Goal: Information Seeking & Learning: Find specific page/section

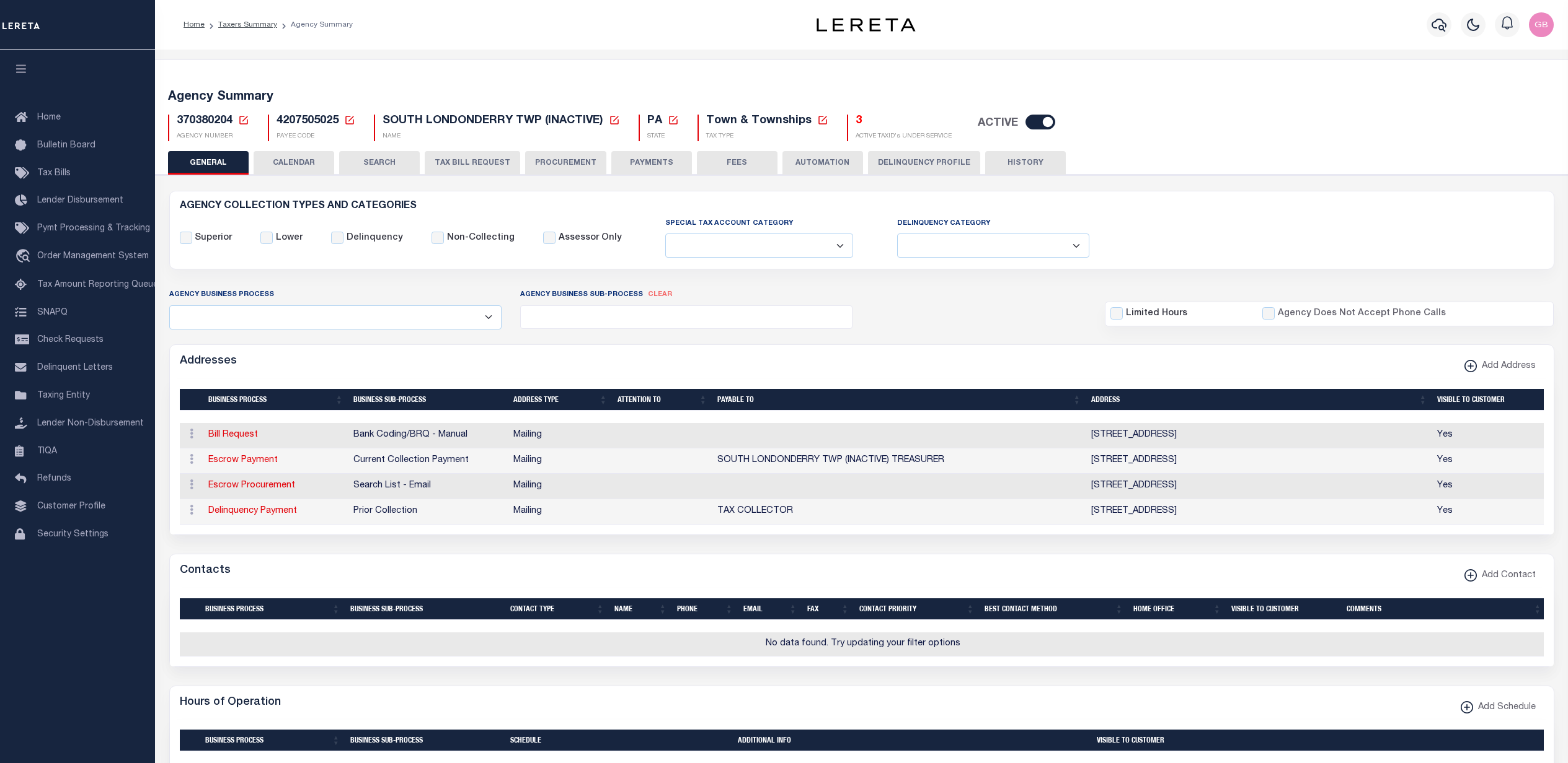
select select
click at [243, 119] on icon at bounding box center [243, 119] width 11 height 11
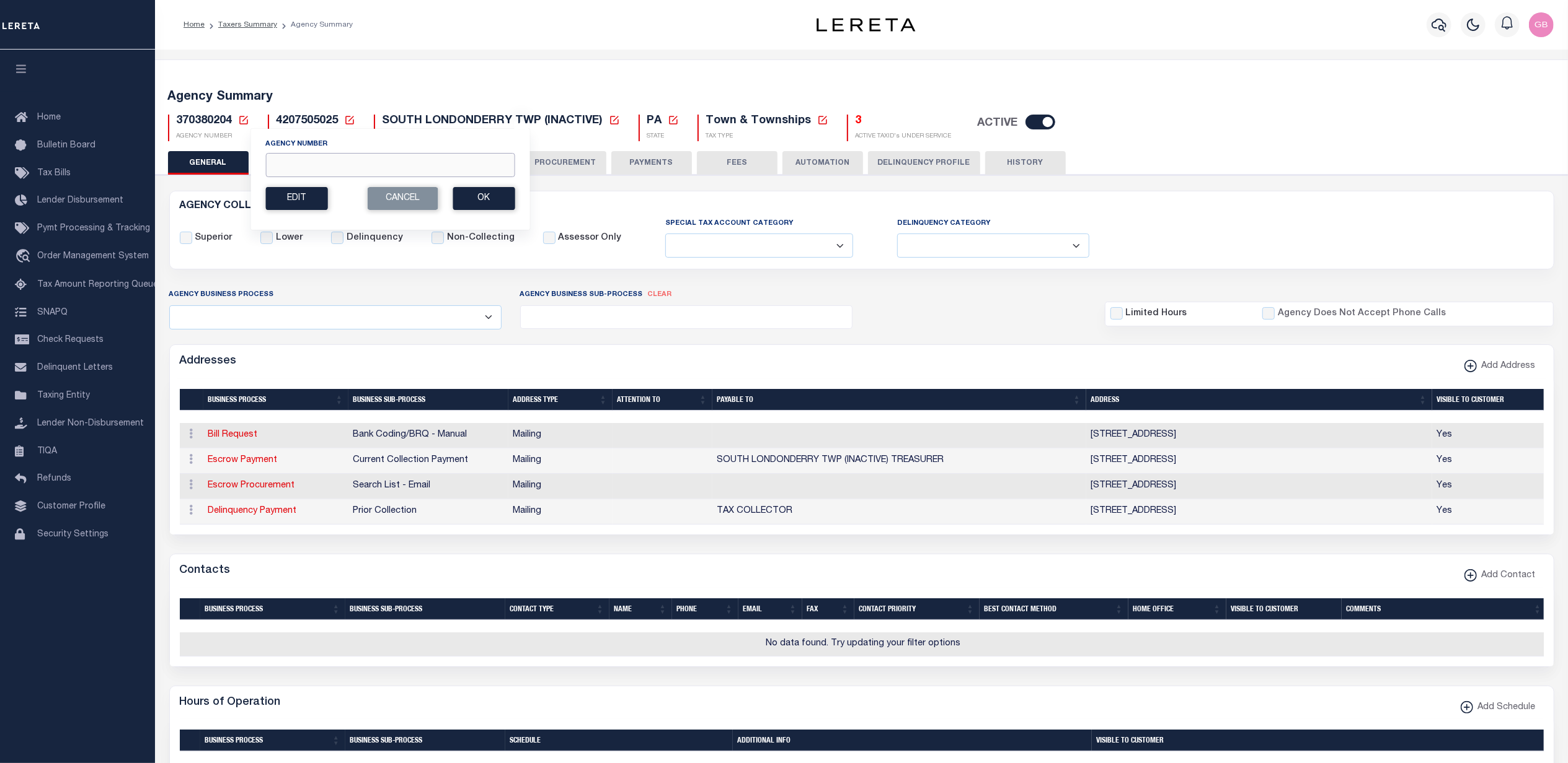
click at [336, 168] on input "Agency Number" at bounding box center [390, 164] width 250 height 24
type input "290010106"
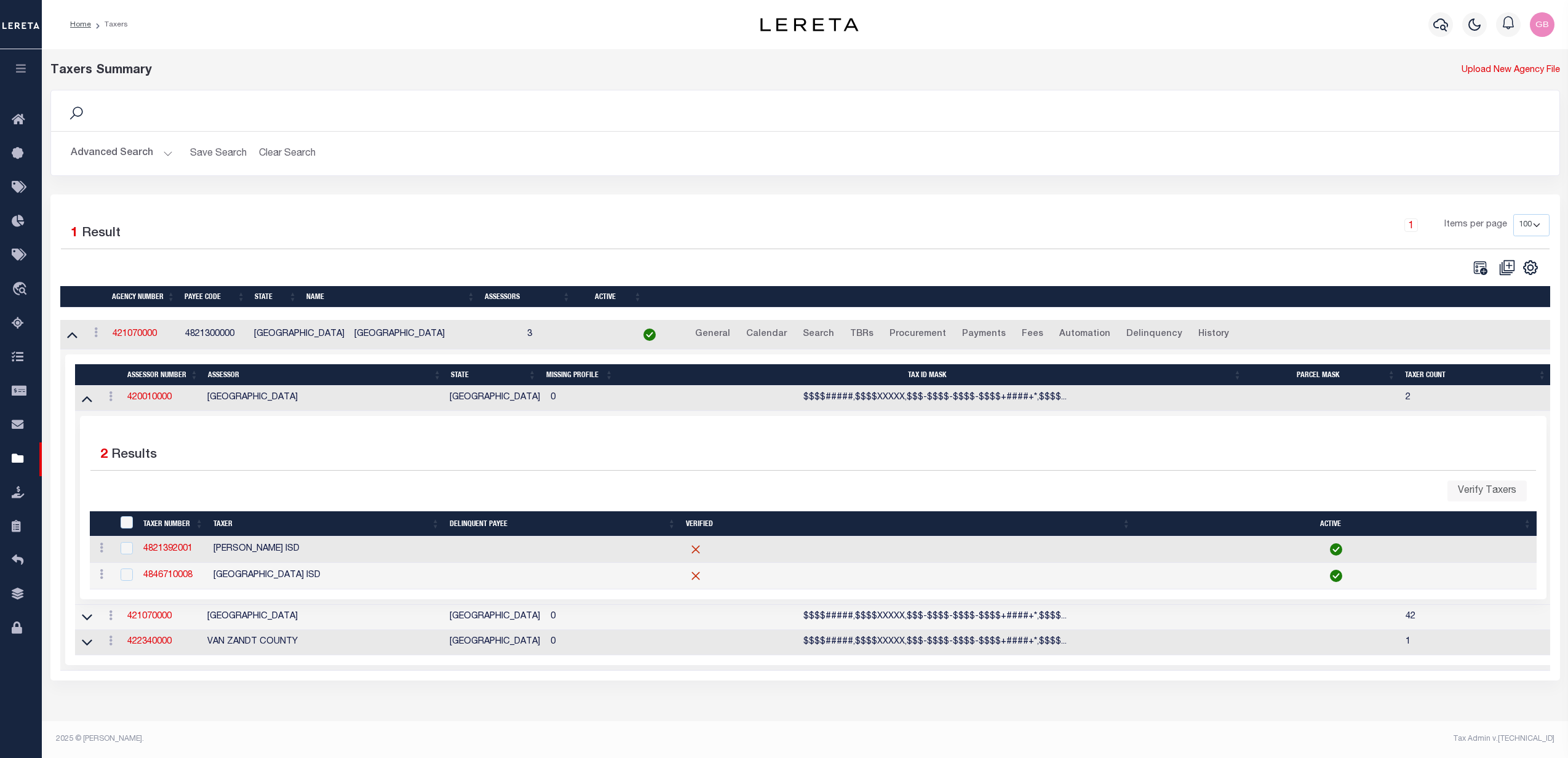
select select "100"
click at [1480, 269] on icon "" at bounding box center [1481, 267] width 16 height 16
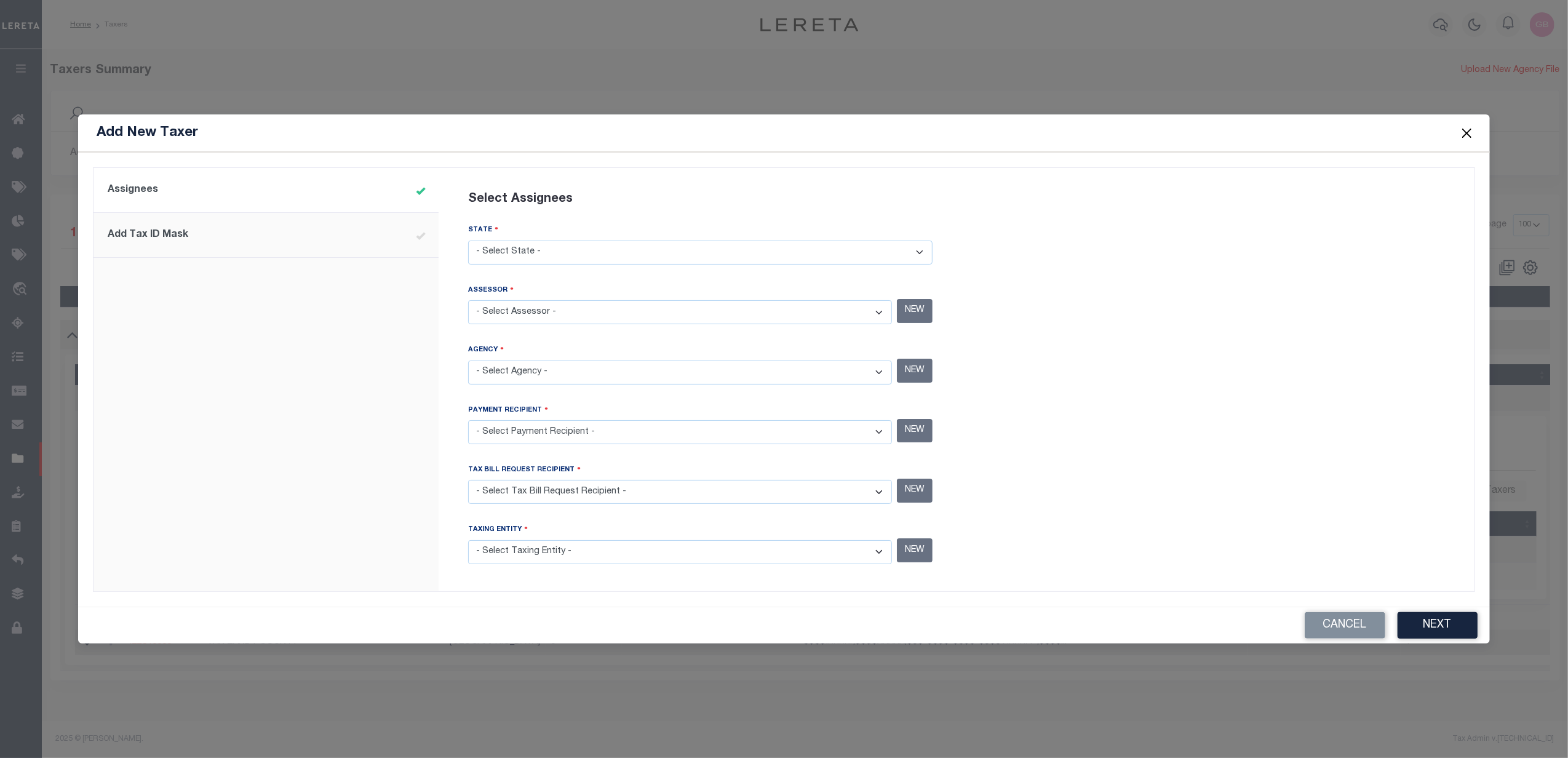
click at [771, 254] on select "- Select State - [US_STATE] AL AR AZ CA CO [GEOGRAPHIC_DATA] [GEOGRAPHIC_DATA] …" at bounding box center [700, 253] width 464 height 24
select select "[GEOGRAPHIC_DATA]"
click at [468, 241] on select "- Select State - [US_STATE] AL AR AZ CA CO [GEOGRAPHIC_DATA] [GEOGRAPHIC_DATA] …" at bounding box center [700, 253] width 464 height 24
click at [698, 320] on select "- Select Assessor - [GEOGRAPHIC_DATA] - County [GEOGRAPHIC_DATA] - County [GEOG…" at bounding box center [680, 312] width 424 height 24
click at [698, 320] on select "- Select Assessor - ANDERSON COUNTY - County ANDREWS COUNTY - County ANGELINA C…" at bounding box center [680, 312] width 424 height 24
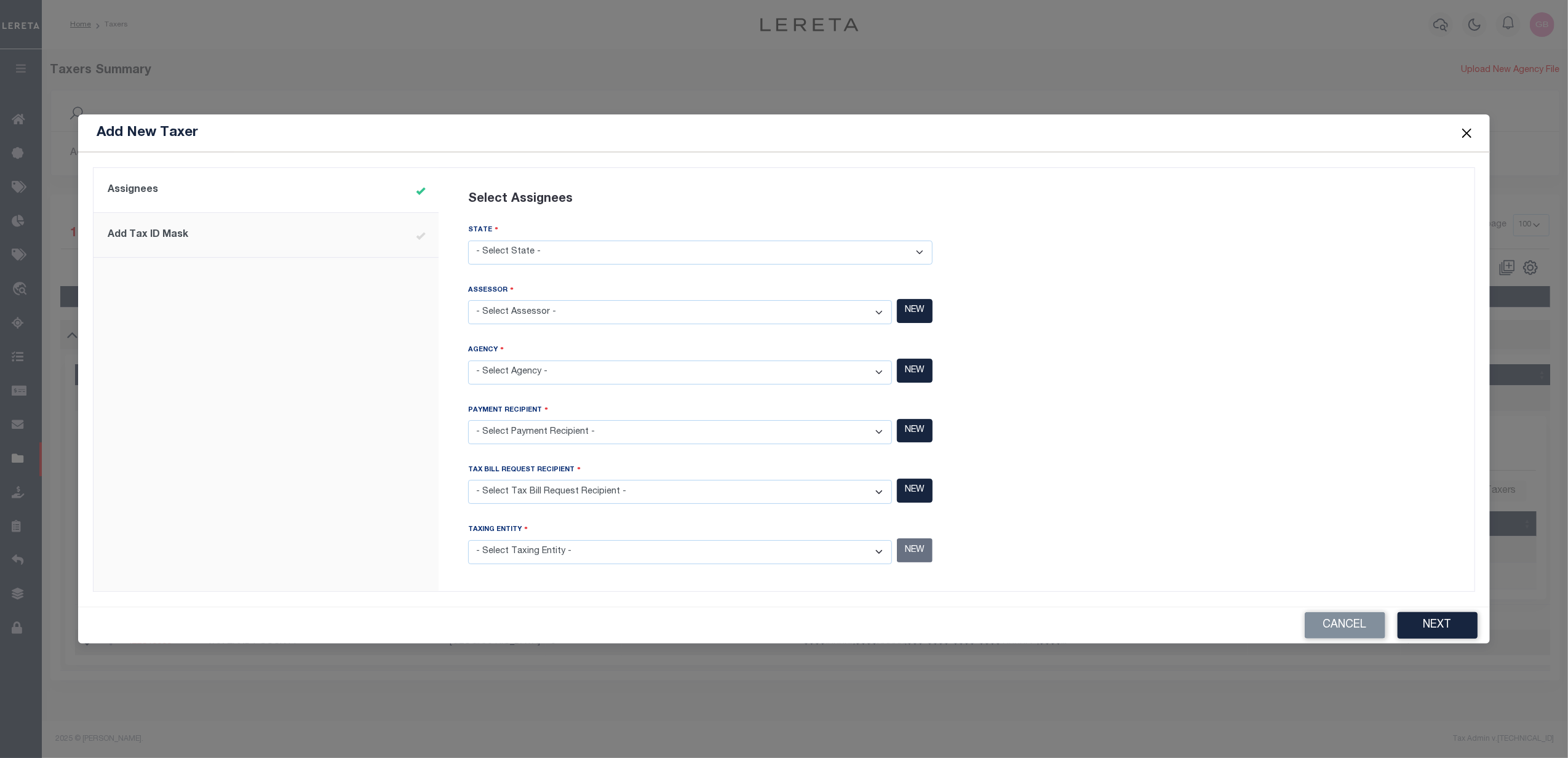
select select "4800100000"
click at [468, 301] on select "- Select Assessor - ANDERSON COUNTY - County ANDREWS COUNTY - County ANGELINA C…" at bounding box center [680, 312] width 424 height 24
click at [680, 374] on select "- Select Agency - ADAMS GARDEN IRR DIST #19 (INACTIVE) - Utility District ADDIC…" at bounding box center [680, 372] width 424 height 24
select select "4821300000"
click at [468, 361] on select "- Select Agency - ADAMS GARDEN IRR DIST #19 (INACTIVE) - Utility District ADDIC…" at bounding box center [680, 372] width 424 height 24
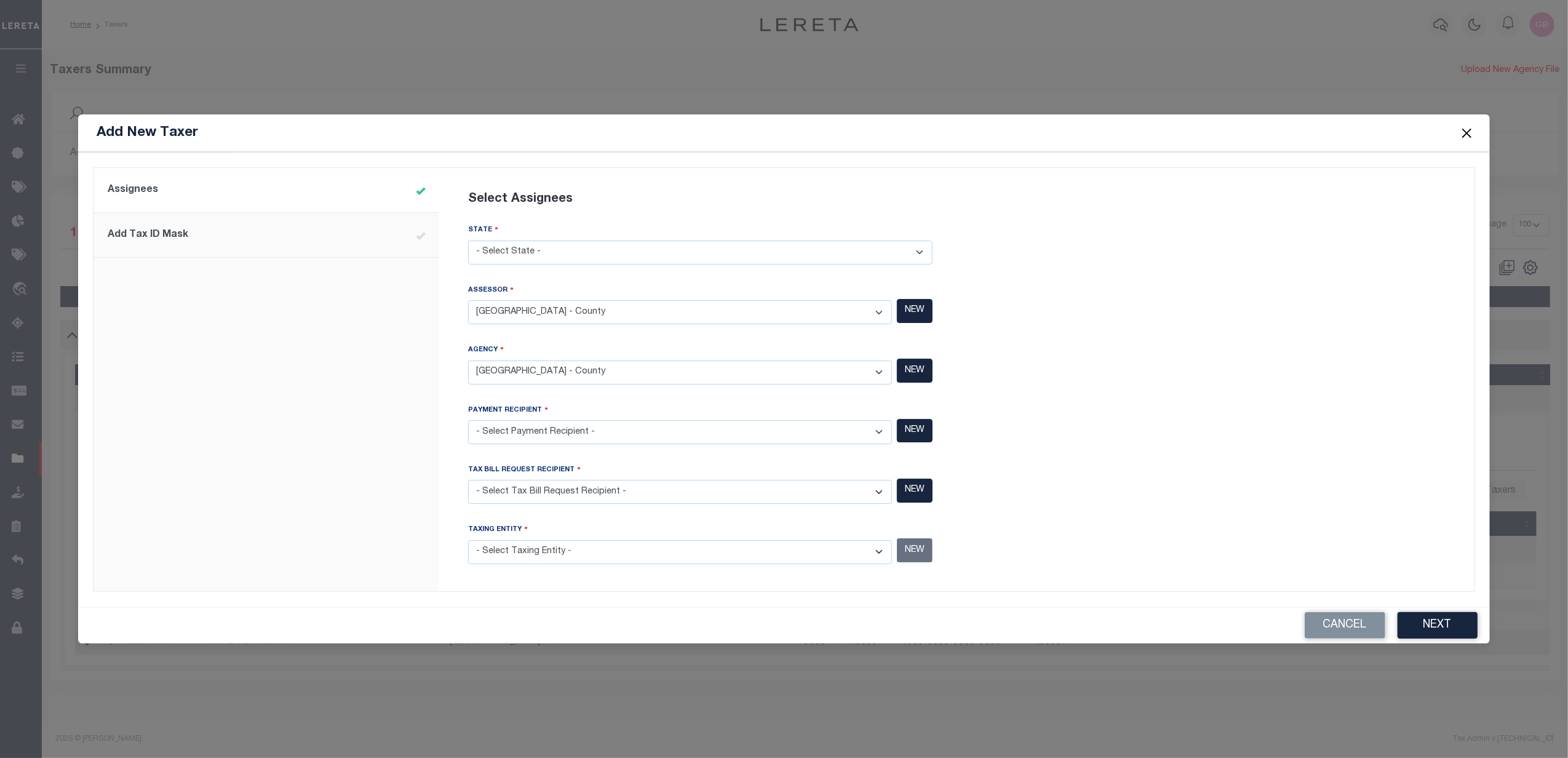
click at [616, 433] on select "- Select Payment Recipient - Ad Valorem Appraisal - Service Bureau ADAMS GARDEN…" at bounding box center [680, 432] width 424 height 24
select select "4821300000"
click at [468, 421] on select "- Select Payment Recipient - Ad Valorem Appraisal - Service Bureau ADAMS GARDEN…" at bounding box center [680, 432] width 424 height 24
click at [611, 491] on select "- Select Tax Bill Request Recipient - Ad Valorem Appraisal - Service Bureau ADA…" at bounding box center [680, 492] width 424 height 24
select select "4821300000"
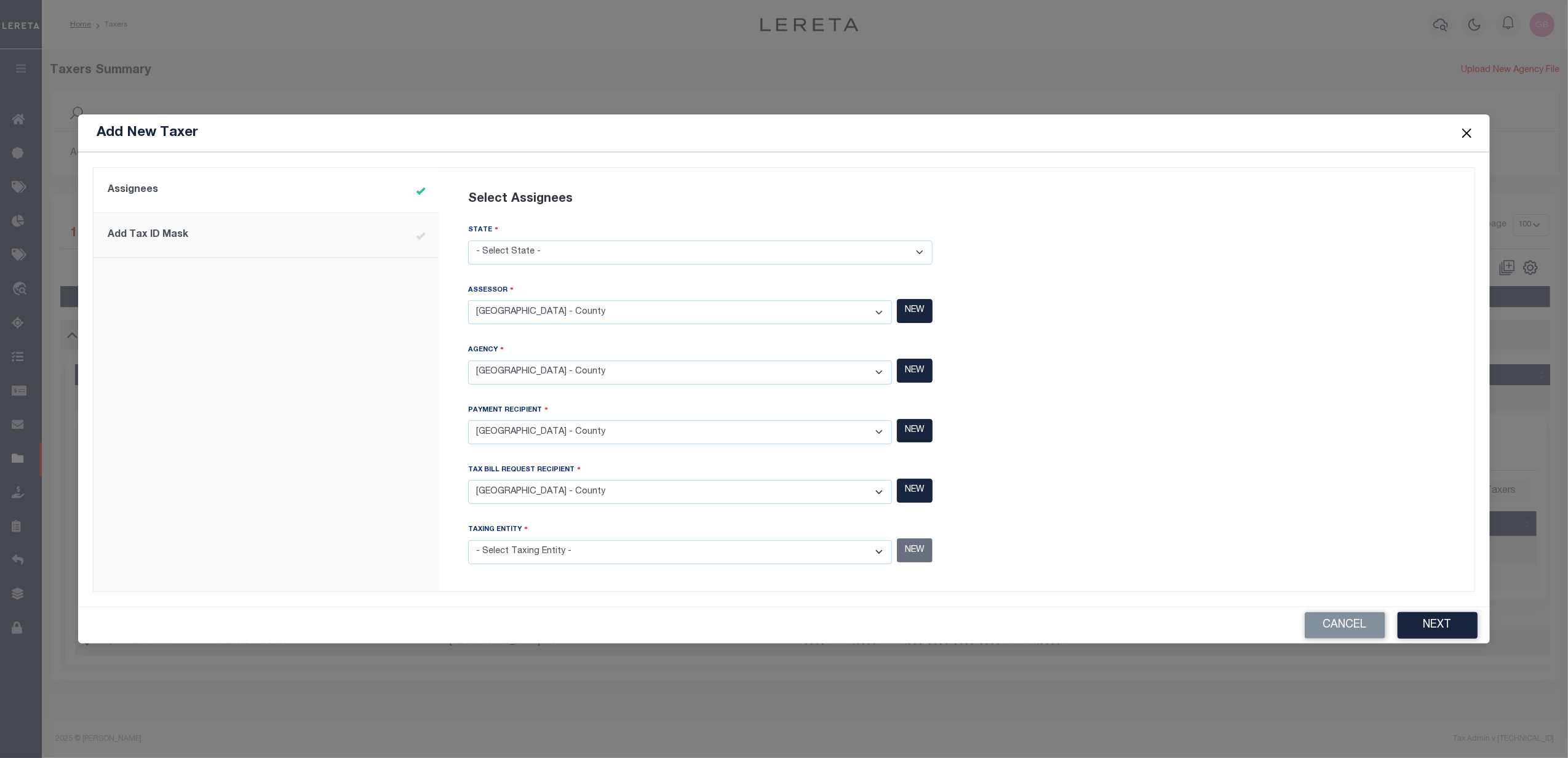
click at [468, 481] on select "- Select Tax Bill Request Recipient - Ad Valorem Appraisal - Service Bureau ADA…" at bounding box center [680, 492] width 424 height 24
click at [604, 553] on select "- Select Taxing Entity -" at bounding box center [680, 552] width 424 height 24
select select "4821300000"
click at [468, 540] on select "- Select Taxing Entity - (381 AGRMT) Audubon Magnolia Development District - Co…" at bounding box center [680, 552] width 424 height 24
click at [1444, 626] on button "Next" at bounding box center [1438, 625] width 80 height 26
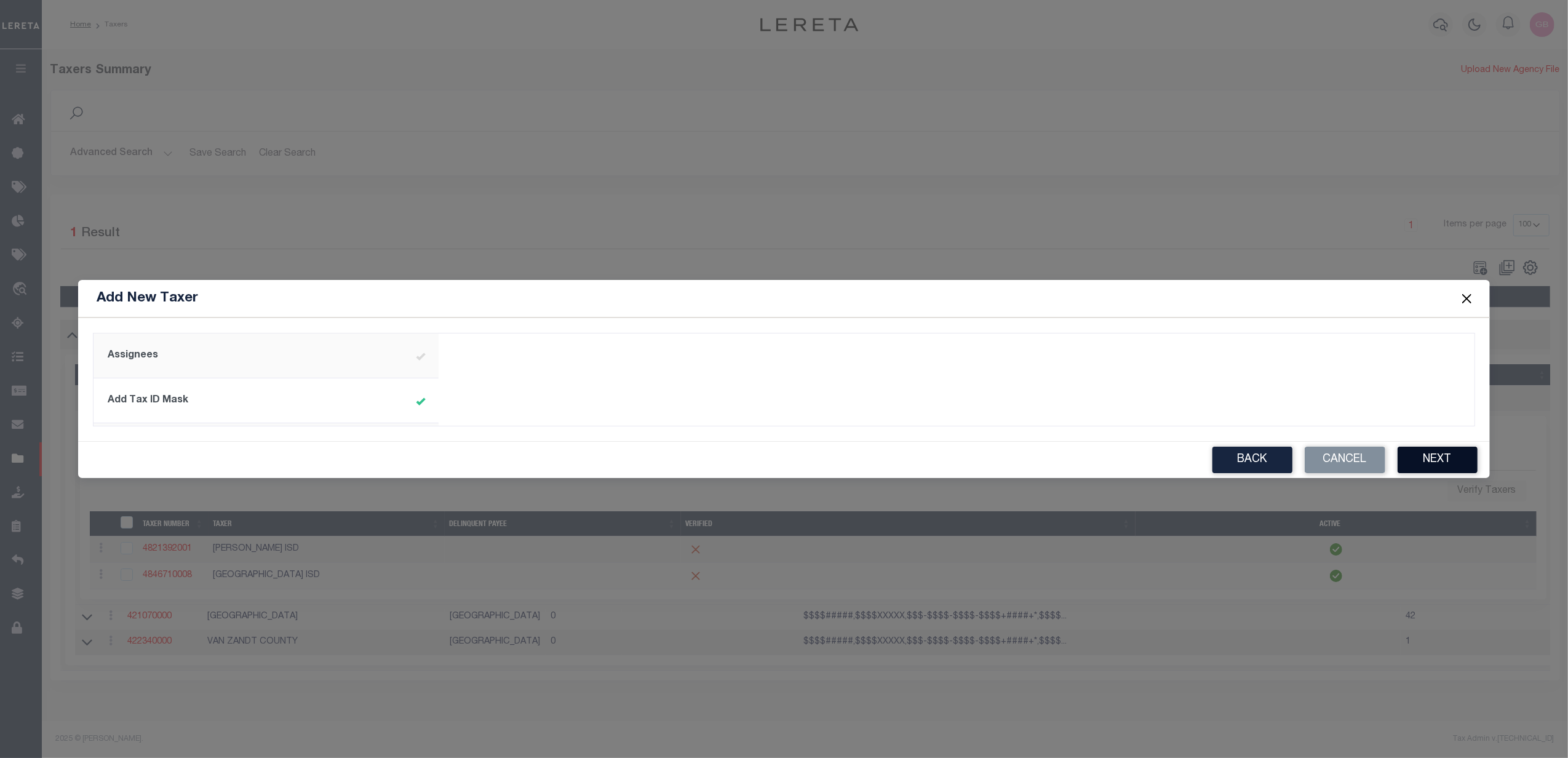
type input "^\d{4}-\d{4,5}-\d{4,5}(-\d{4})?\-[A]$"
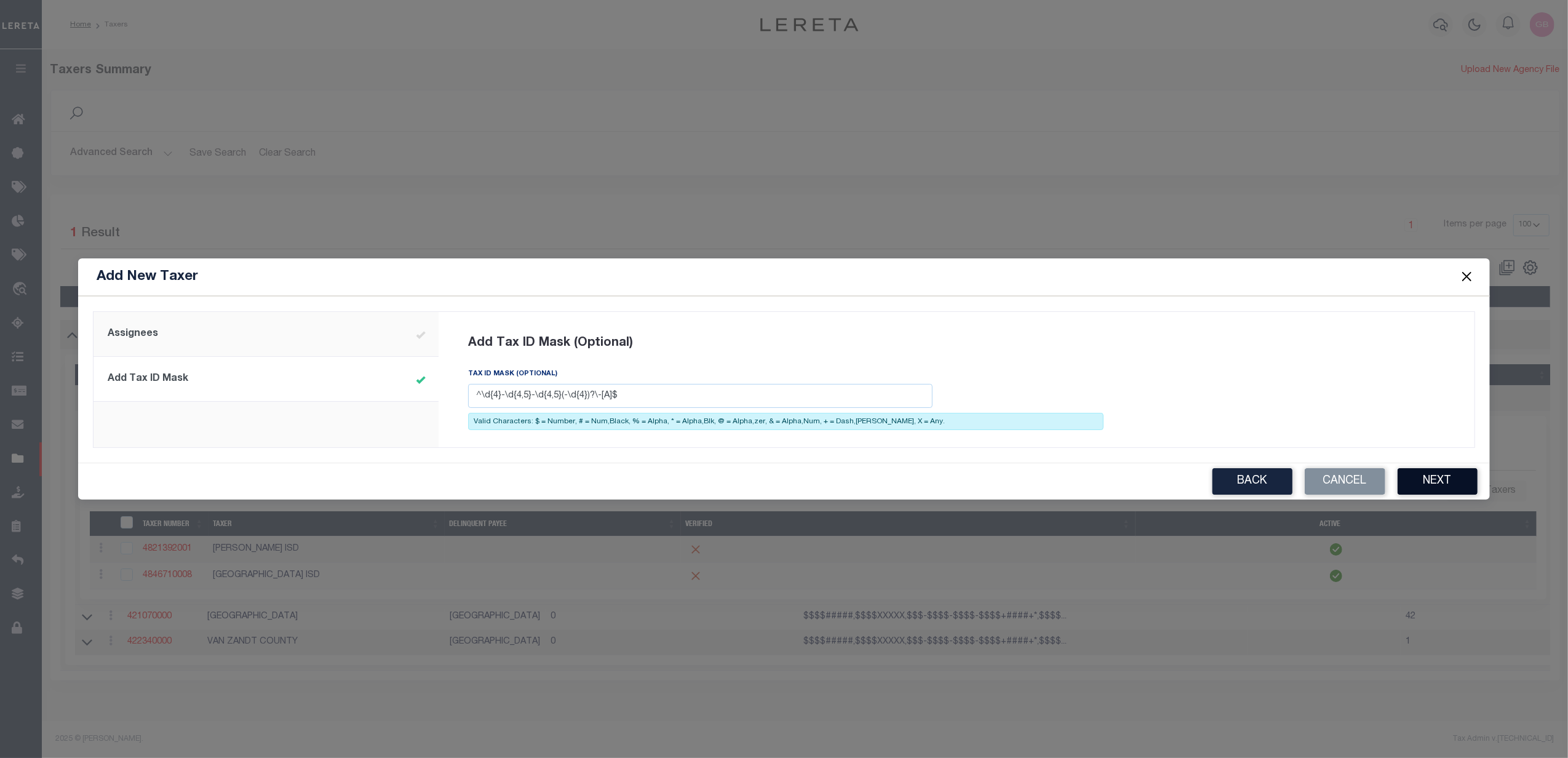
click at [1427, 483] on button "Next" at bounding box center [1438, 481] width 80 height 26
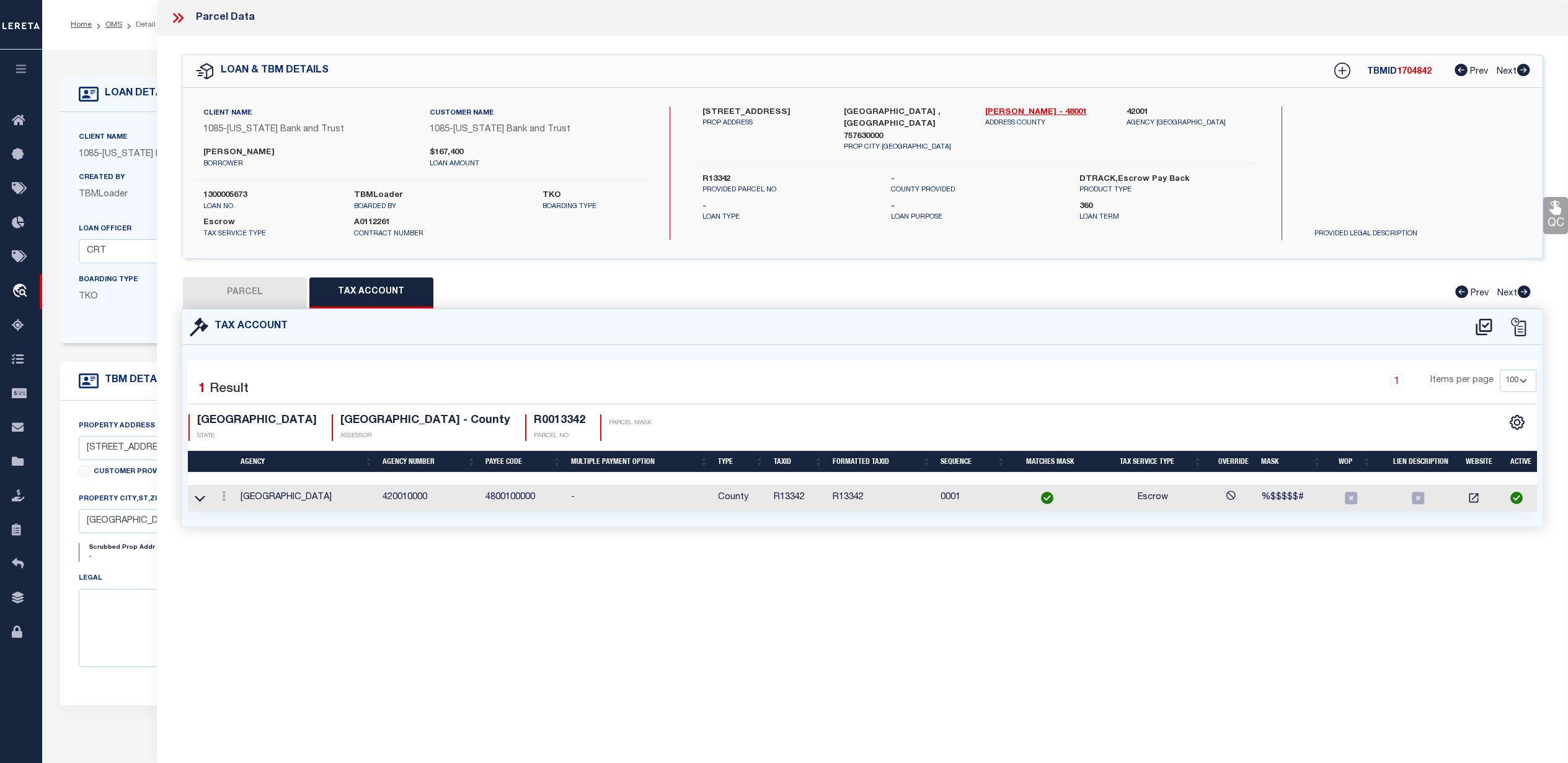
select select "100"
select select "1621"
select select "891"
select select "Escrow"
click at [1487, 326] on icon at bounding box center [1484, 327] width 21 height 20
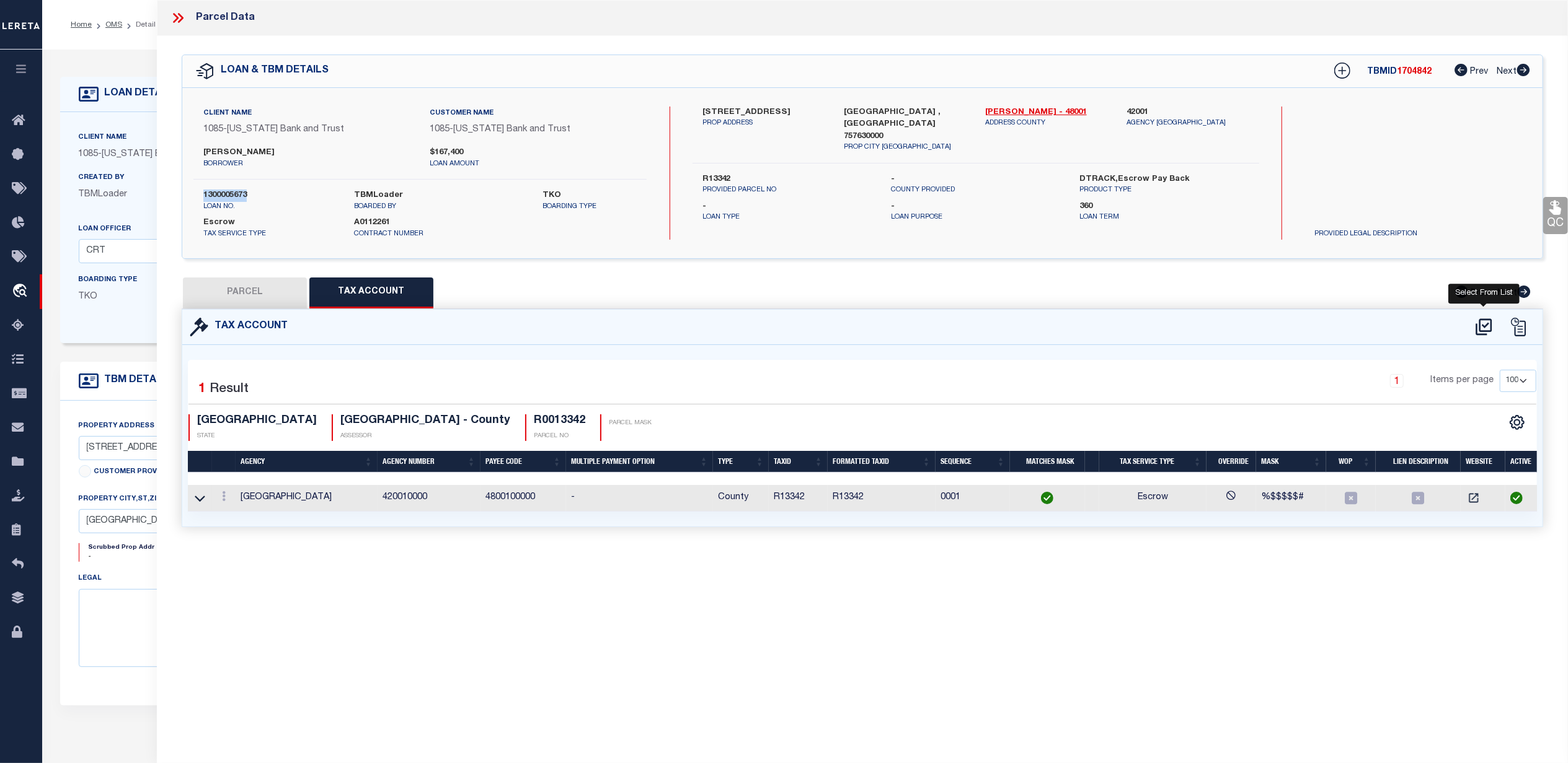
select select "100"
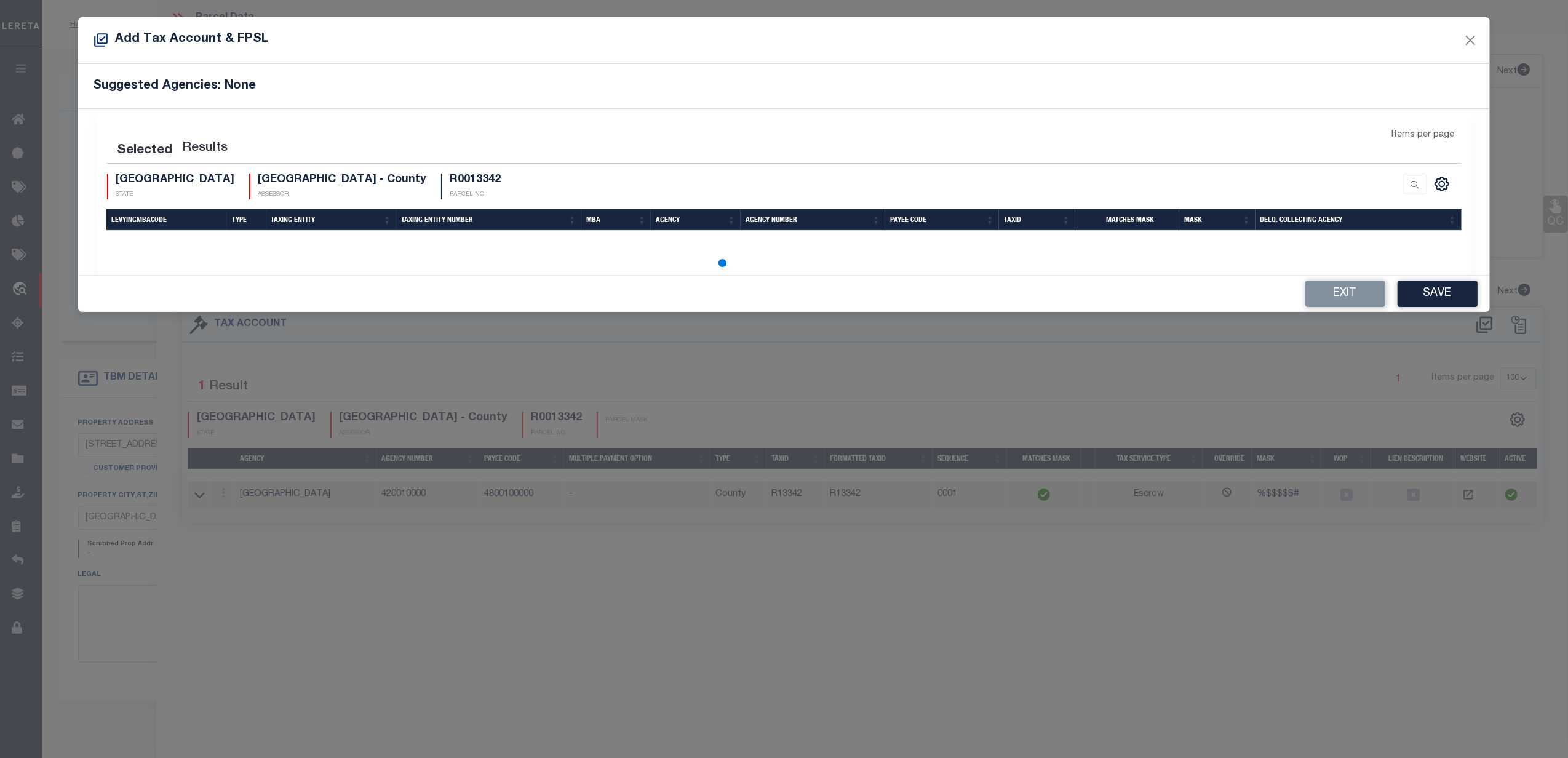
select select "100"
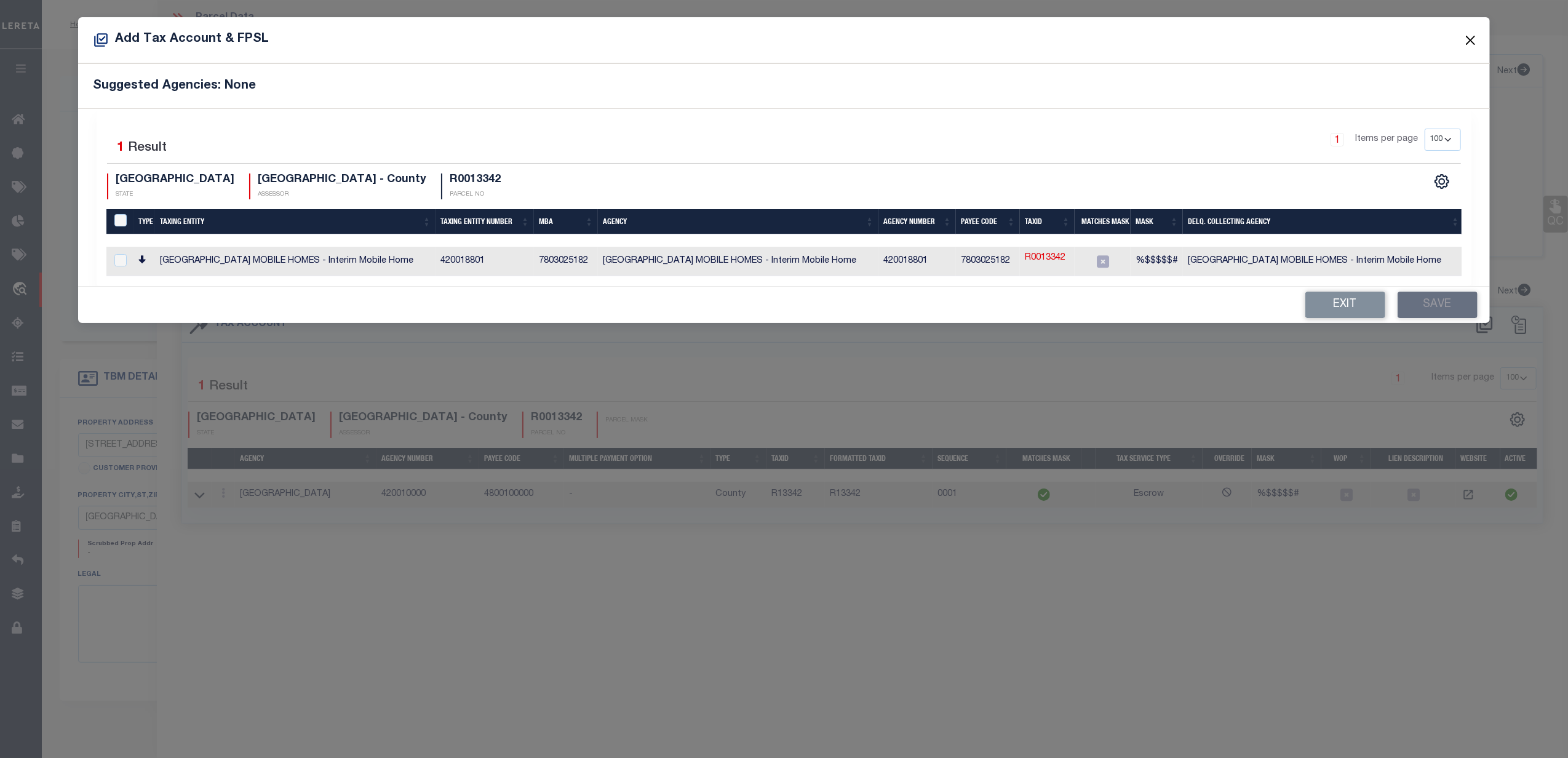
click at [1472, 35] on button "Close" at bounding box center [1471, 40] width 16 height 16
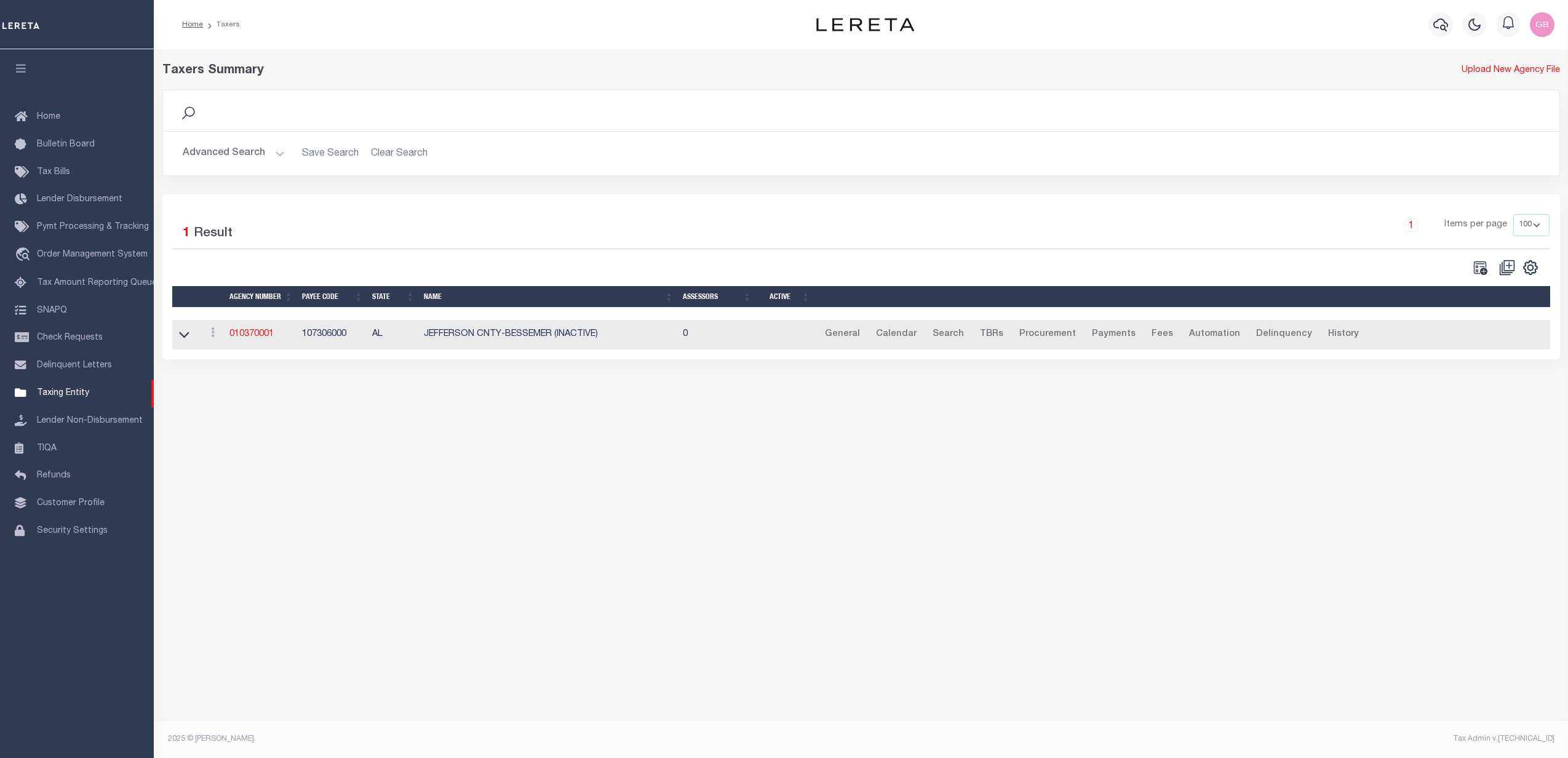
select select
select select "100"
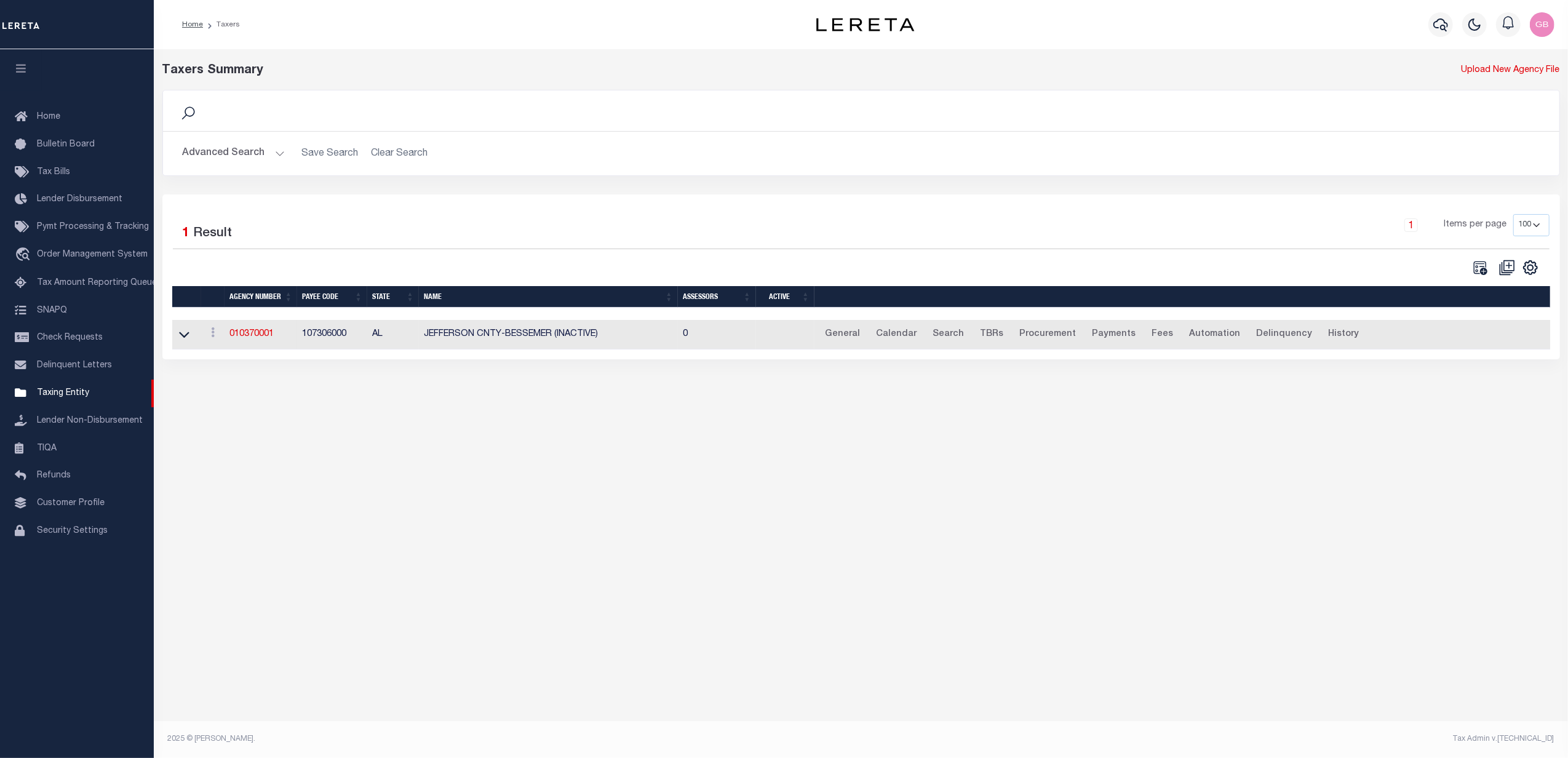
click at [250, 156] on button "Advanced Search" at bounding box center [233, 154] width 102 height 24
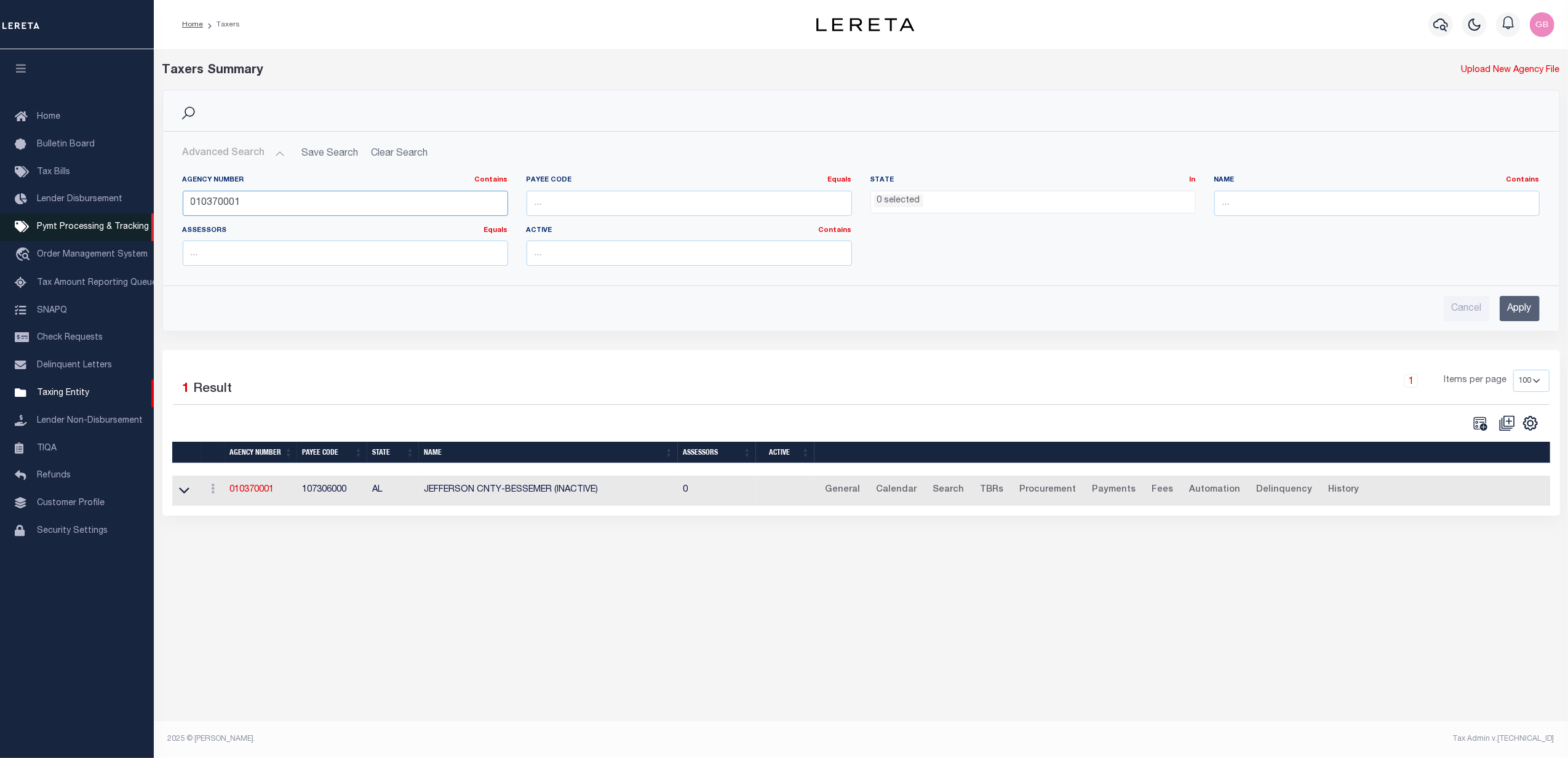
drag, startPoint x: 153, startPoint y: 209, endPoint x: 83, endPoint y: 216, distance: 70.3
click at [83, 216] on div "Home Taxers Profile" at bounding box center [784, 365] width 1568 height 732
type input "421070000"
click at [1528, 316] on input "Apply" at bounding box center [1519, 309] width 40 height 25
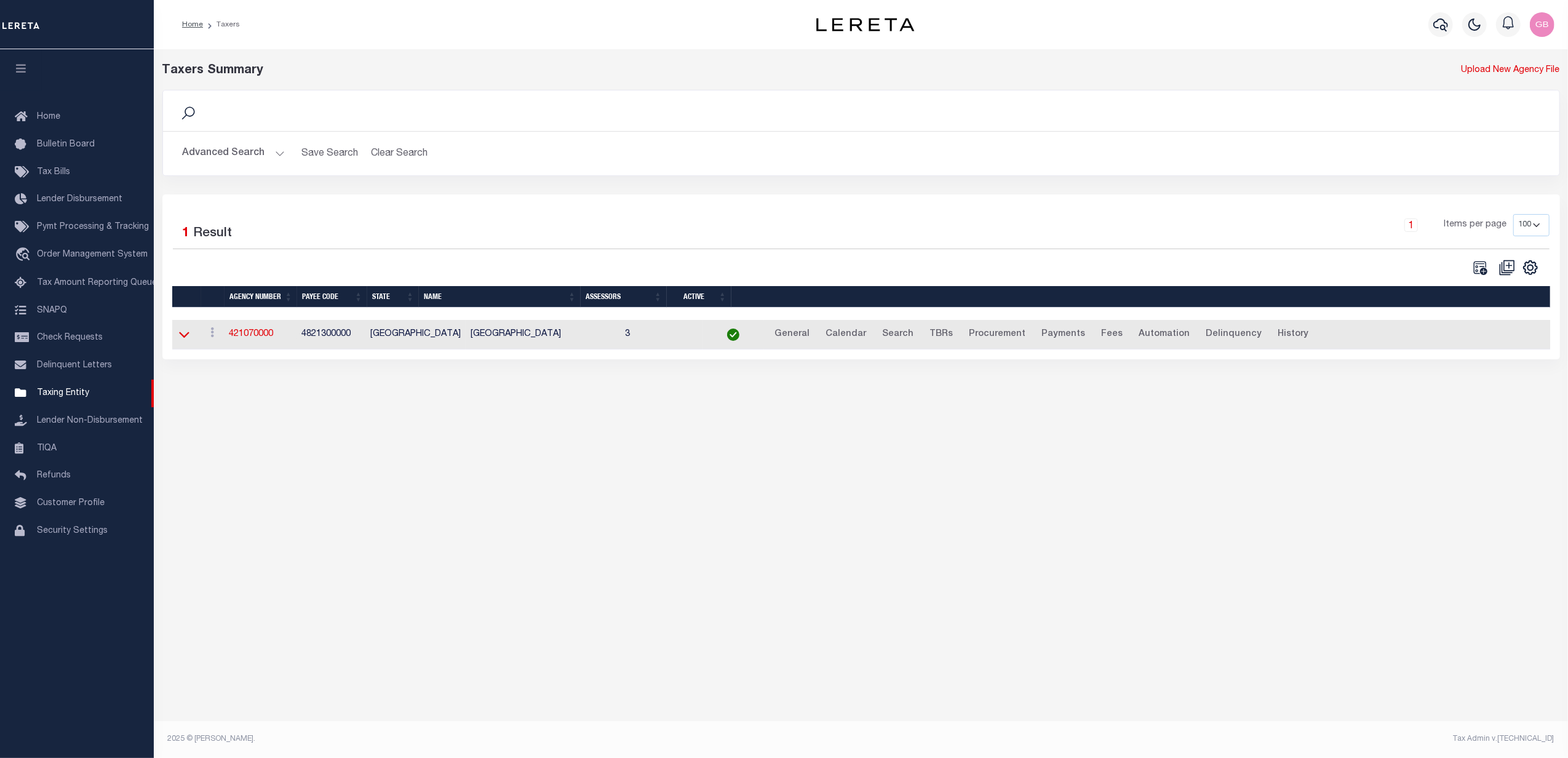
click at [188, 335] on icon at bounding box center [184, 334] width 11 height 13
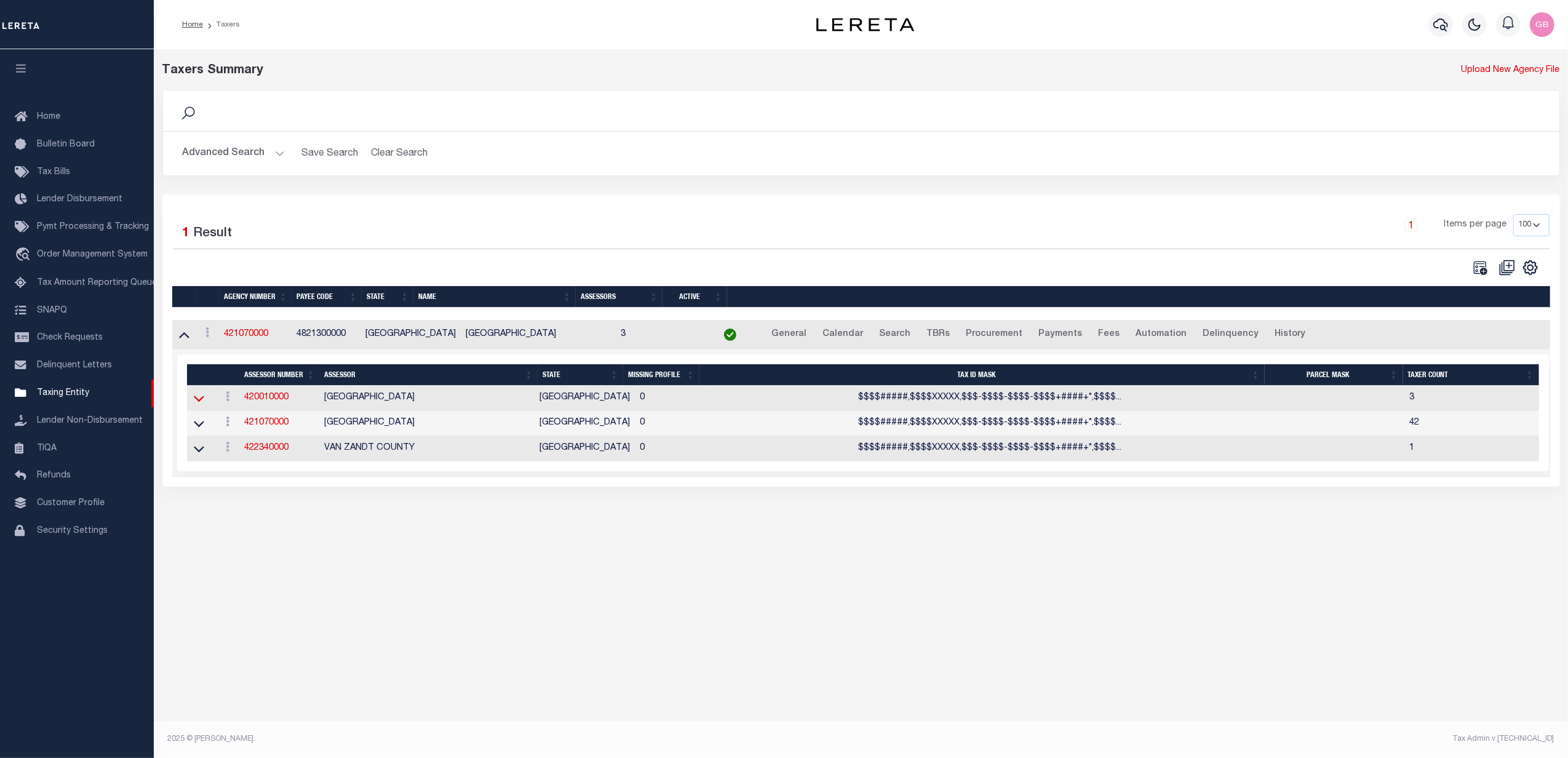
click at [202, 402] on icon at bounding box center [199, 399] width 11 height 6
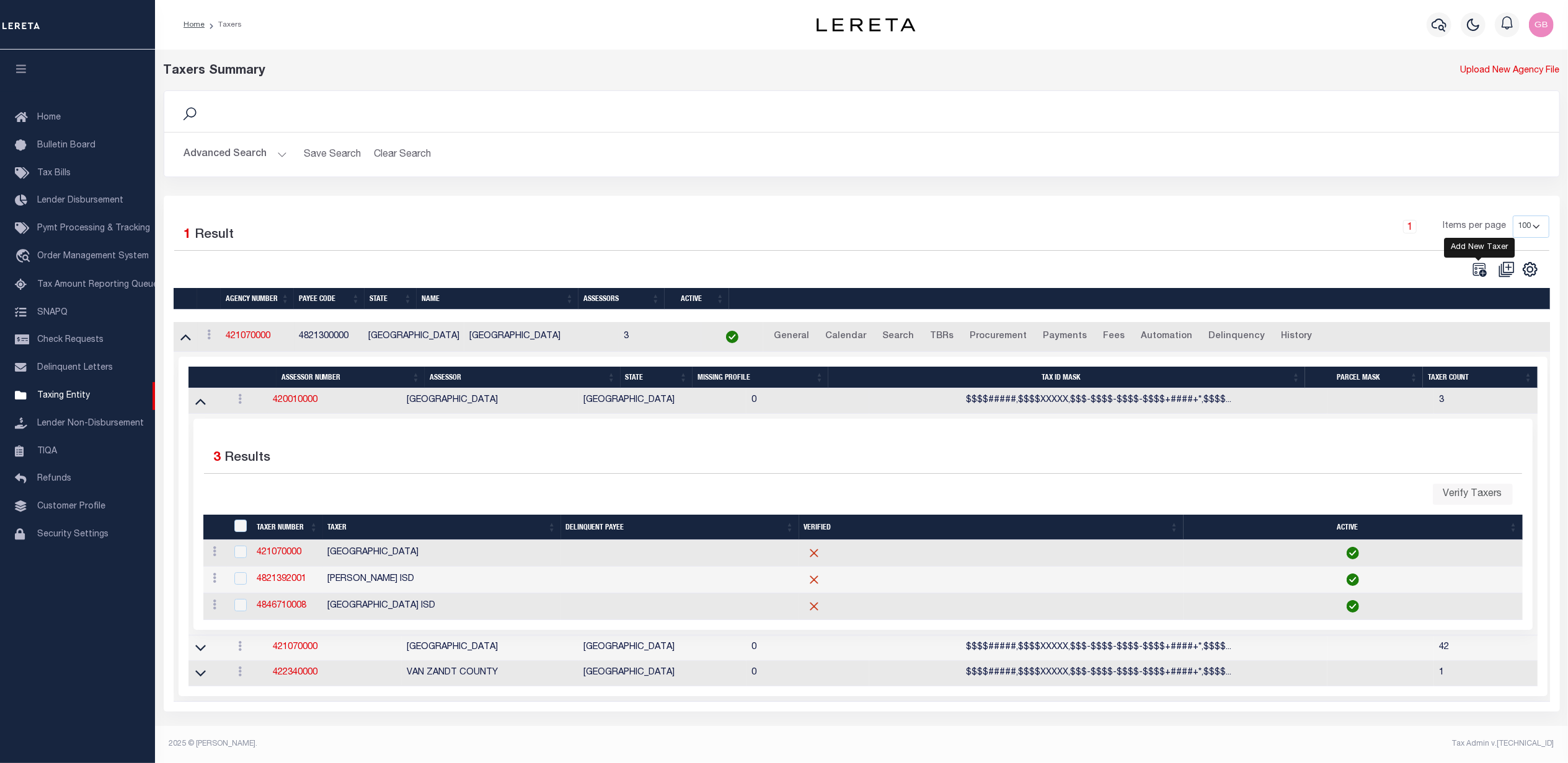
click at [1486, 271] on icon "" at bounding box center [1479, 269] width 16 height 16
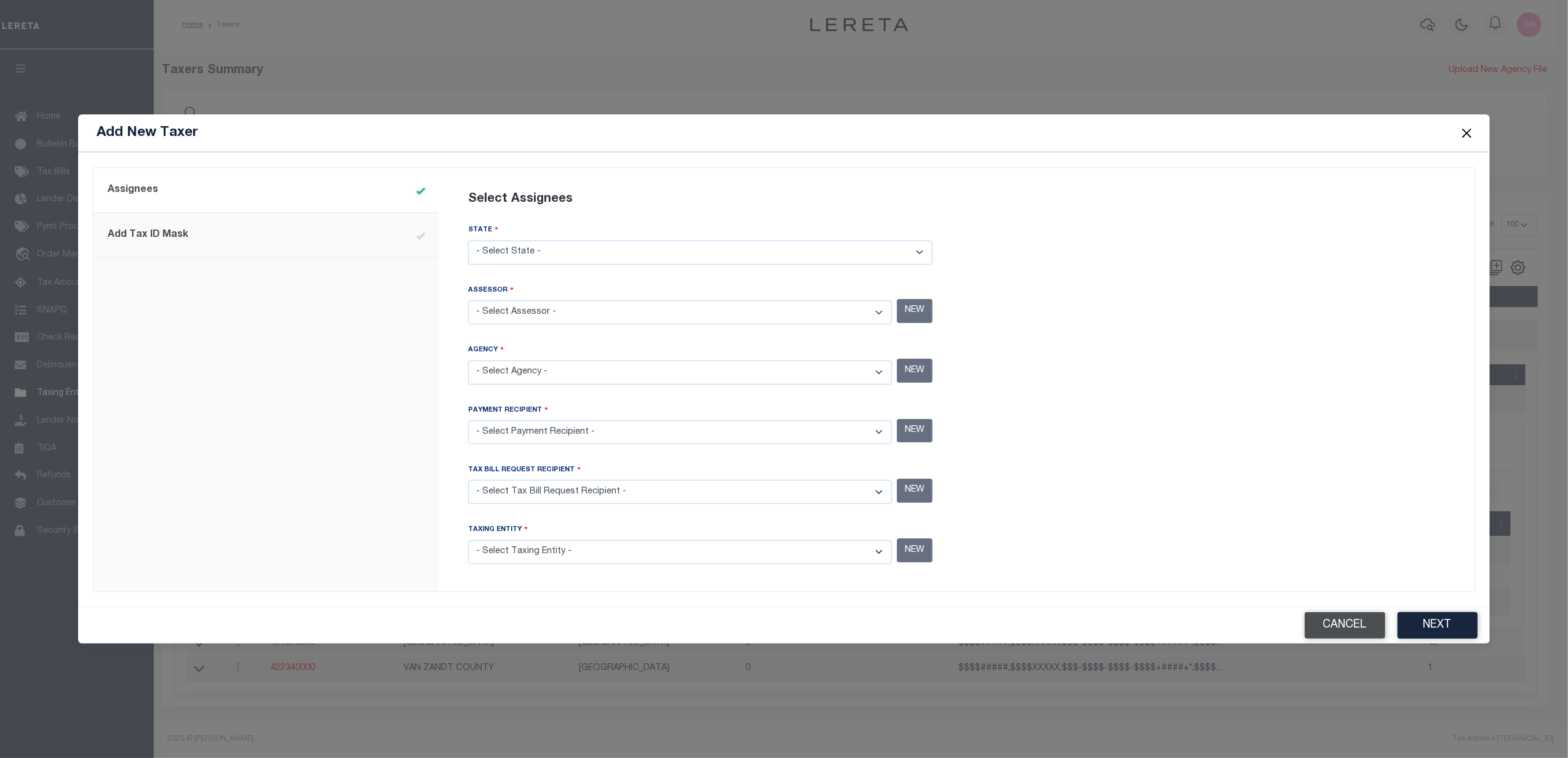
click at [1362, 624] on button "Cancel" at bounding box center [1345, 625] width 81 height 26
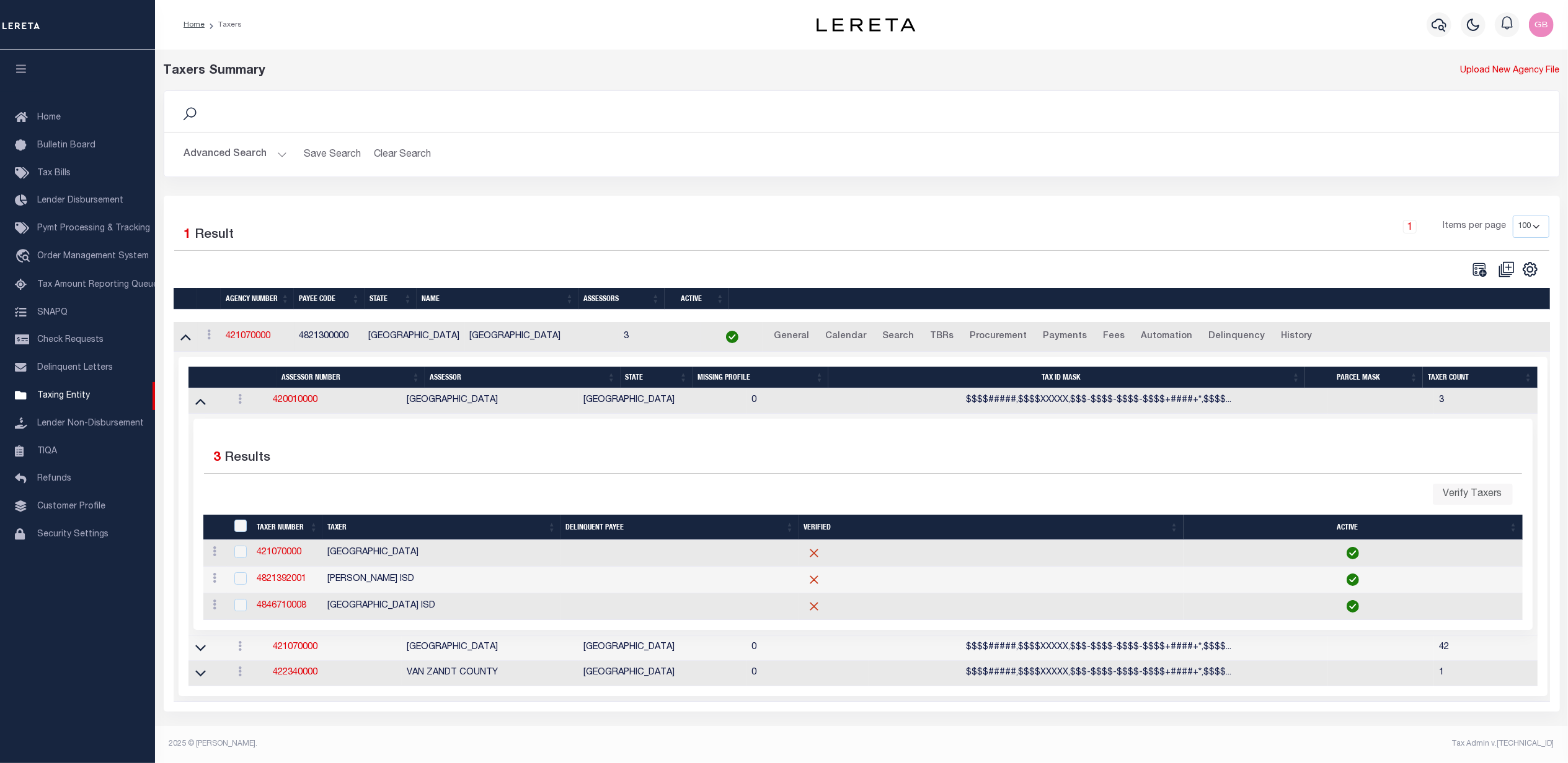
click at [263, 149] on button "Advanced Search" at bounding box center [235, 155] width 103 height 24
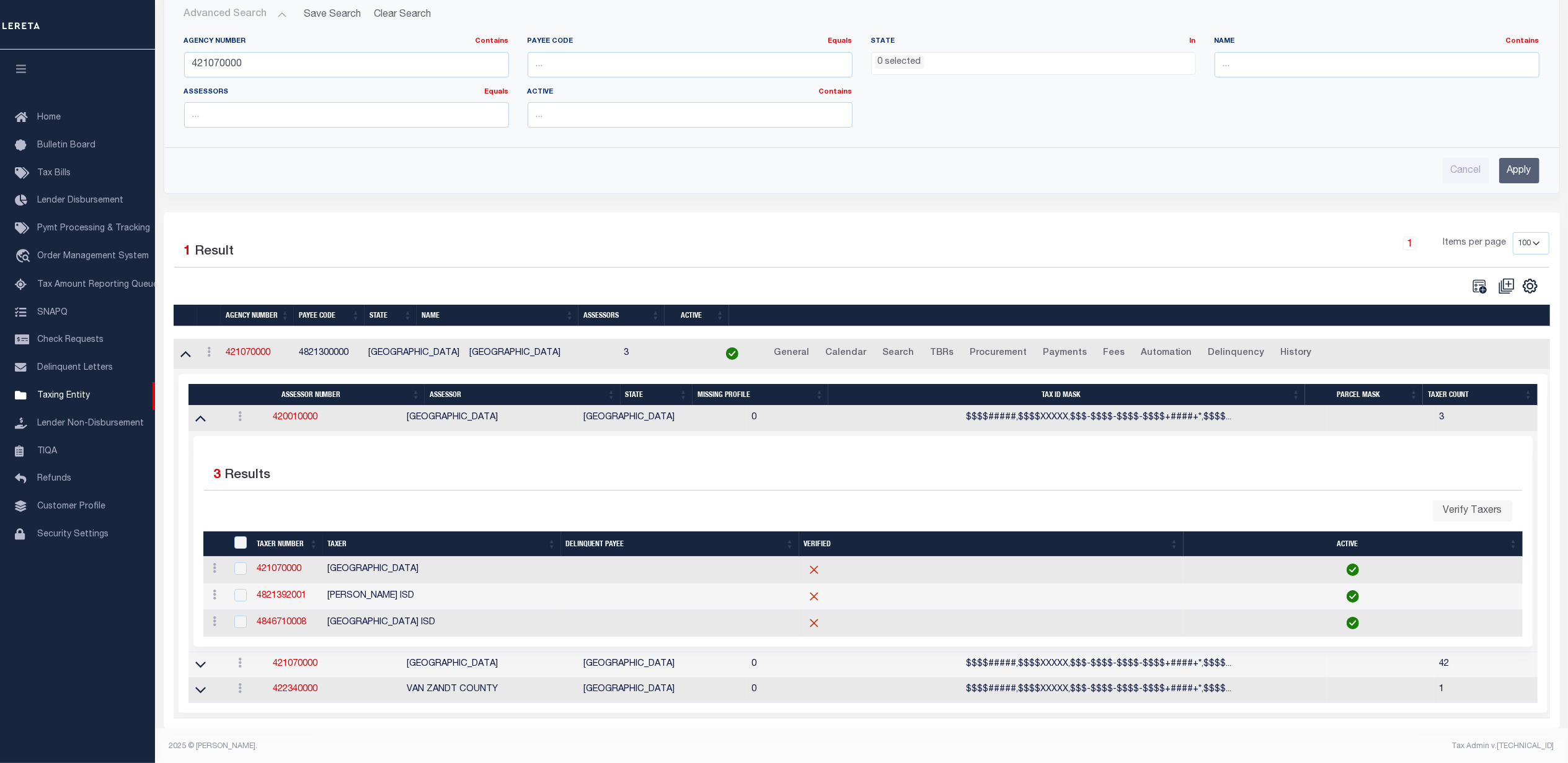
scroll to position [161, 0]
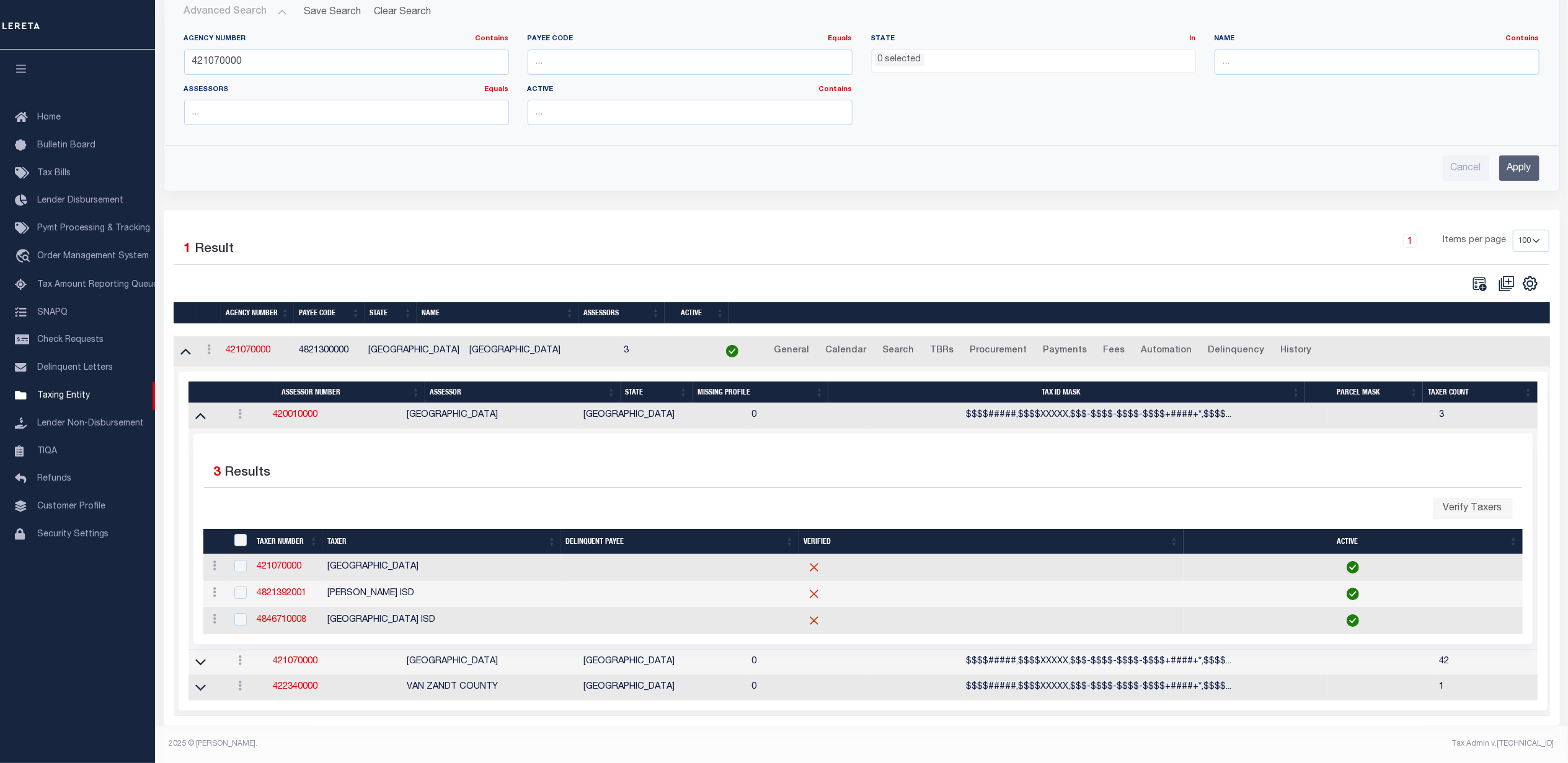
drag, startPoint x: 197, startPoint y: 400, endPoint x: 194, endPoint y: 392, distance: 8.5
click at [196, 409] on icon at bounding box center [201, 415] width 11 height 13
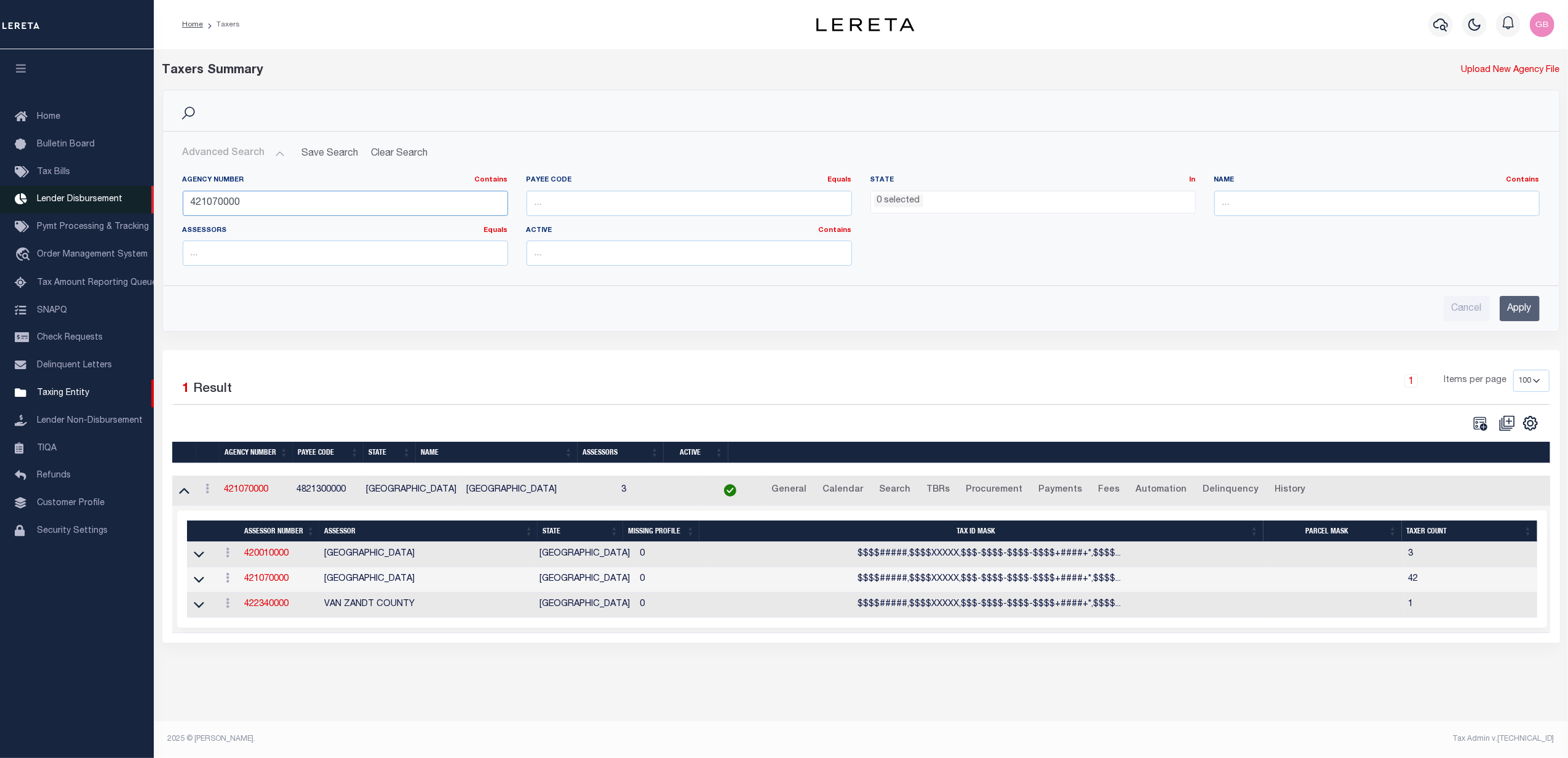
drag, startPoint x: 281, startPoint y: 209, endPoint x: 151, endPoint y: 213, distance: 130.1
click at [151, 213] on div "Home Taxers Profile" at bounding box center [784, 365] width 1568 height 732
click at [1398, 202] on input "text" at bounding box center [1377, 203] width 325 height 25
type input "goose creek"
click at [1521, 309] on input "Apply" at bounding box center [1519, 309] width 40 height 25
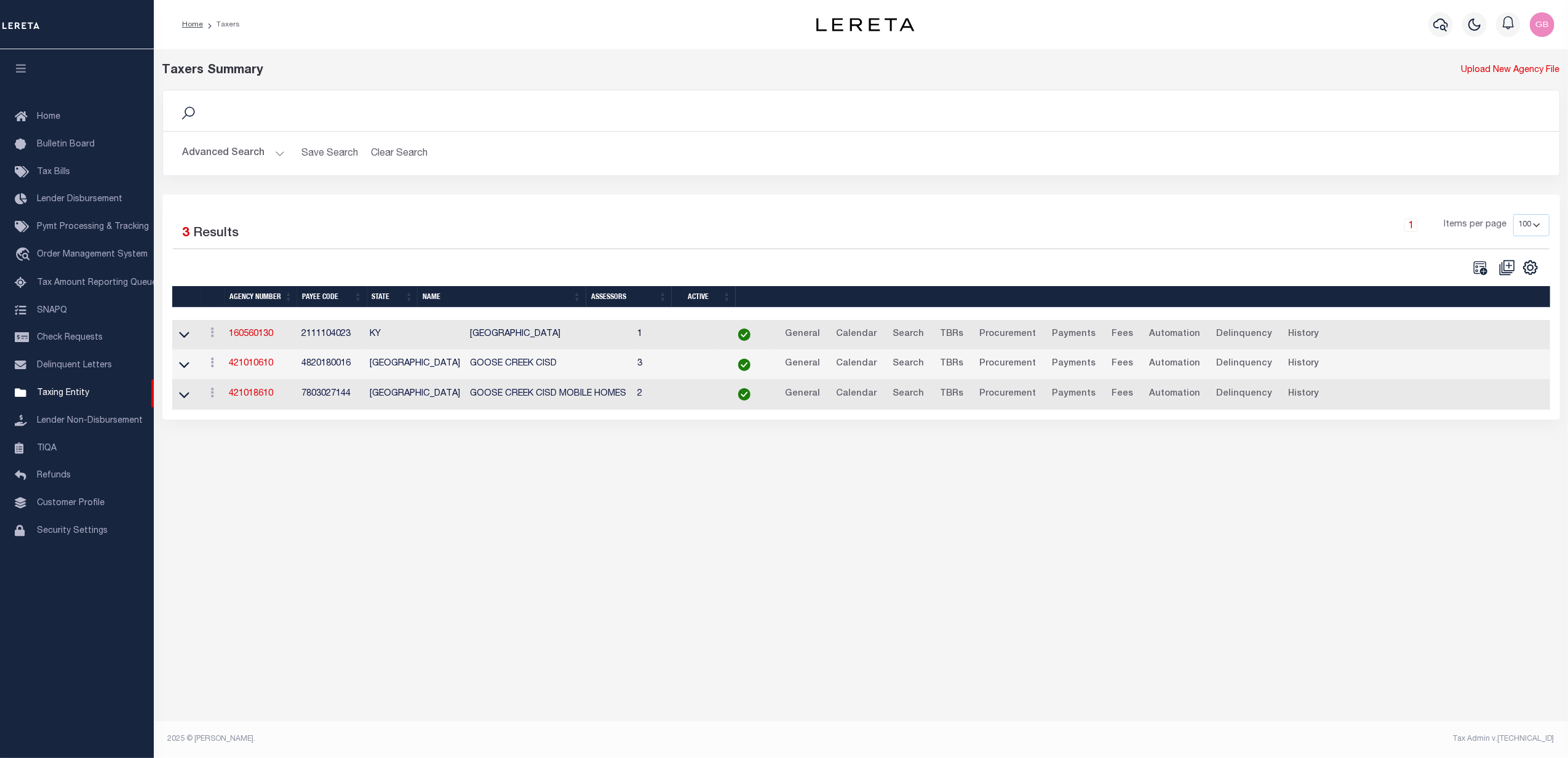
drag, startPoint x: 183, startPoint y: 369, endPoint x: 192, endPoint y: 370, distance: 9.1
click at [183, 369] on icon at bounding box center [184, 364] width 11 height 13
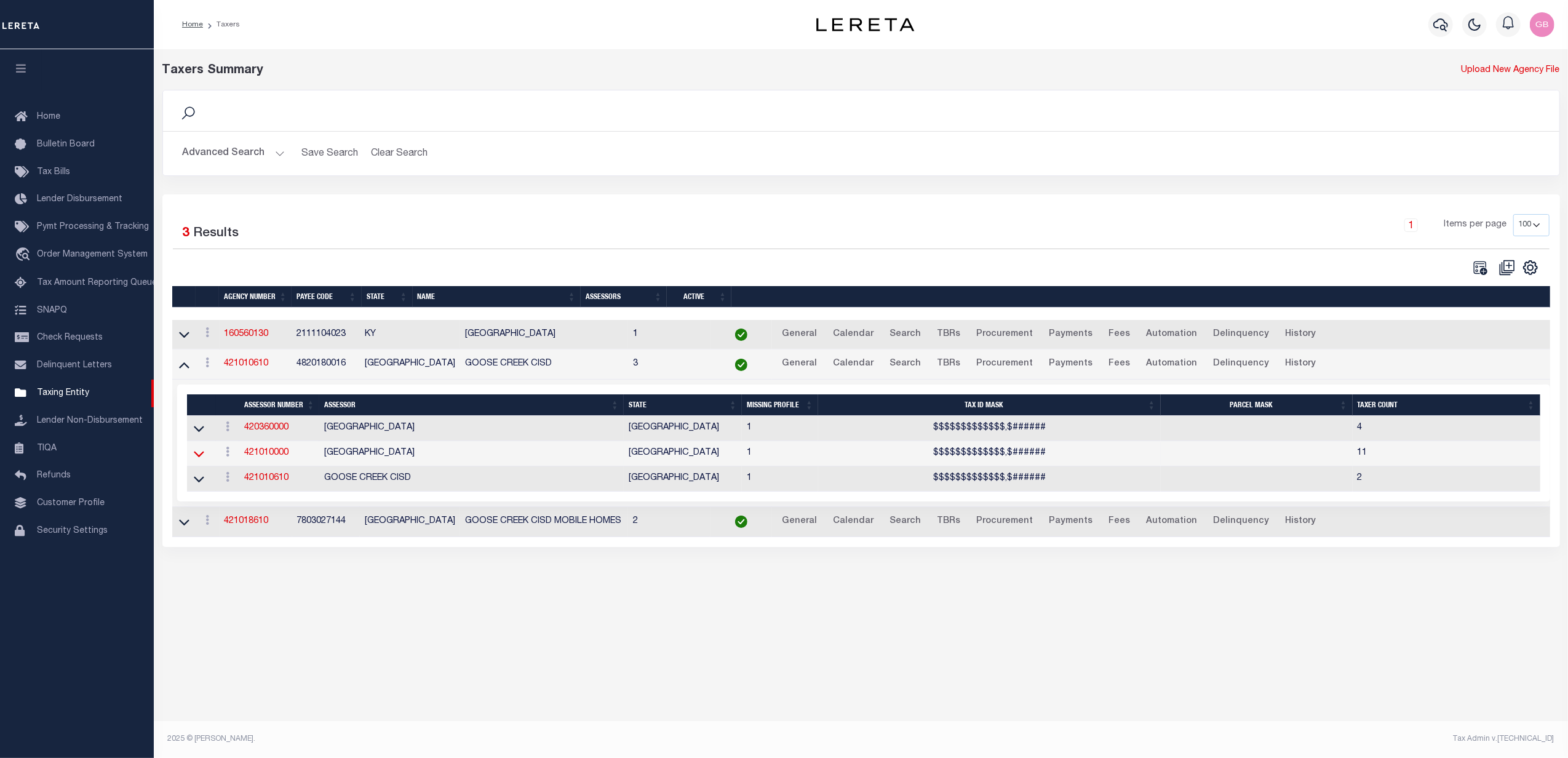
click at [202, 458] on icon at bounding box center [199, 454] width 11 height 6
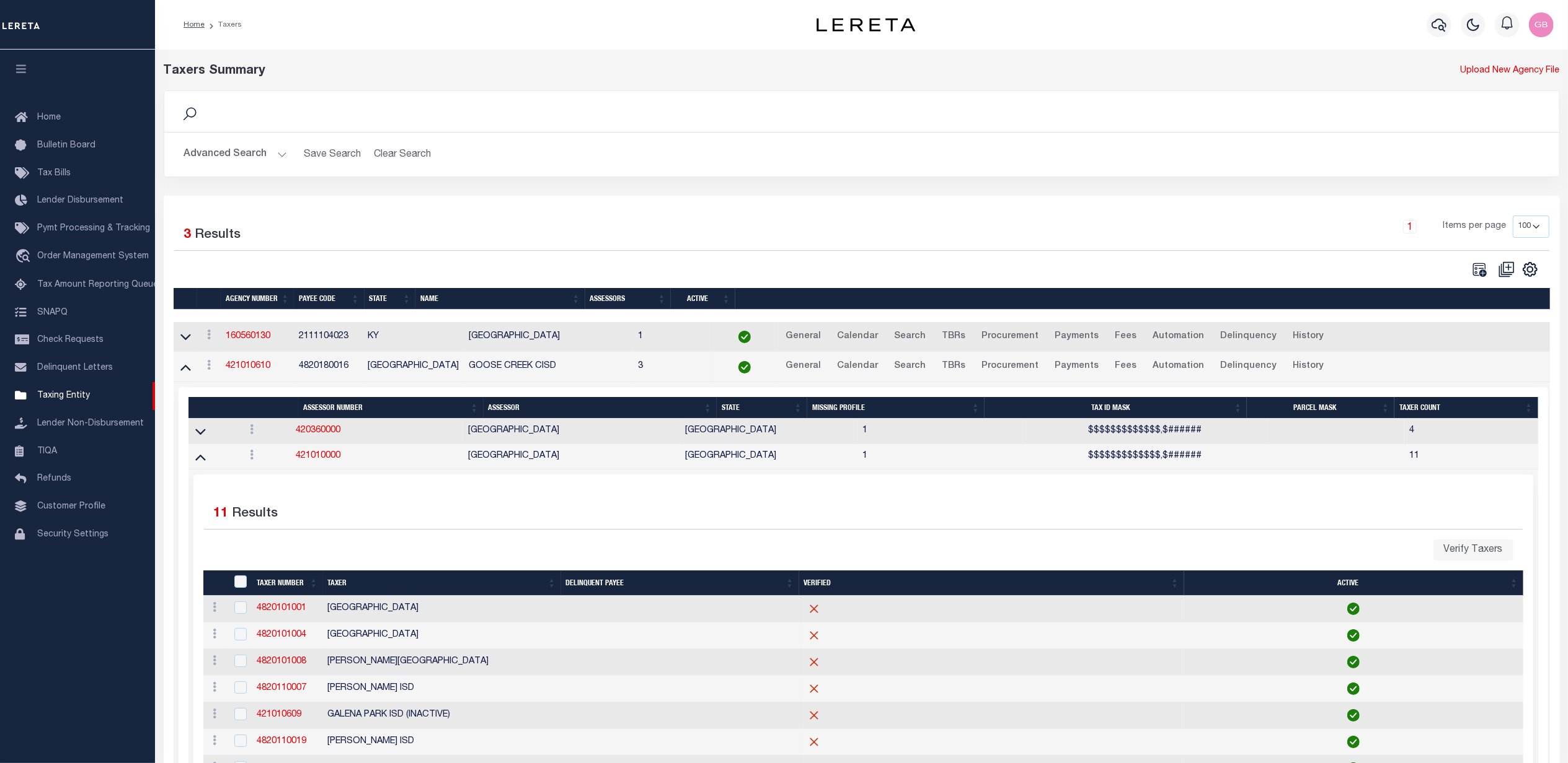
click at [254, 152] on button "Advanced Search" at bounding box center [235, 155] width 103 height 24
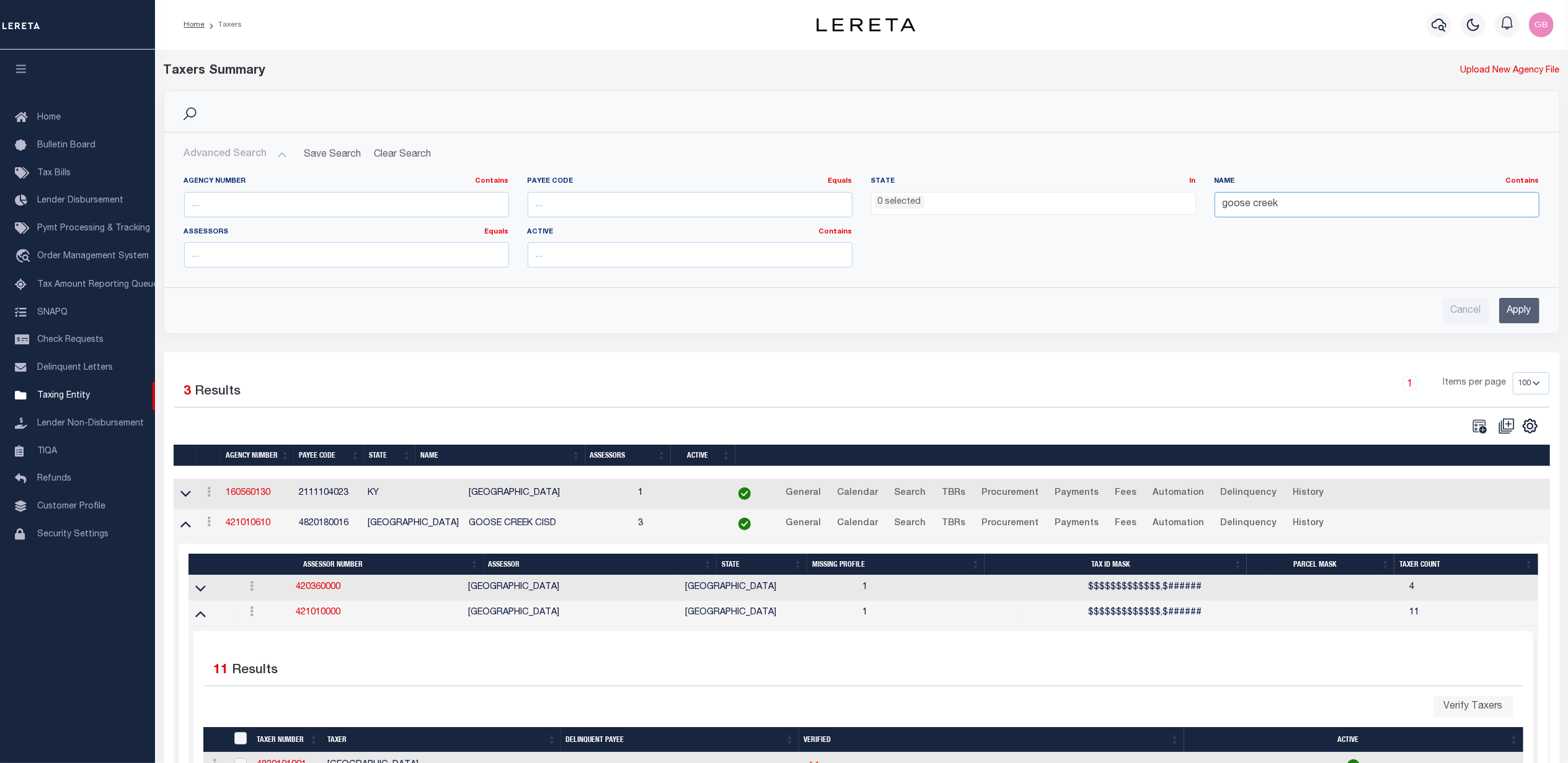
drag, startPoint x: 1276, startPoint y: 202, endPoint x: 1154, endPoint y: 197, distance: 122.1
click at [1158, 208] on div "Agency Number Contains Contains Is Payee Code Equals Equals Is Not Equal To Is …" at bounding box center [862, 227] width 1374 height 101
click at [412, 201] on input "text" at bounding box center [346, 204] width 325 height 25
type input "290010106"
click at [1518, 313] on input "Apply" at bounding box center [1519, 311] width 40 height 25
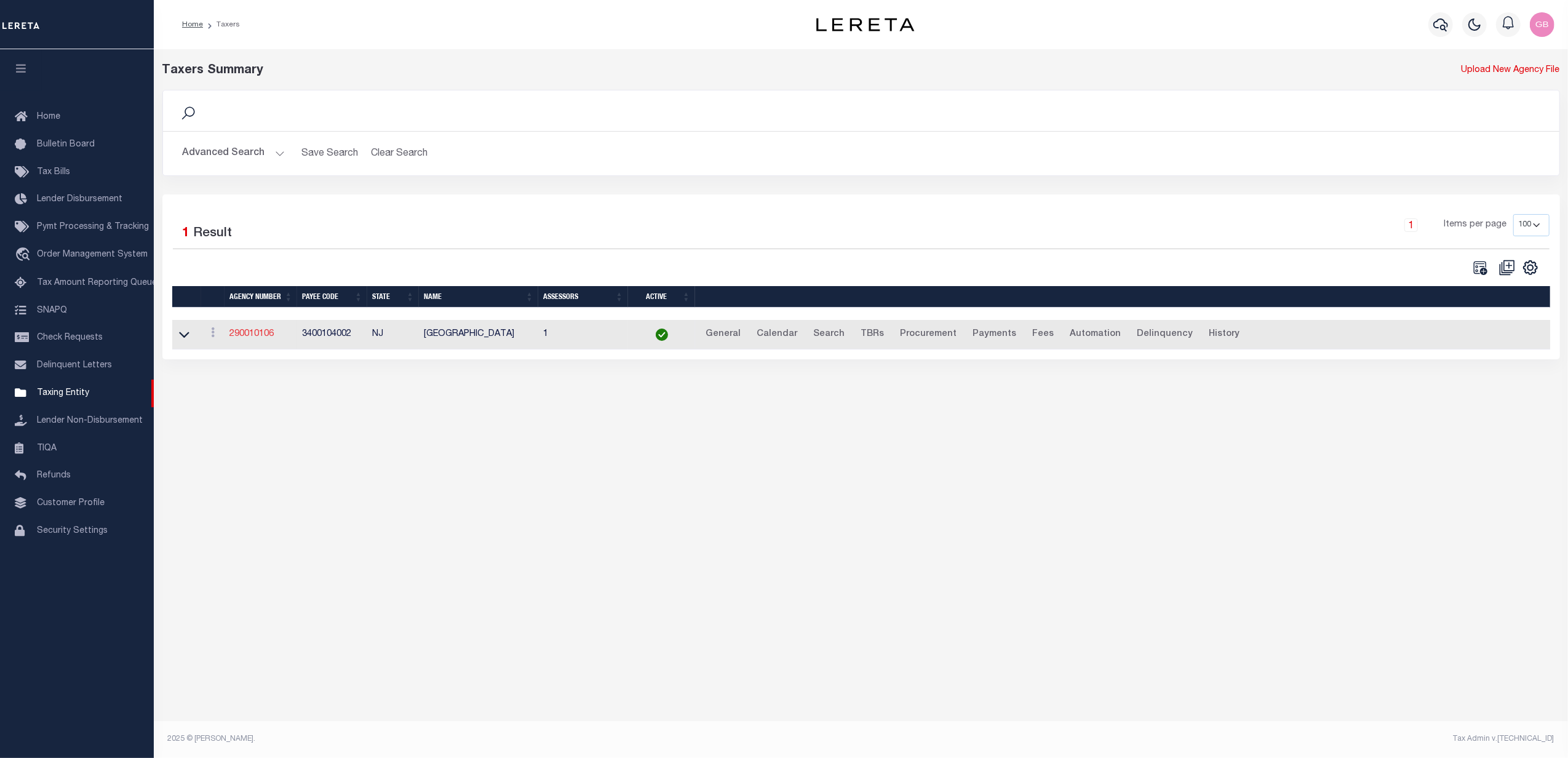
click at [250, 335] on link "290010106" at bounding box center [252, 333] width 45 height 9
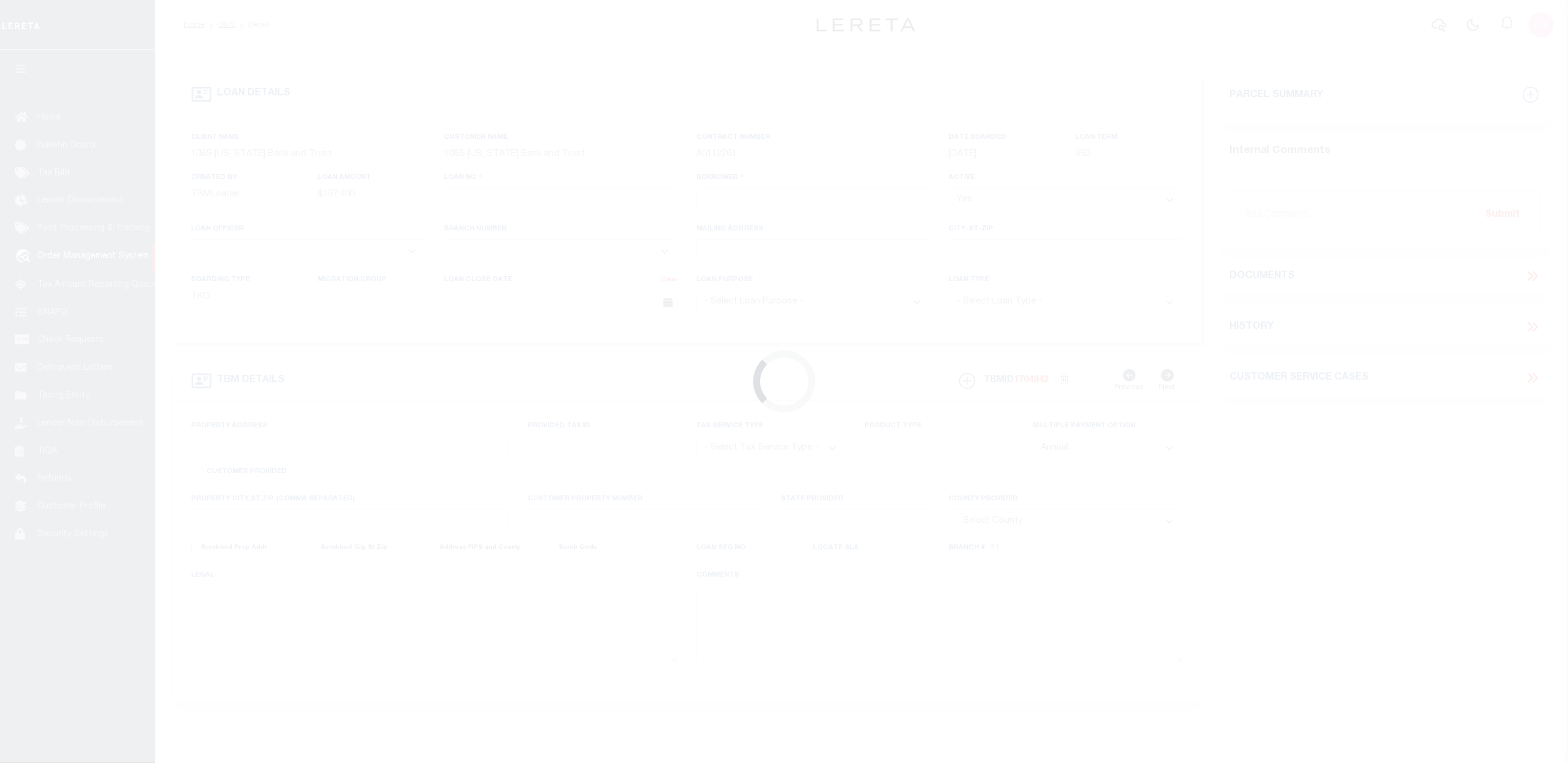
type input "1300005673"
type input "[PERSON_NAME]"
select select
type input "PO BOX 6251"
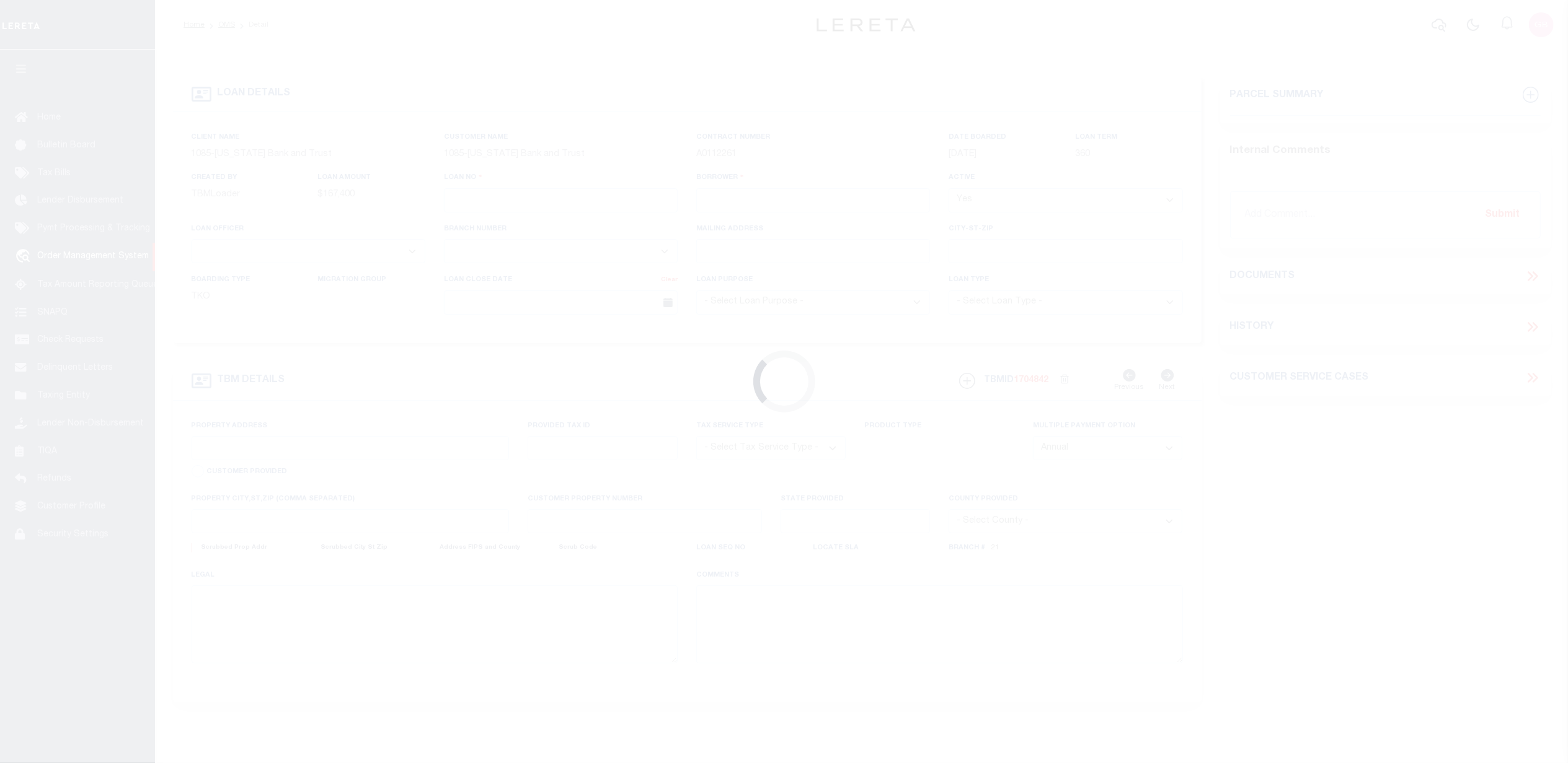
type input "[GEOGRAPHIC_DATA],[GEOGRAPHIC_DATA] 75711-6251"
select select
select select "Escrow"
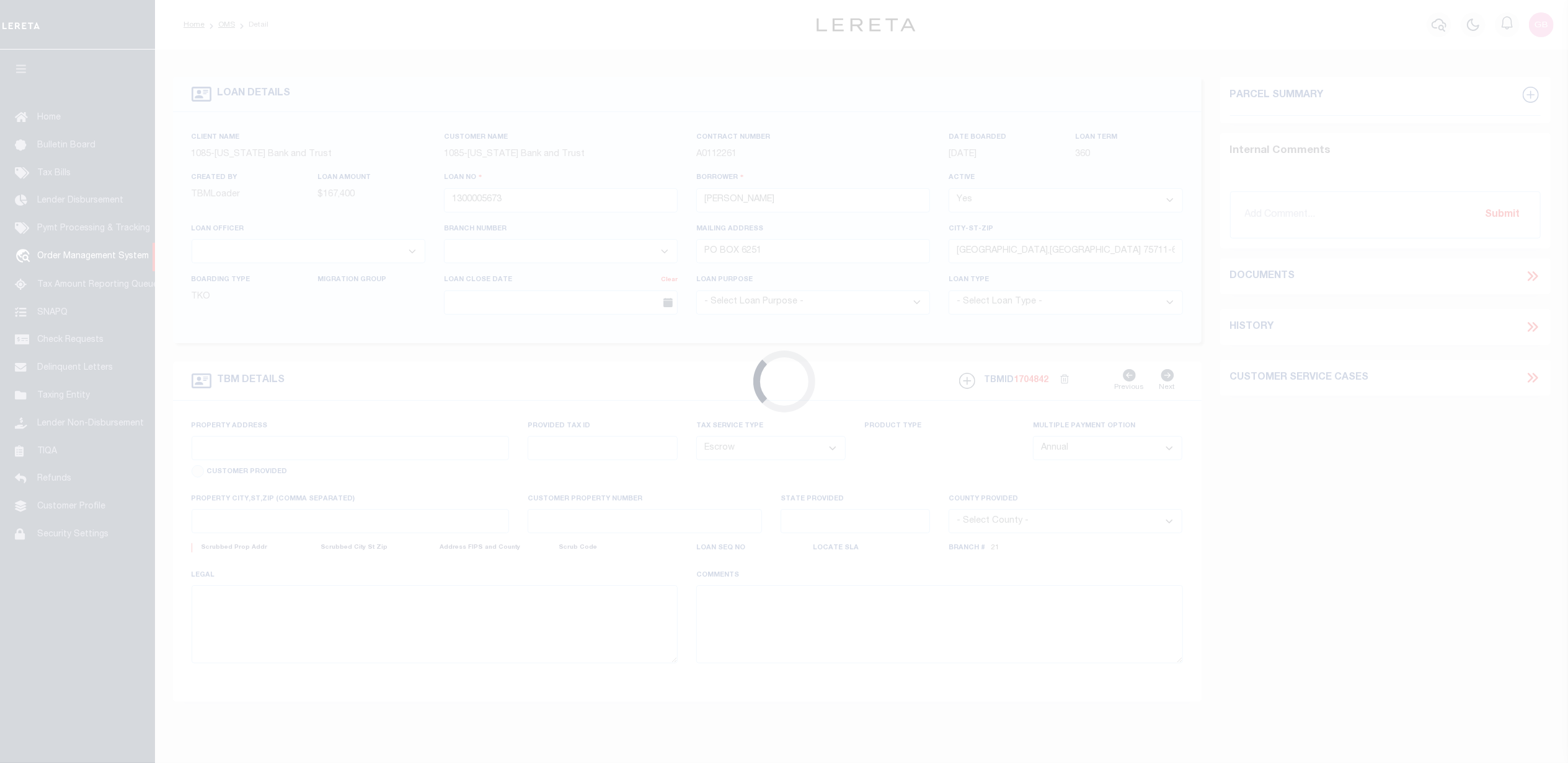
select select "1621"
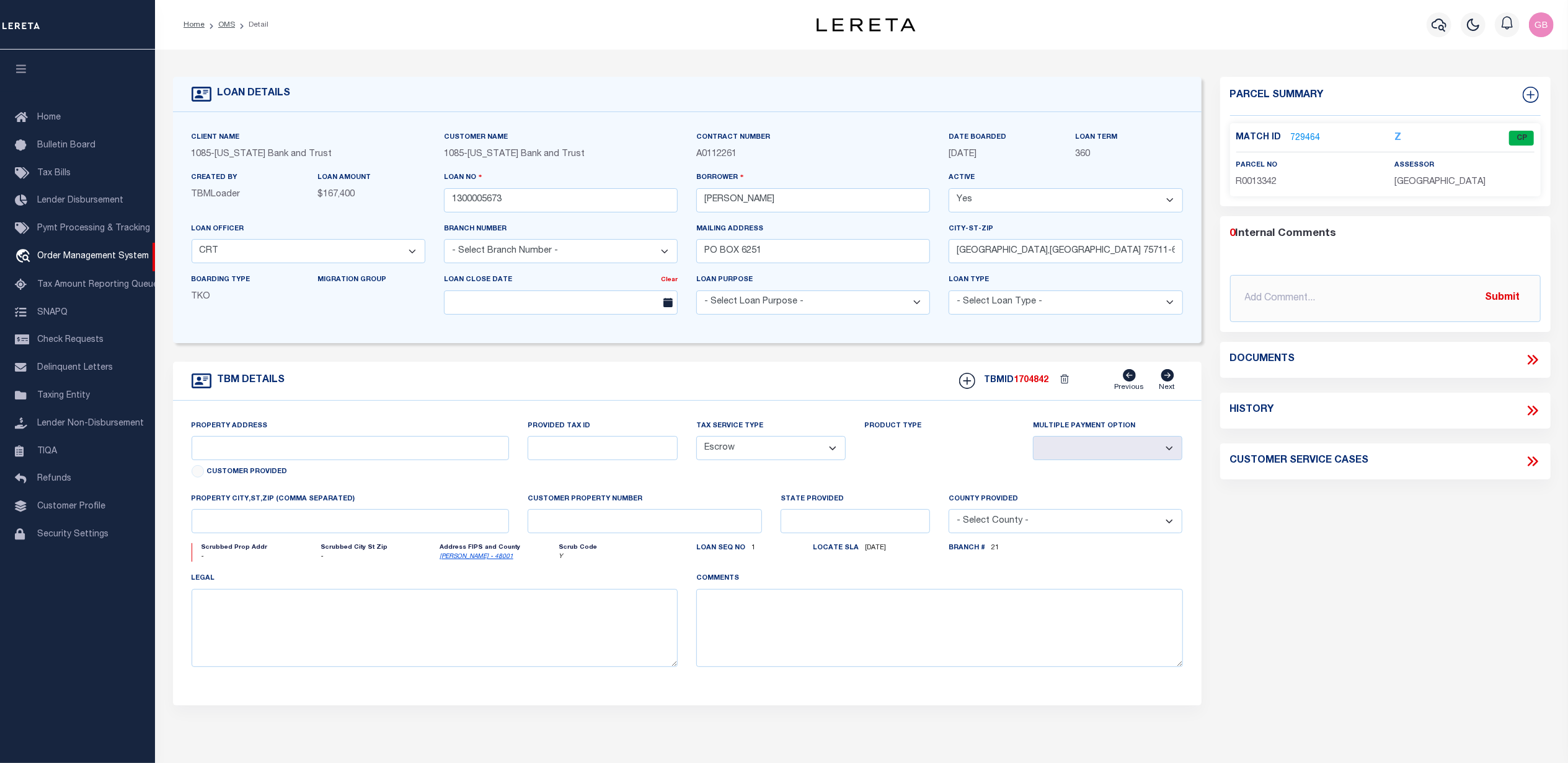
select select "891"
type input "[STREET_ADDRESS]"
type input "R13342"
select select
type input "FRANKSTON , TX 757630000"
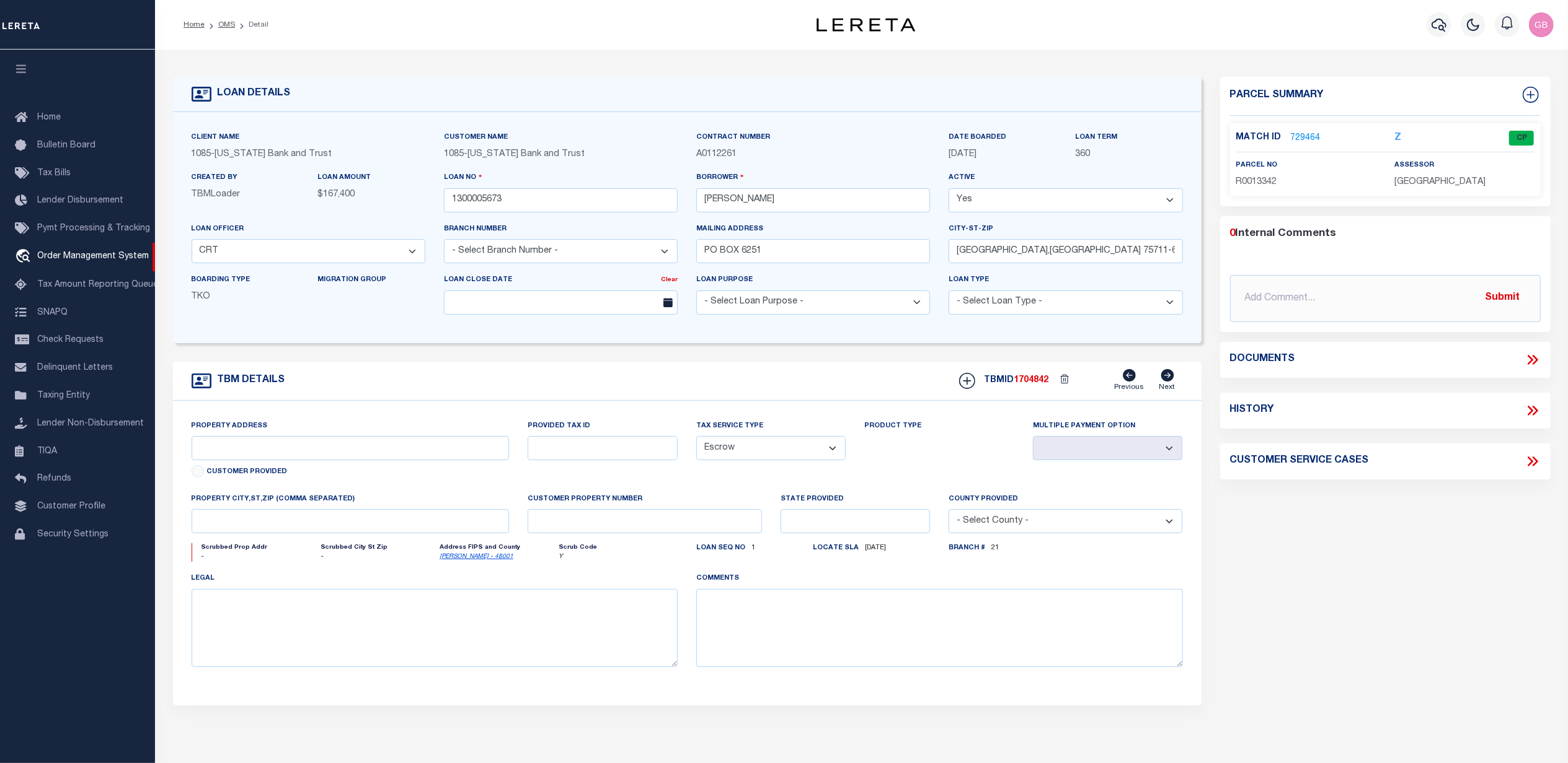
type input "[GEOGRAPHIC_DATA]"
type textarea "R13342"
click at [1307, 137] on link "729464" at bounding box center [1306, 138] width 29 height 13
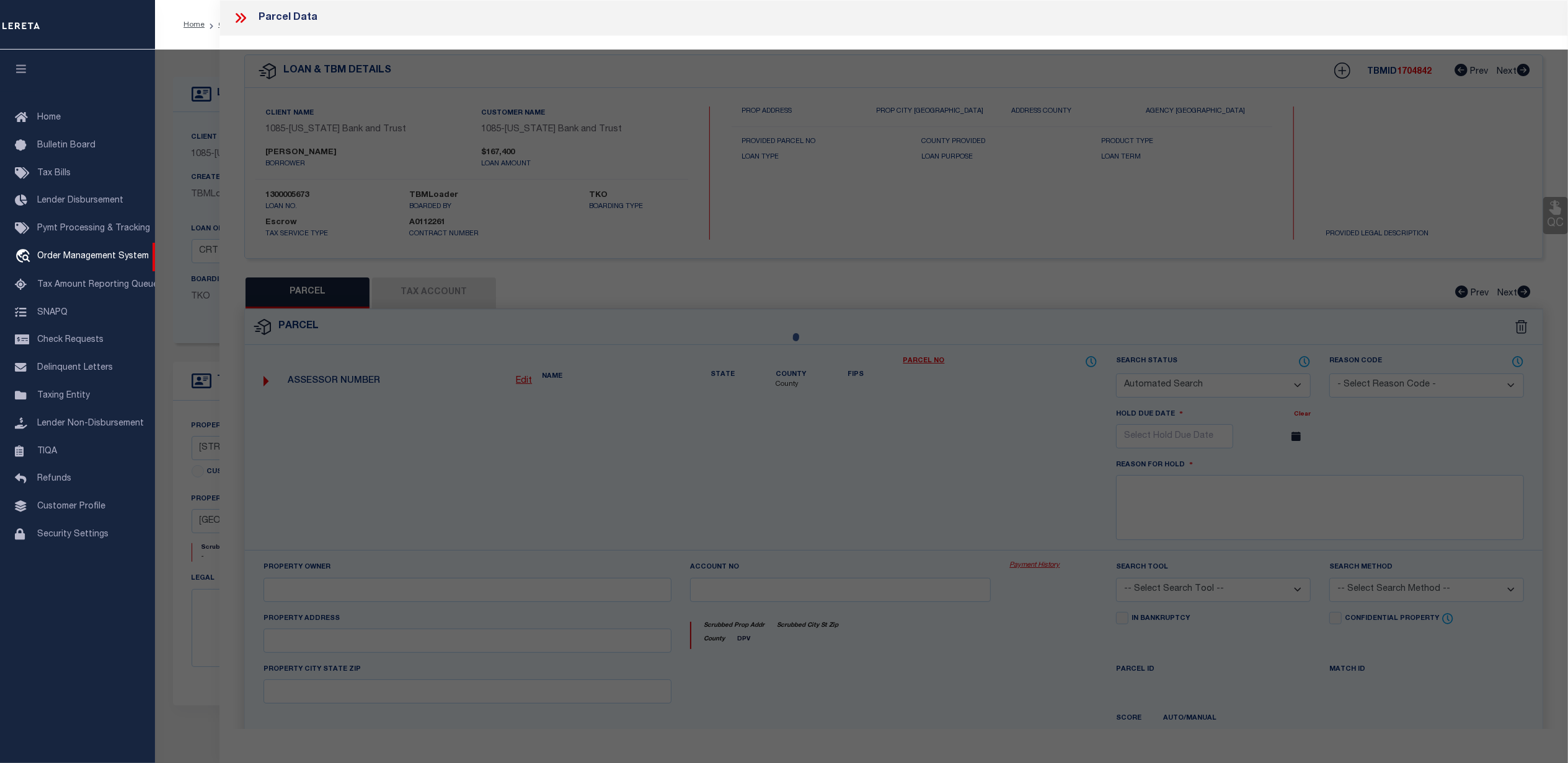
checkbox input "false"
select select "CP"
type input "GLASPIE JAMES RONALD & JIMMY W"
type input "ACR 309"
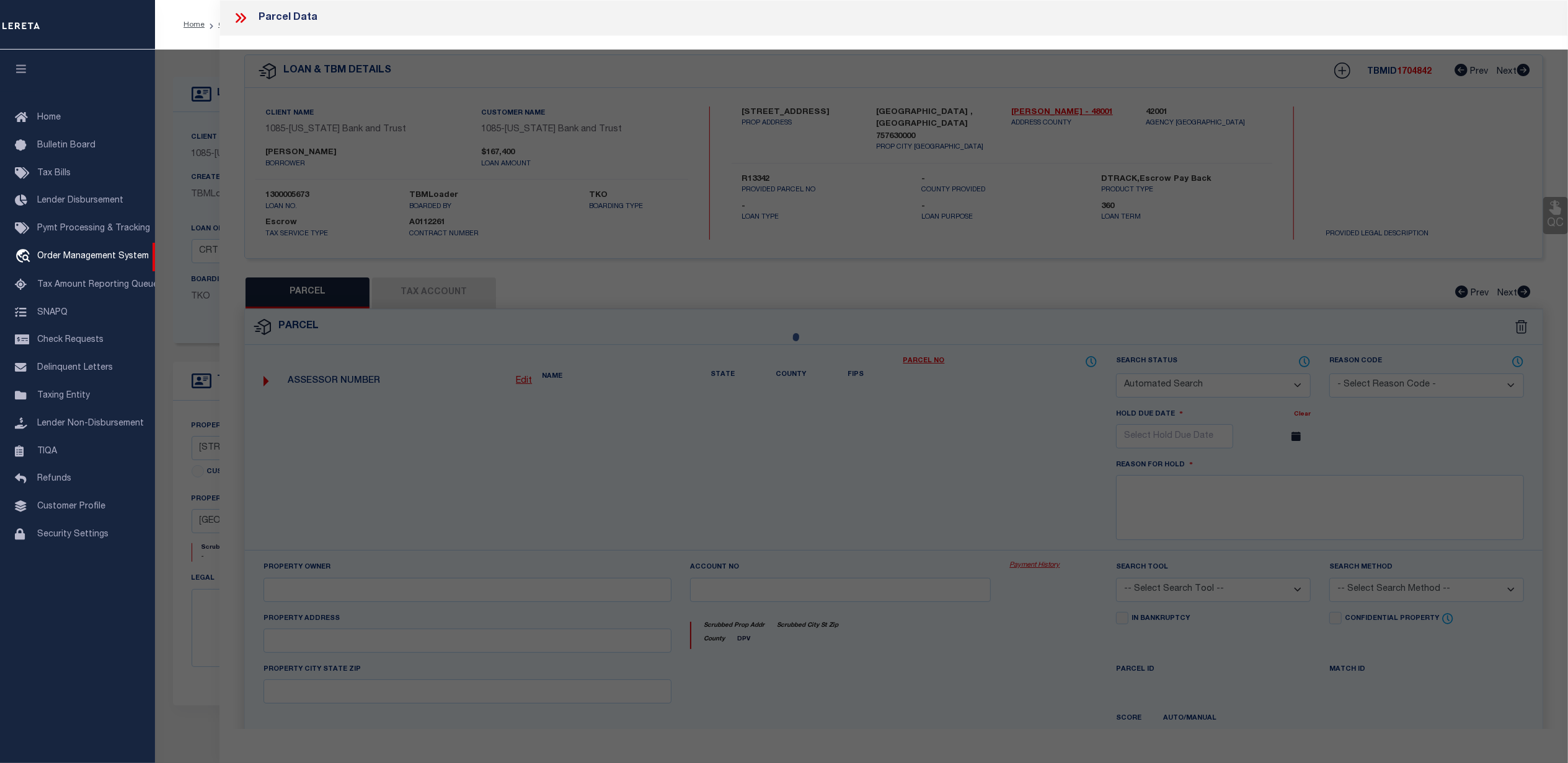
type input "FRANKSTON TX"
type textarea "A0027 GOSS, THOMAS, BLOCK 696, TRACT 5 & 11C, BLOCK 713, TRACT 10C & 10D, ACRES…"
type textarea "Collector prefers R number"
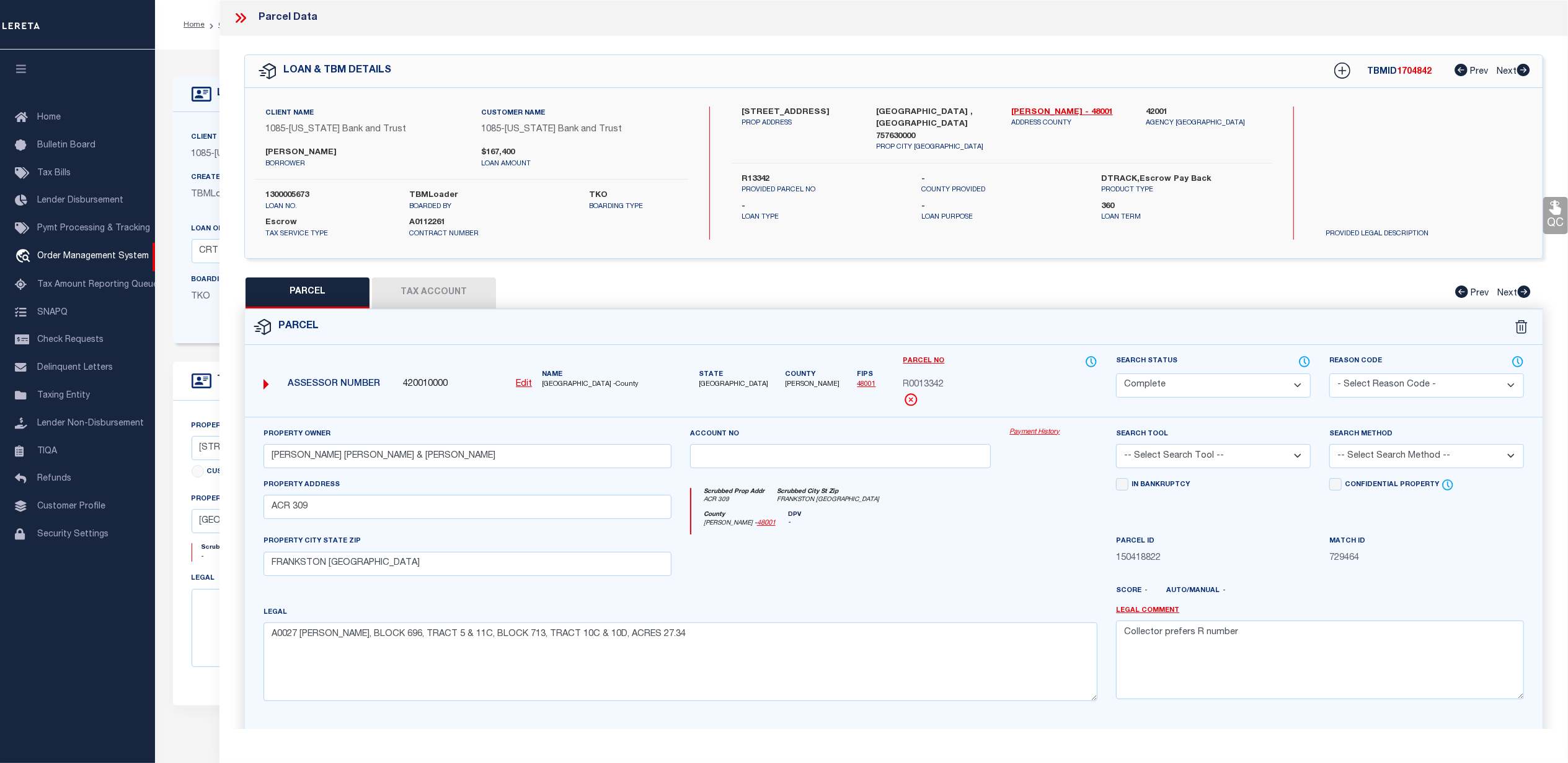
click at [433, 282] on button "Tax Account" at bounding box center [434, 293] width 124 height 31
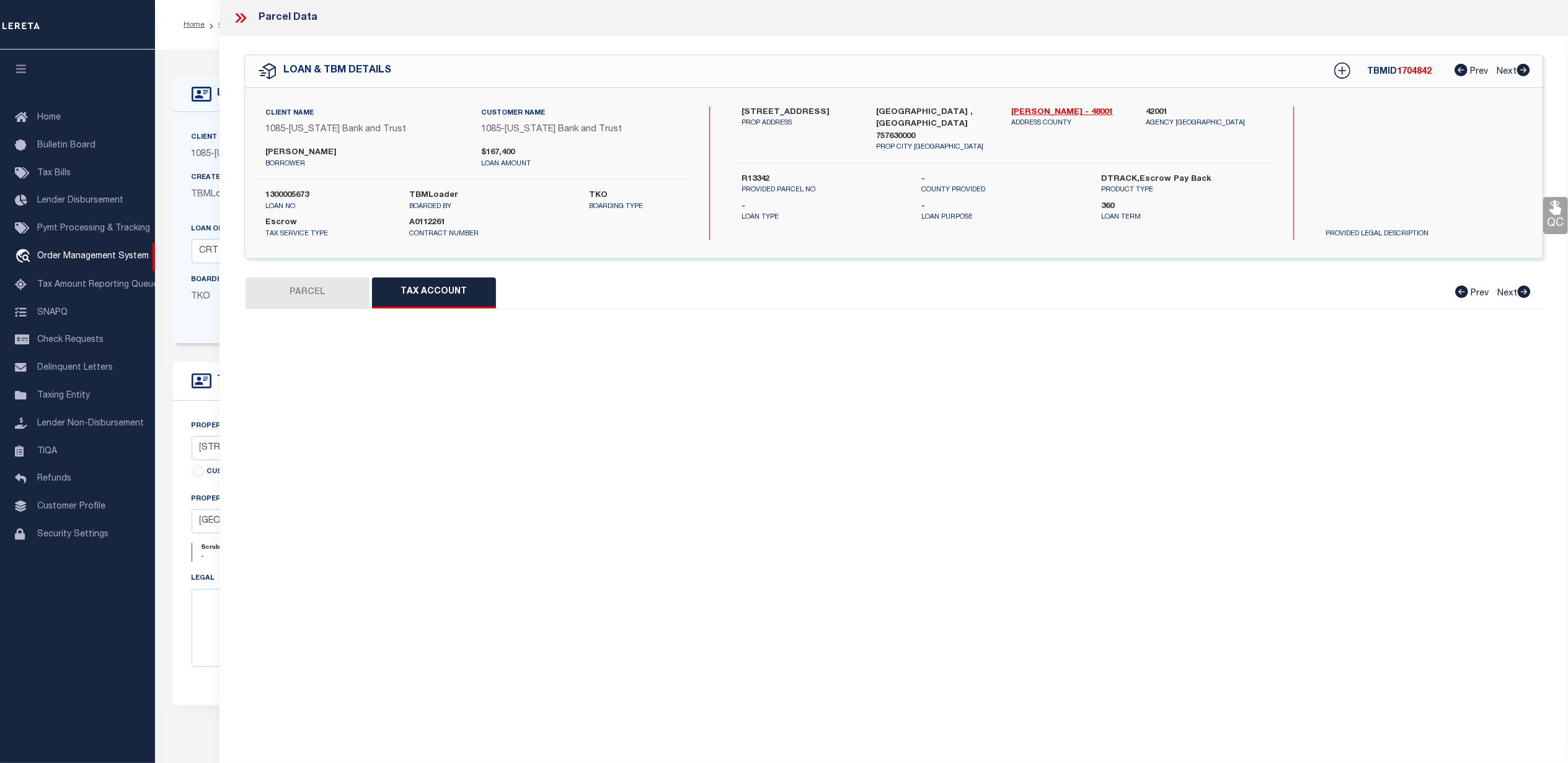
select select "100"
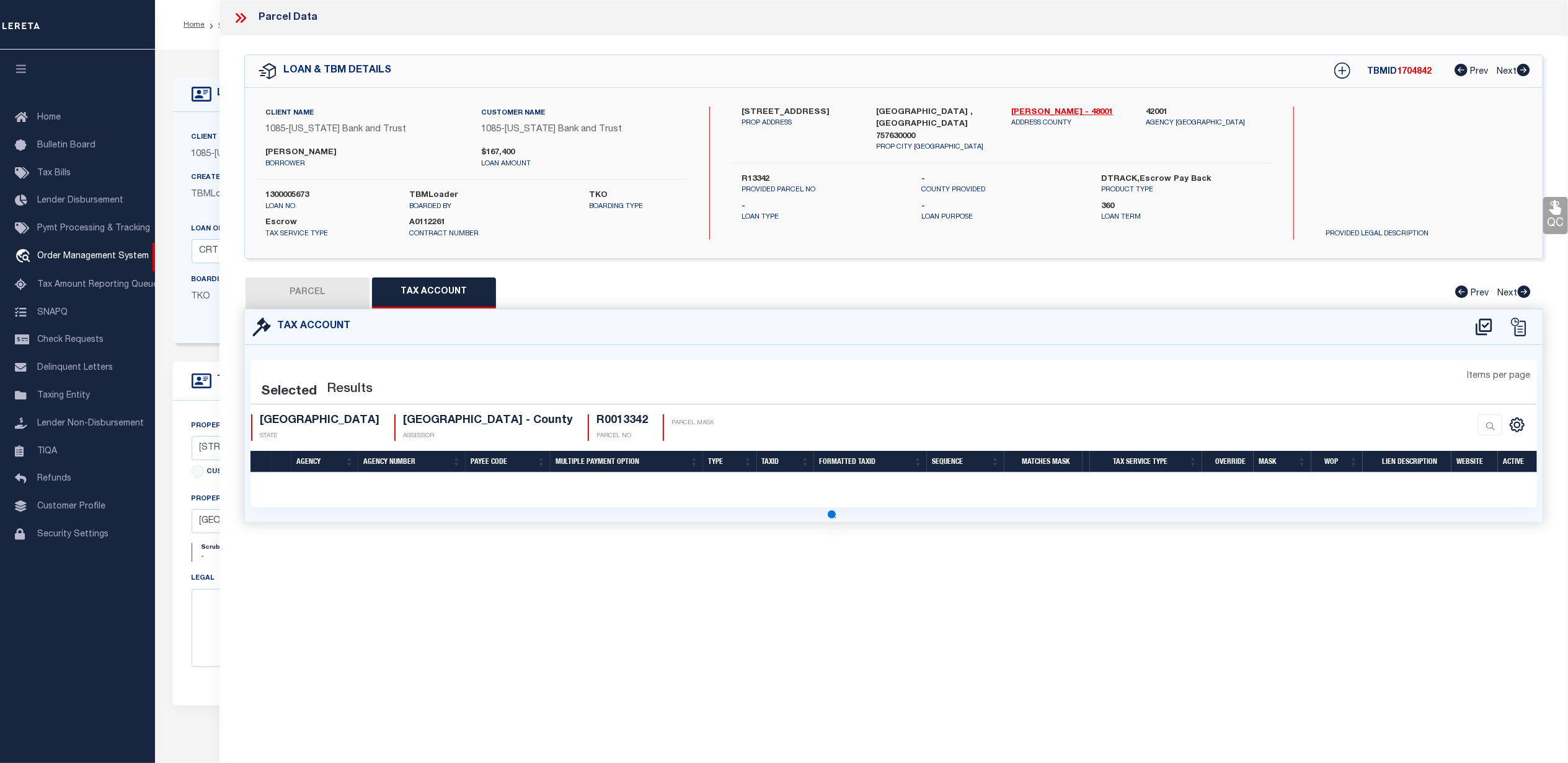
select select "100"
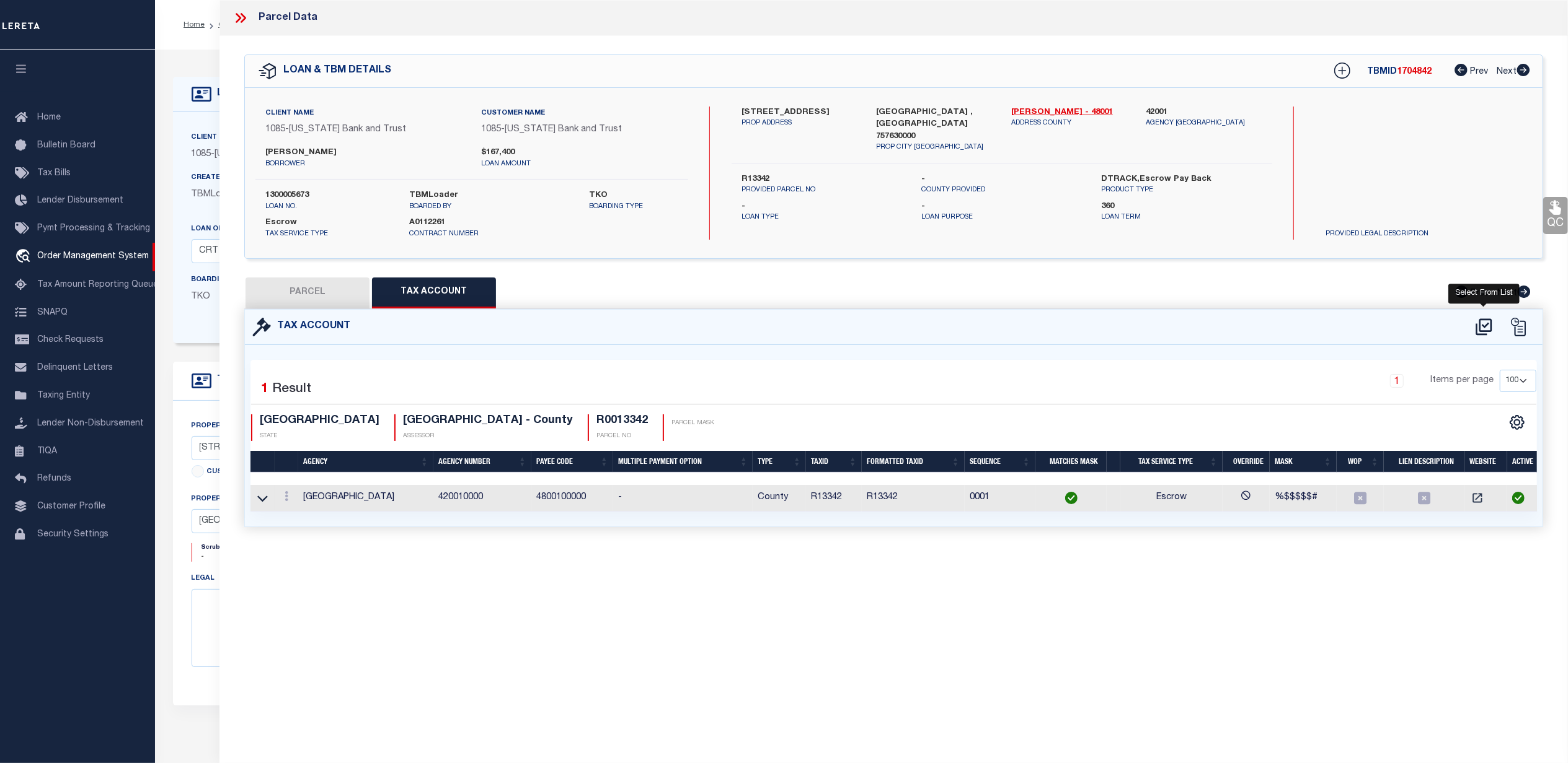
click at [1483, 328] on icon at bounding box center [1484, 327] width 21 height 20
select select "100"
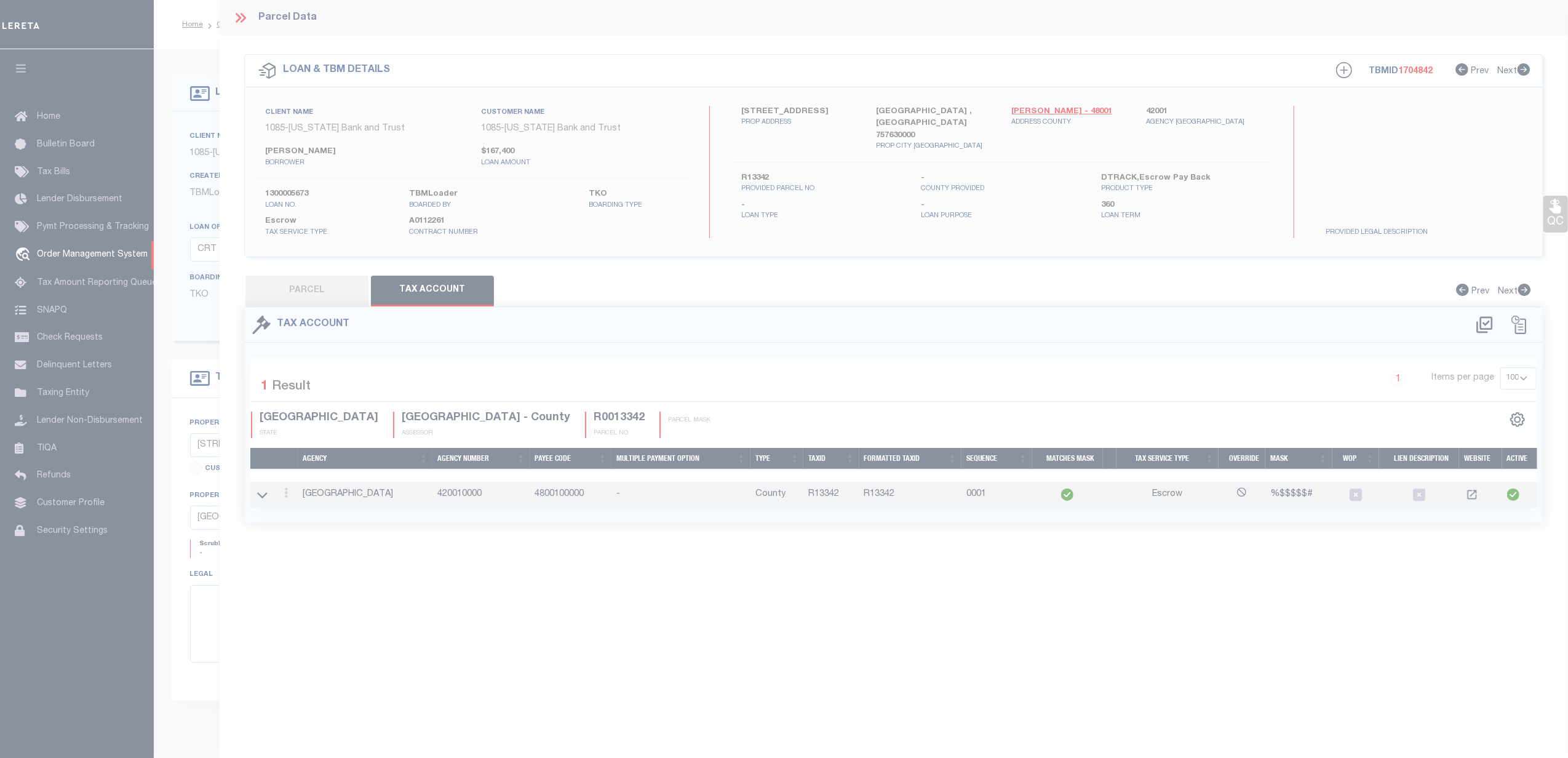
select select "100"
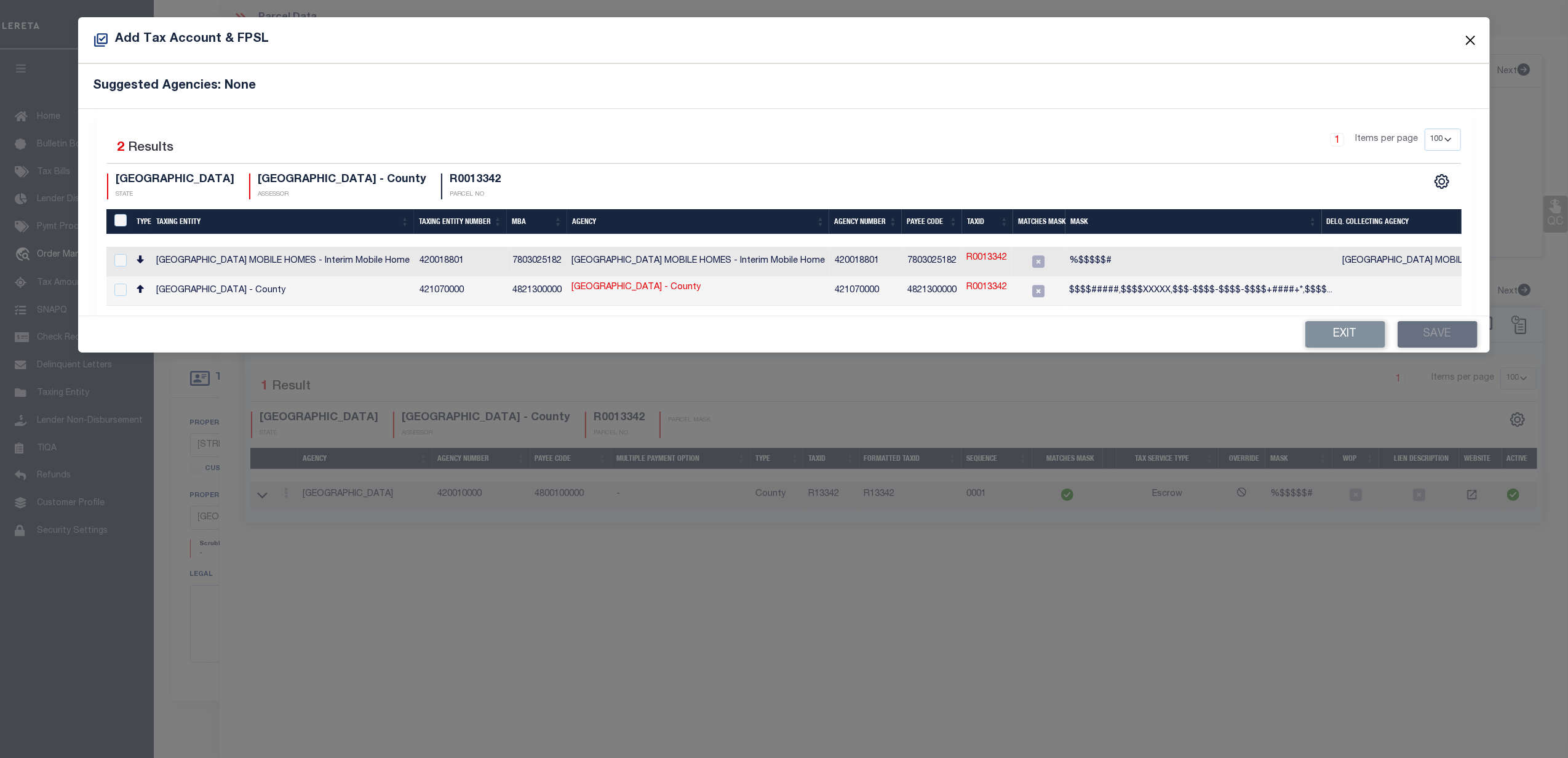
click at [1468, 38] on button "Close" at bounding box center [1471, 40] width 16 height 16
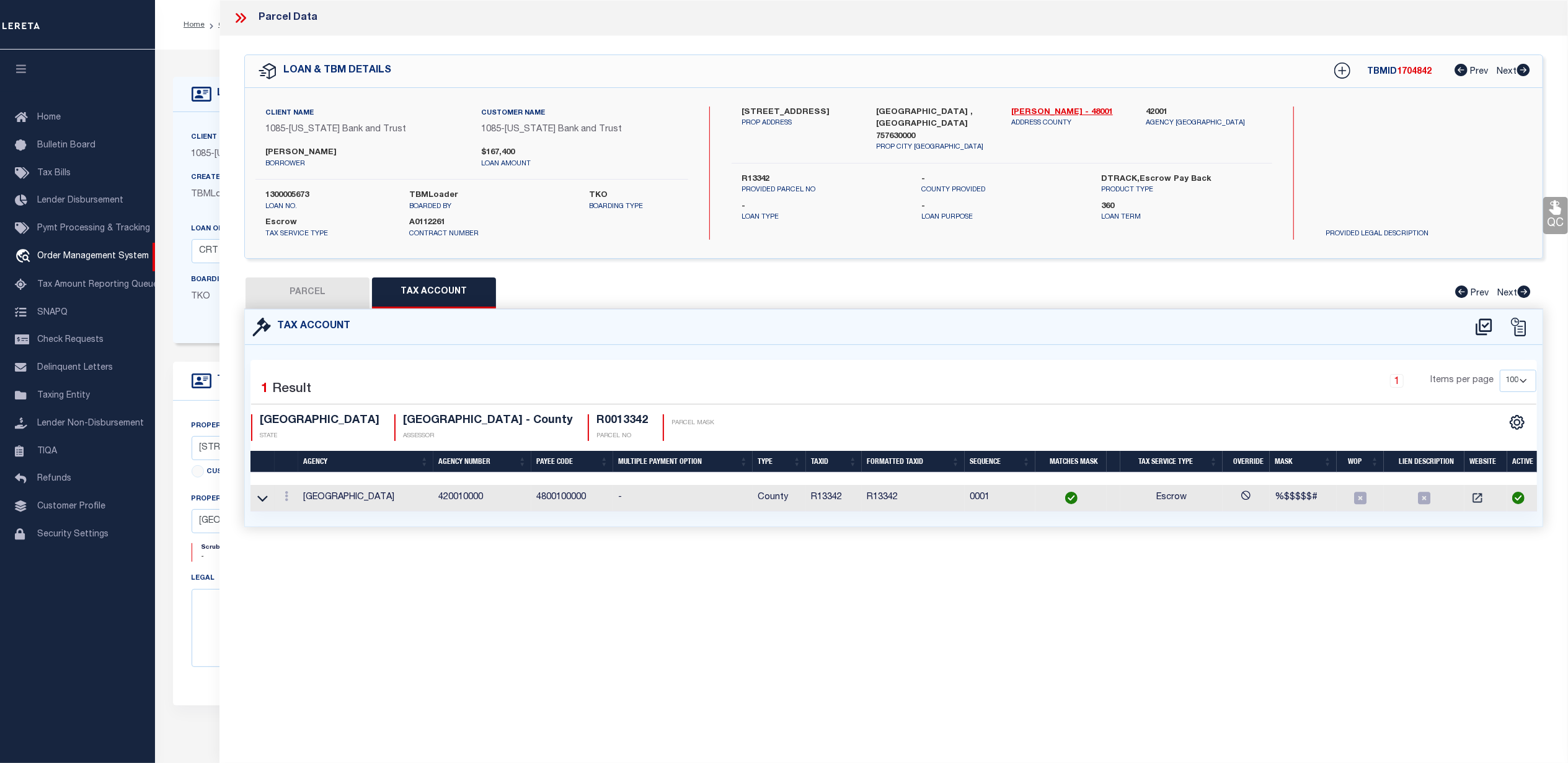
drag, startPoint x: 241, startPoint y: 22, endPoint x: 302, endPoint y: 28, distance: 61.3
click at [241, 22] on icon at bounding box center [244, 18] width 6 height 10
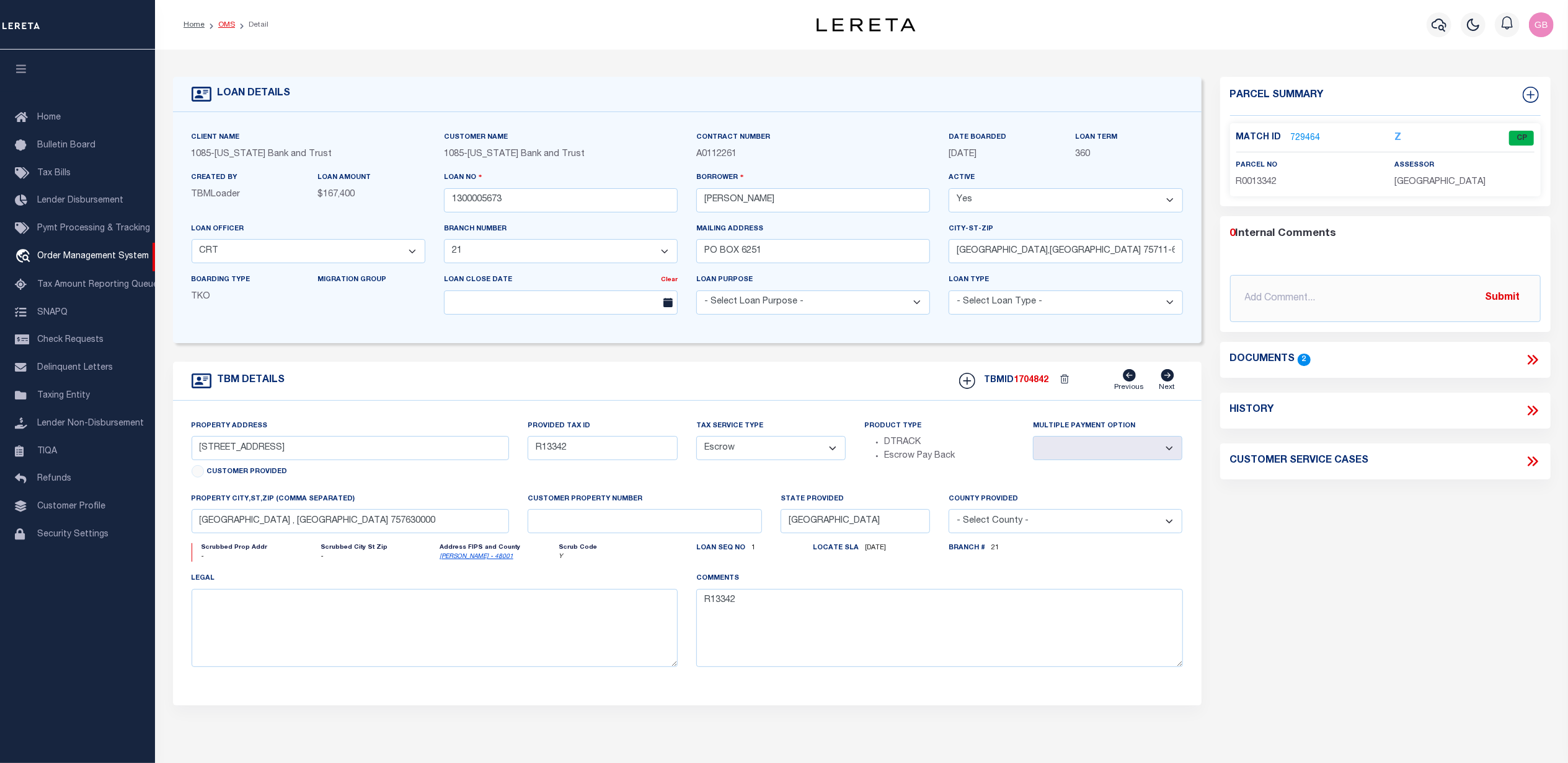
click at [231, 22] on link "OMS" at bounding box center [226, 25] width 17 height 8
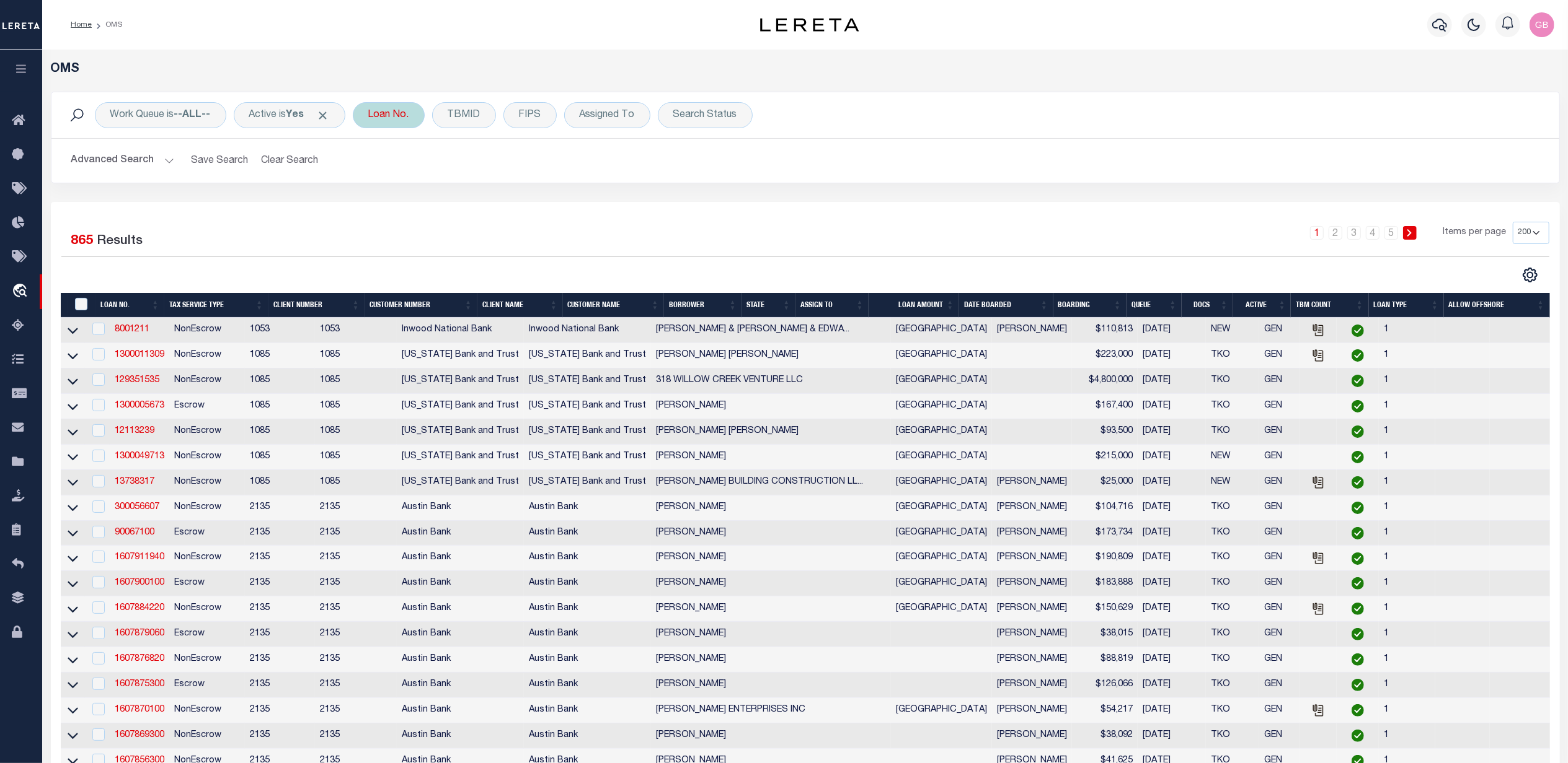
click at [400, 116] on div "Loan No." at bounding box center [388, 115] width 71 height 26
click at [512, 182] on input "text" at bounding box center [460, 176] width 182 height 23
click at [161, 166] on button "Advanced Search" at bounding box center [122, 160] width 103 height 24
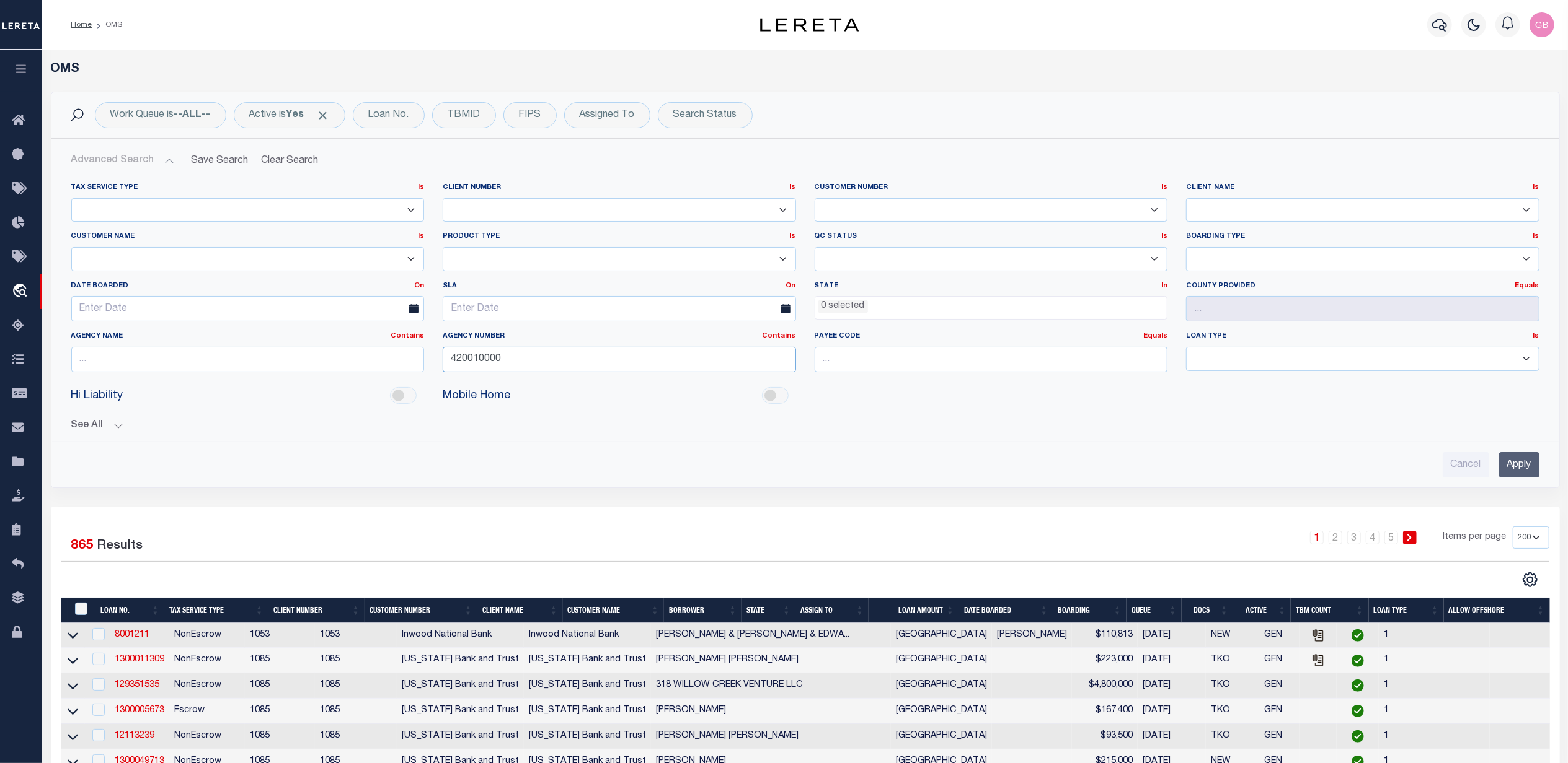
drag, startPoint x: 537, startPoint y: 365, endPoint x: 452, endPoint y: 364, distance: 85.0
click at [450, 375] on div "Agency Number Contains Contains Is 420010000" at bounding box center [620, 357] width 372 height 51
type input "2"
type input "421010000"
click at [1511, 466] on input "Apply" at bounding box center [1519, 465] width 40 height 25
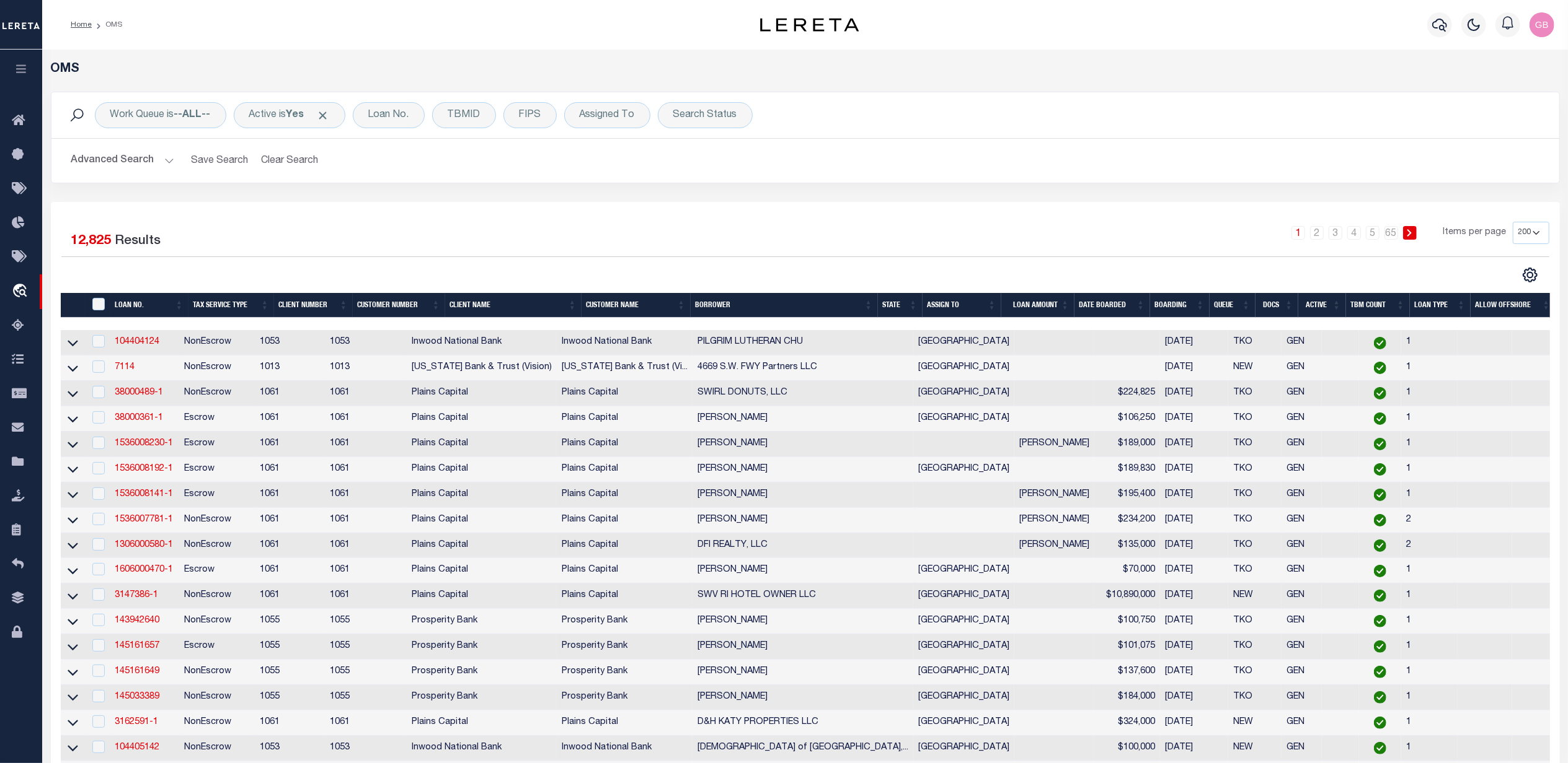
click at [143, 159] on button "Advanced Search" at bounding box center [122, 160] width 103 height 24
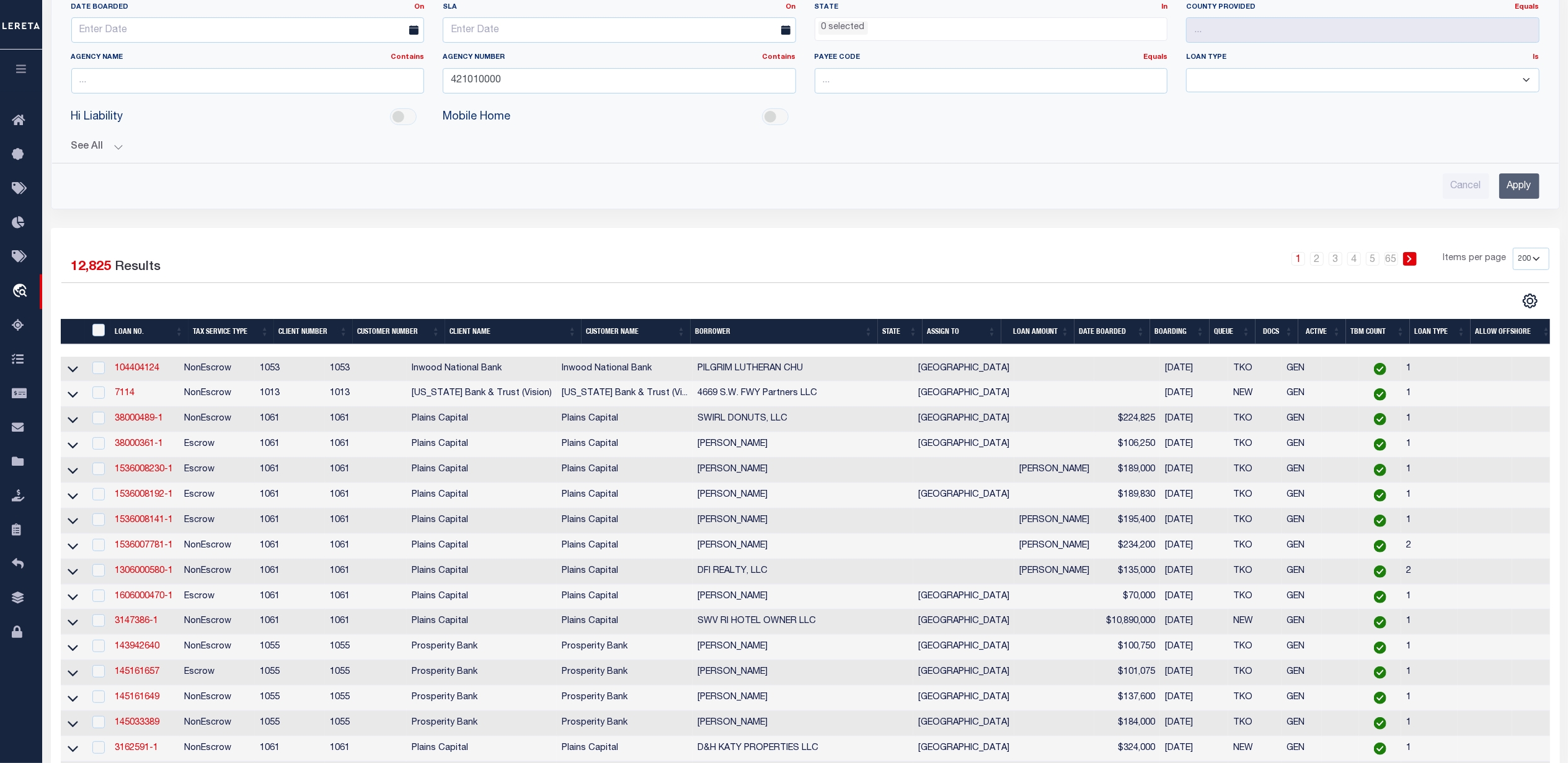
scroll to position [413, 0]
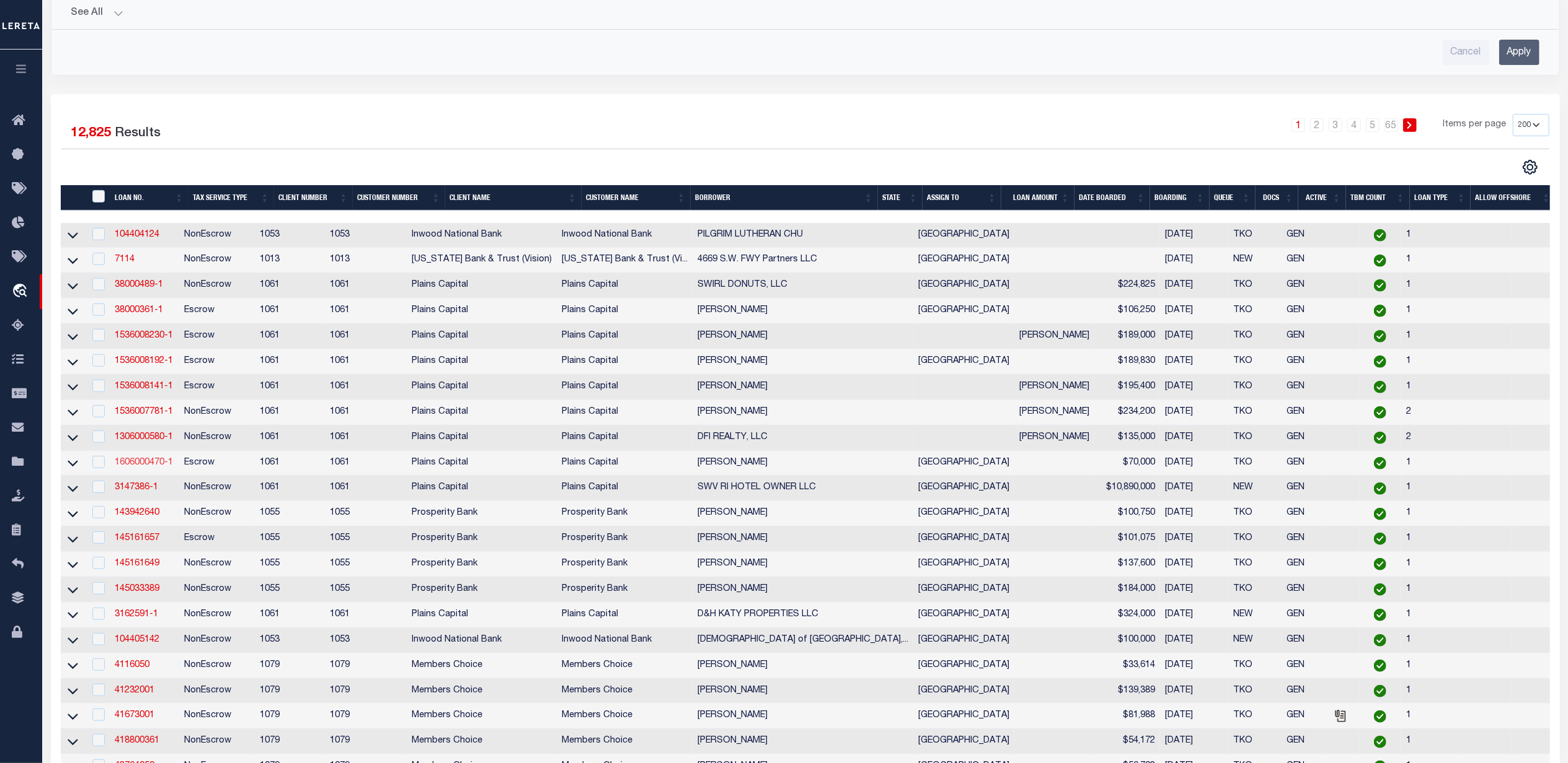
click at [132, 468] on link "1606000470-1" at bounding box center [144, 463] width 59 height 9
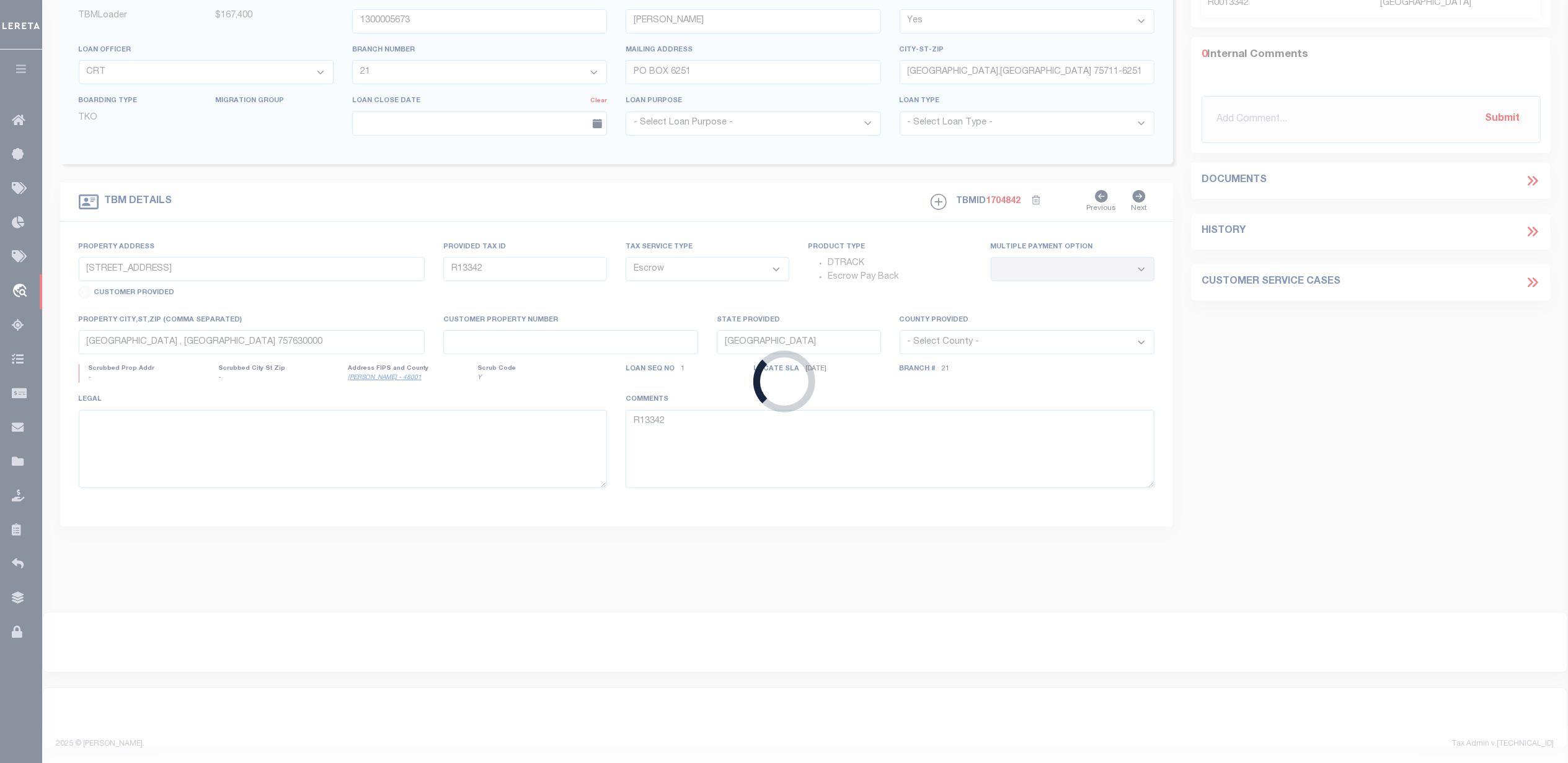
type input "1606000470-1"
type input "GLACIRA ANDRADE"
select select
type input "21829 E YAUPON CIR"
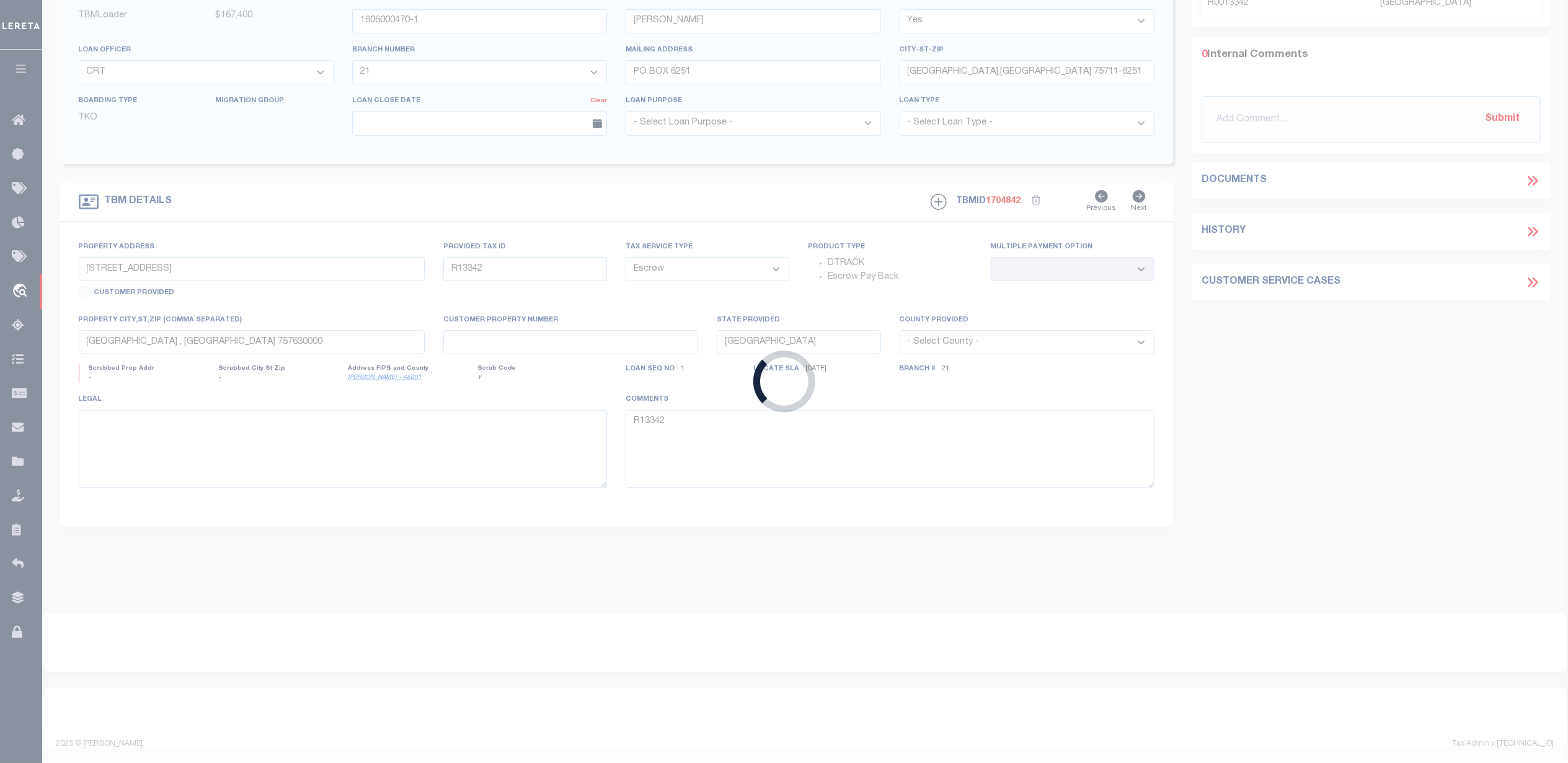
type input "TOMBALL,TX 77377-5999"
select select "600"
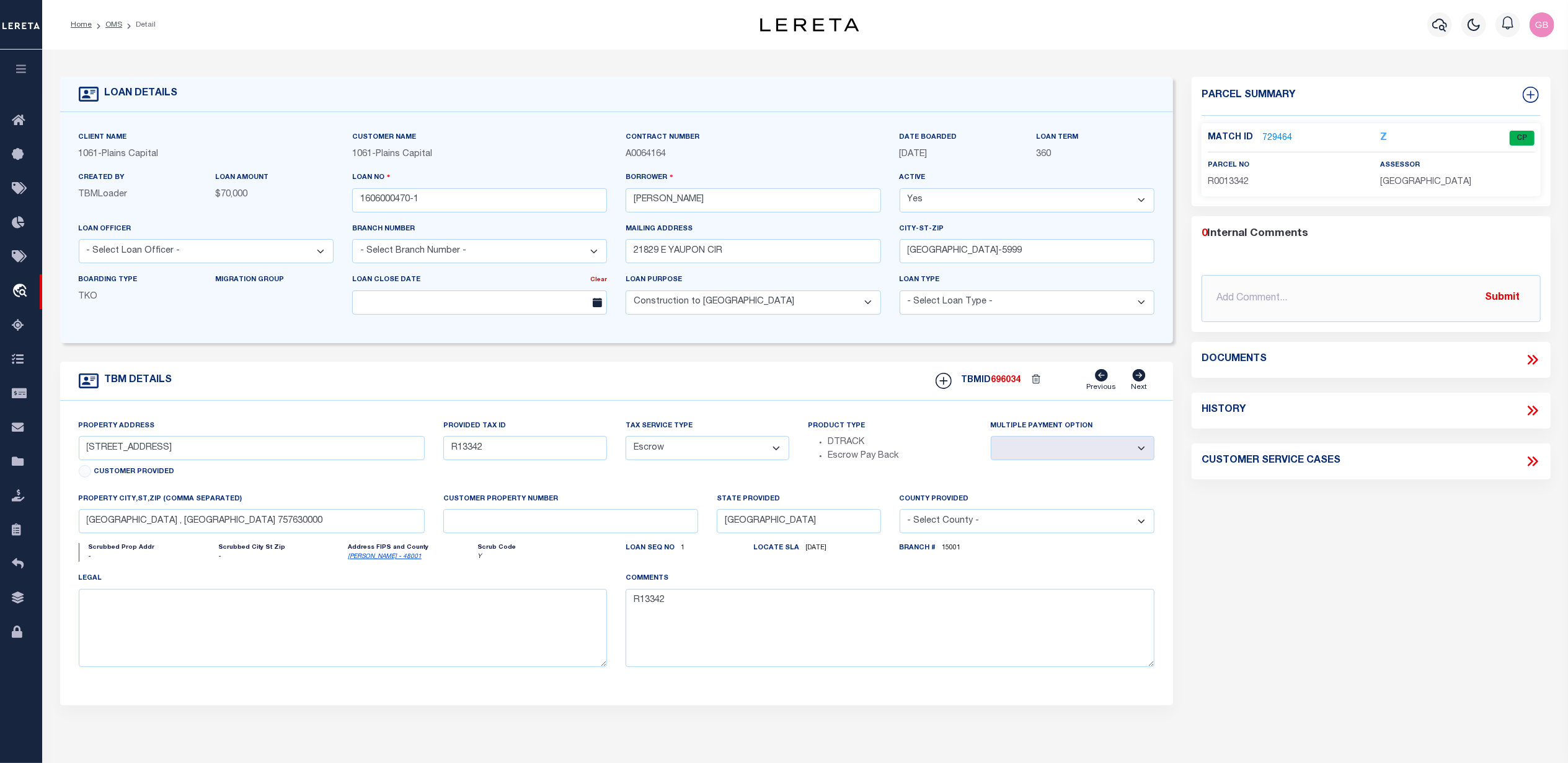
type input "21829 YAUPON CR"
select select
type input "TOMBALL TX 77377"
type input "10488007118"
select select
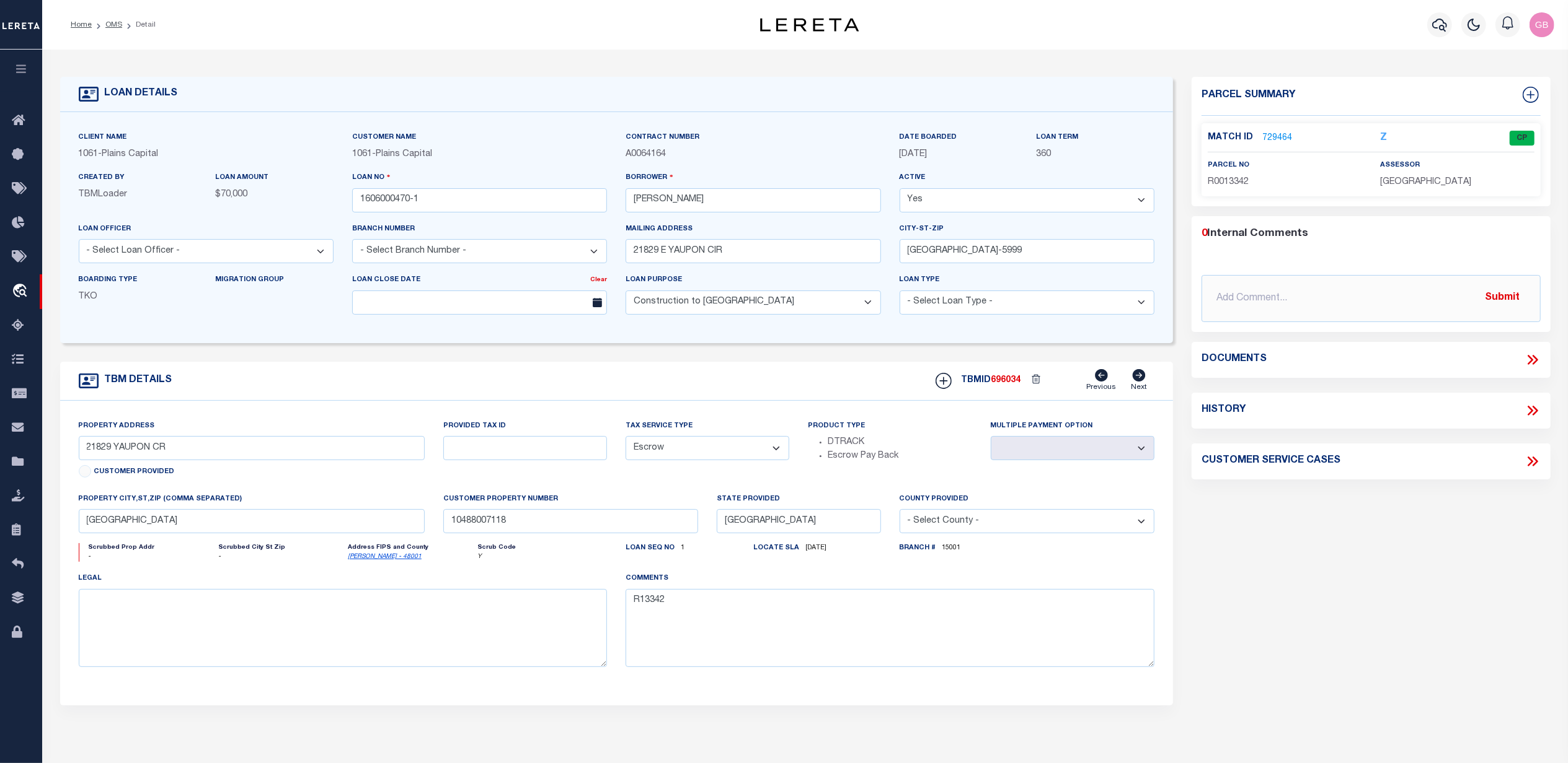
type textarea "LOT 6 BLK 23 MEADOW VISTA SEC. 4,E/500"
select select "167145"
select select "1460"
click at [1272, 135] on link "551380" at bounding box center [1277, 138] width 29 height 13
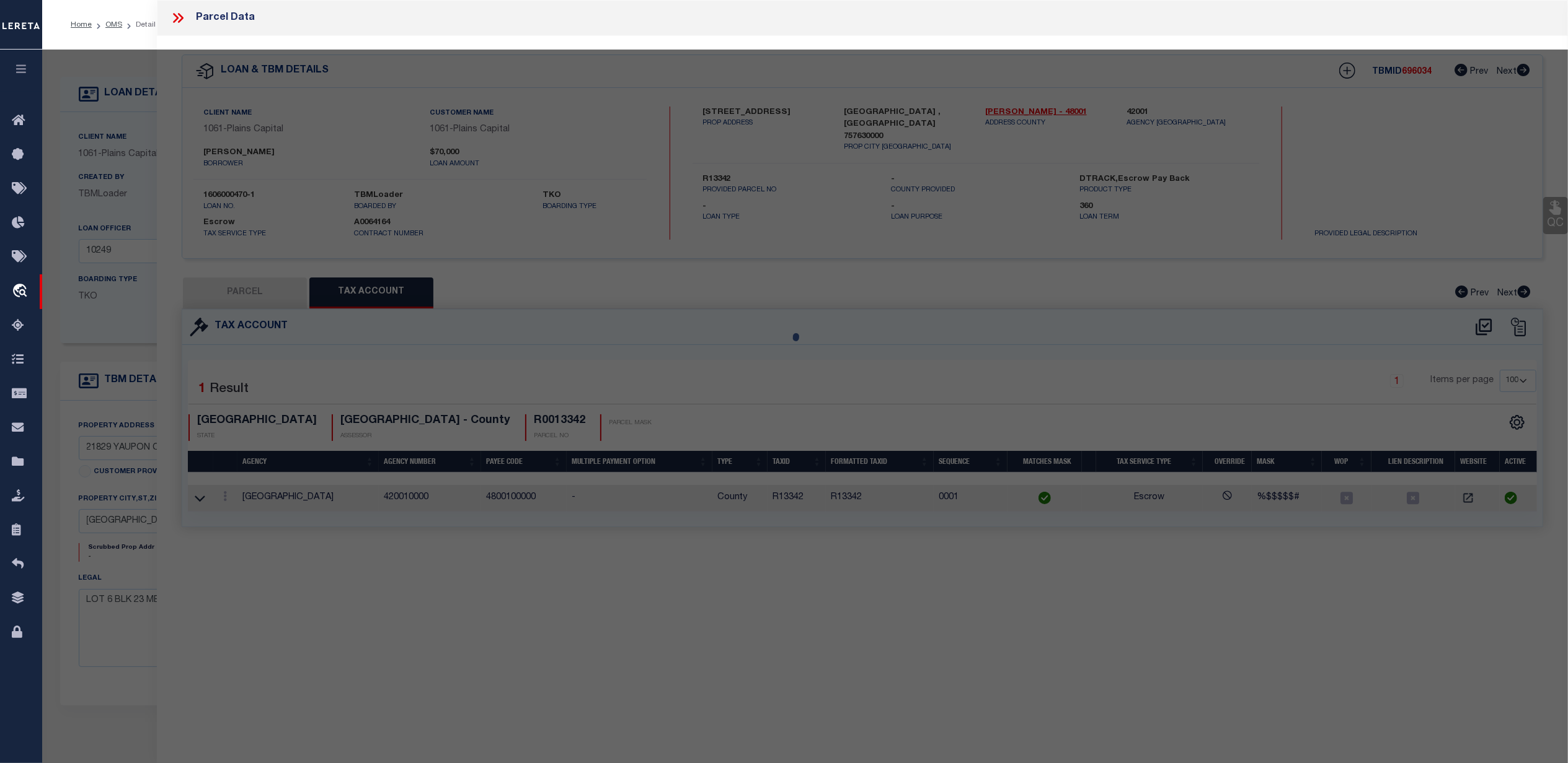
select select "AS"
checkbox input "false"
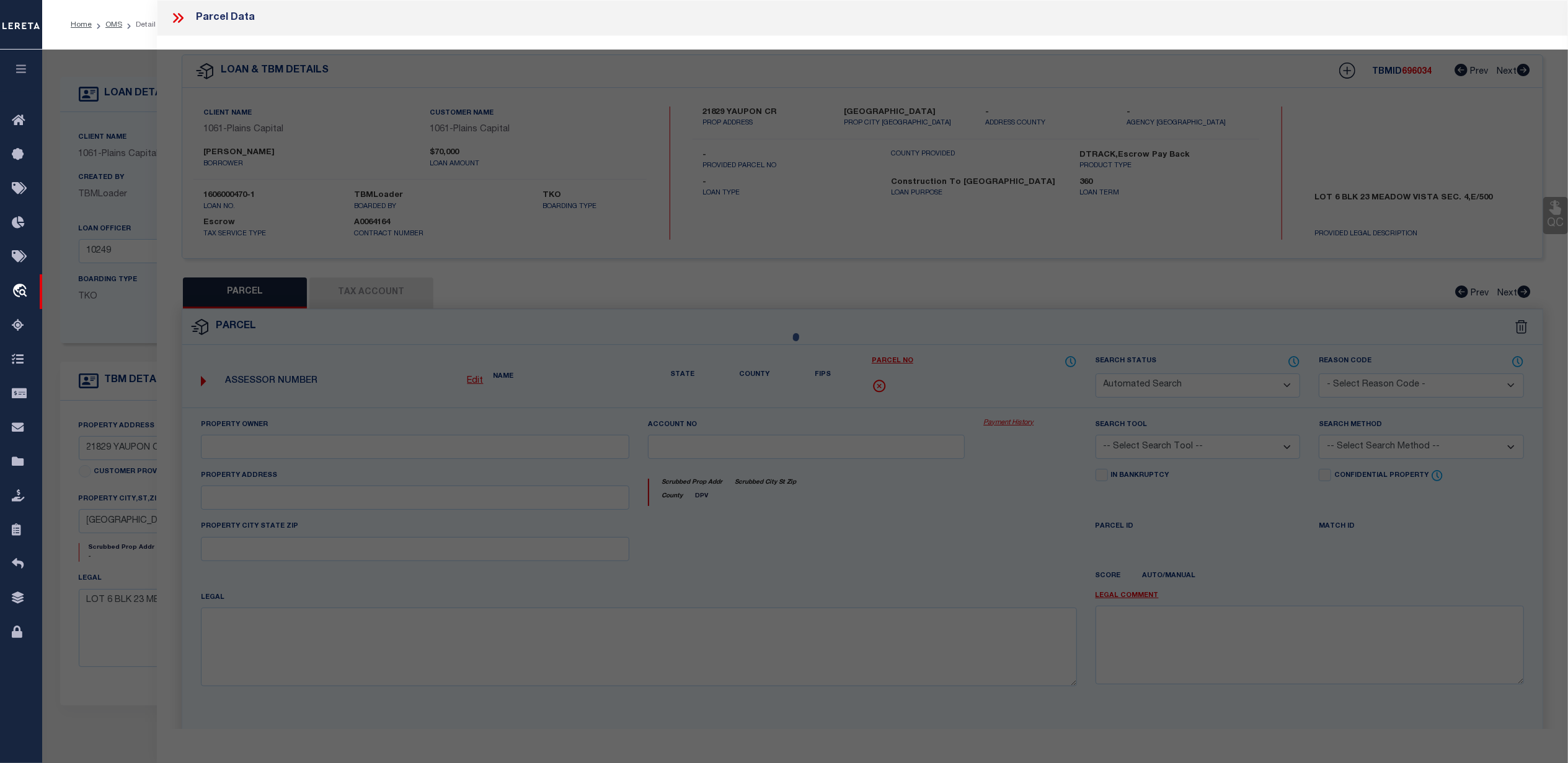
select select "BP"
type input "ANDRADE GLACIRA & DAGOBERTO"
type input "11930 NEW MEADOW DR"
checkbox input "false"
type input "HOUSTON TX 77064"
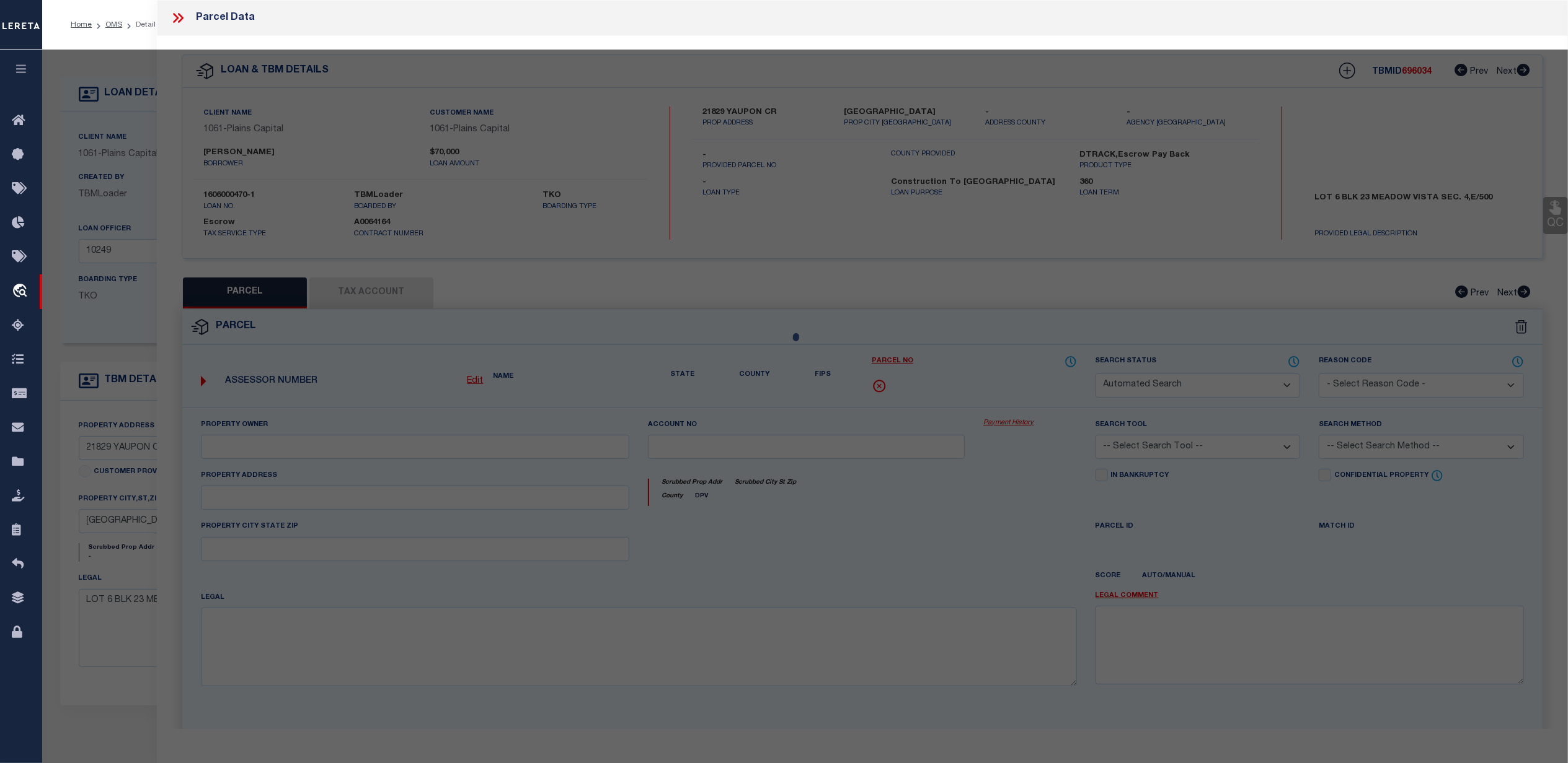
type textarea "LT 6 BLK 23 MEADOW VISTA SEC 4"
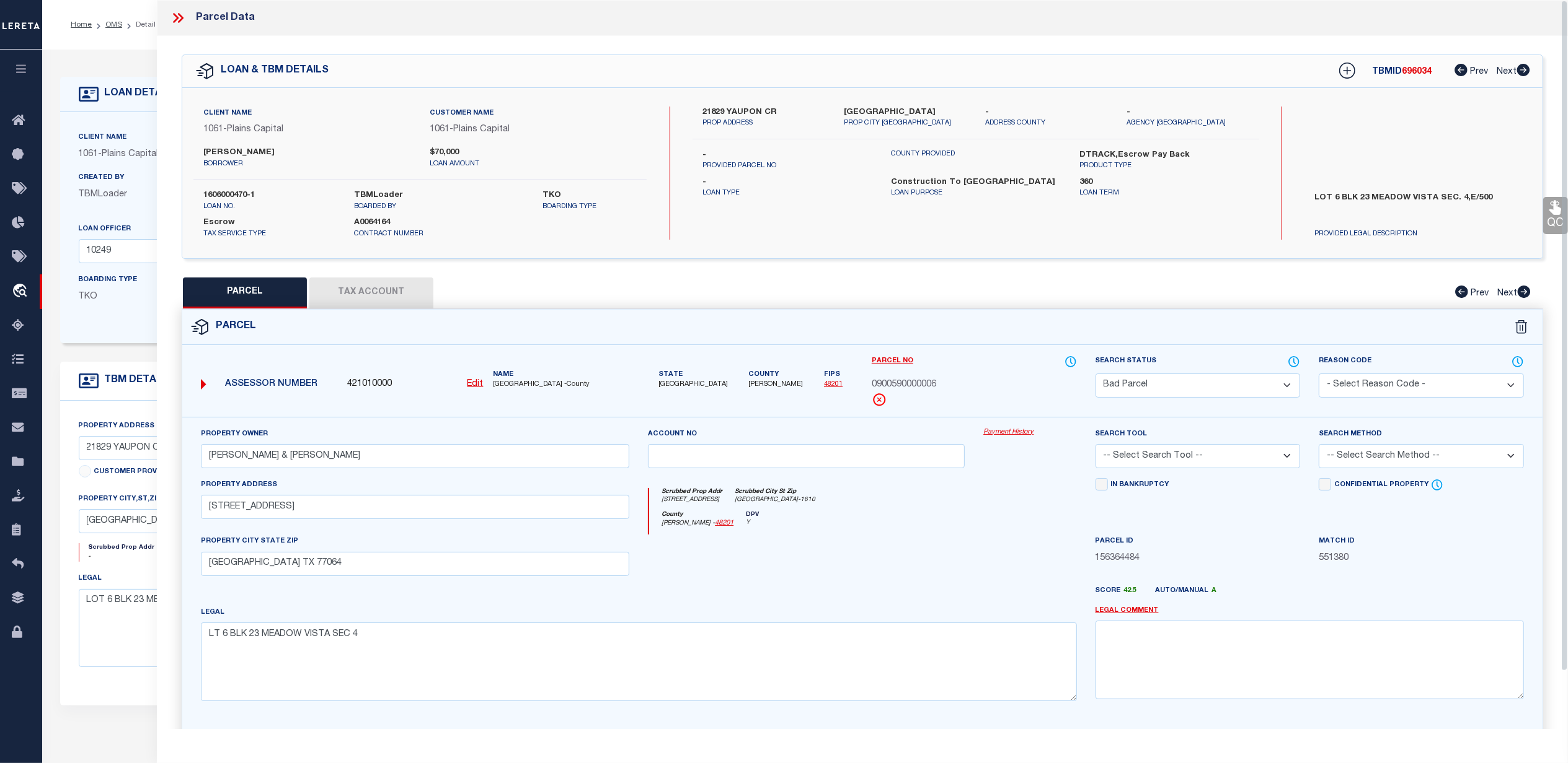
click at [399, 294] on button "Tax Account" at bounding box center [371, 293] width 124 height 31
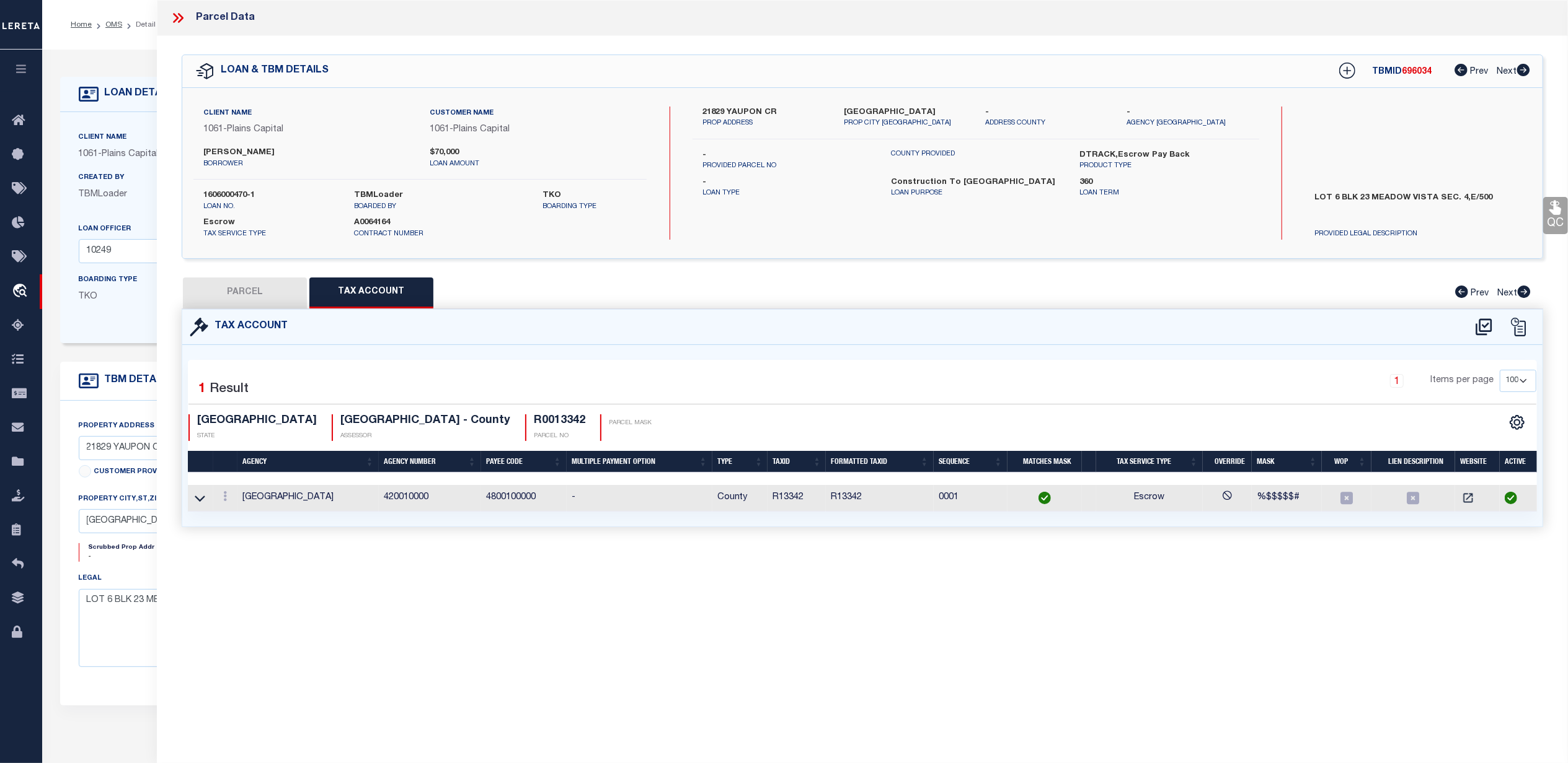
select select "100"
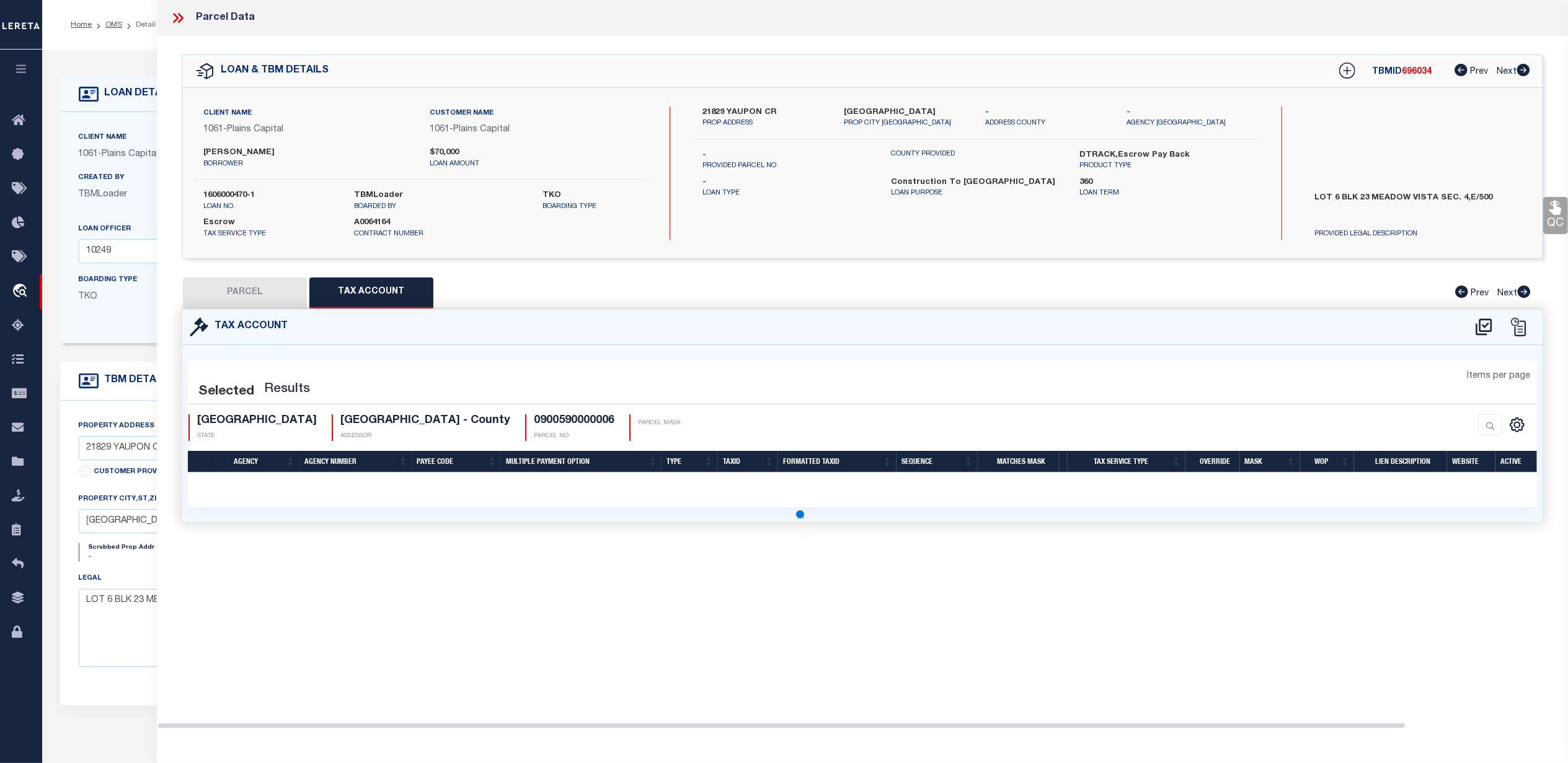
select select "100"
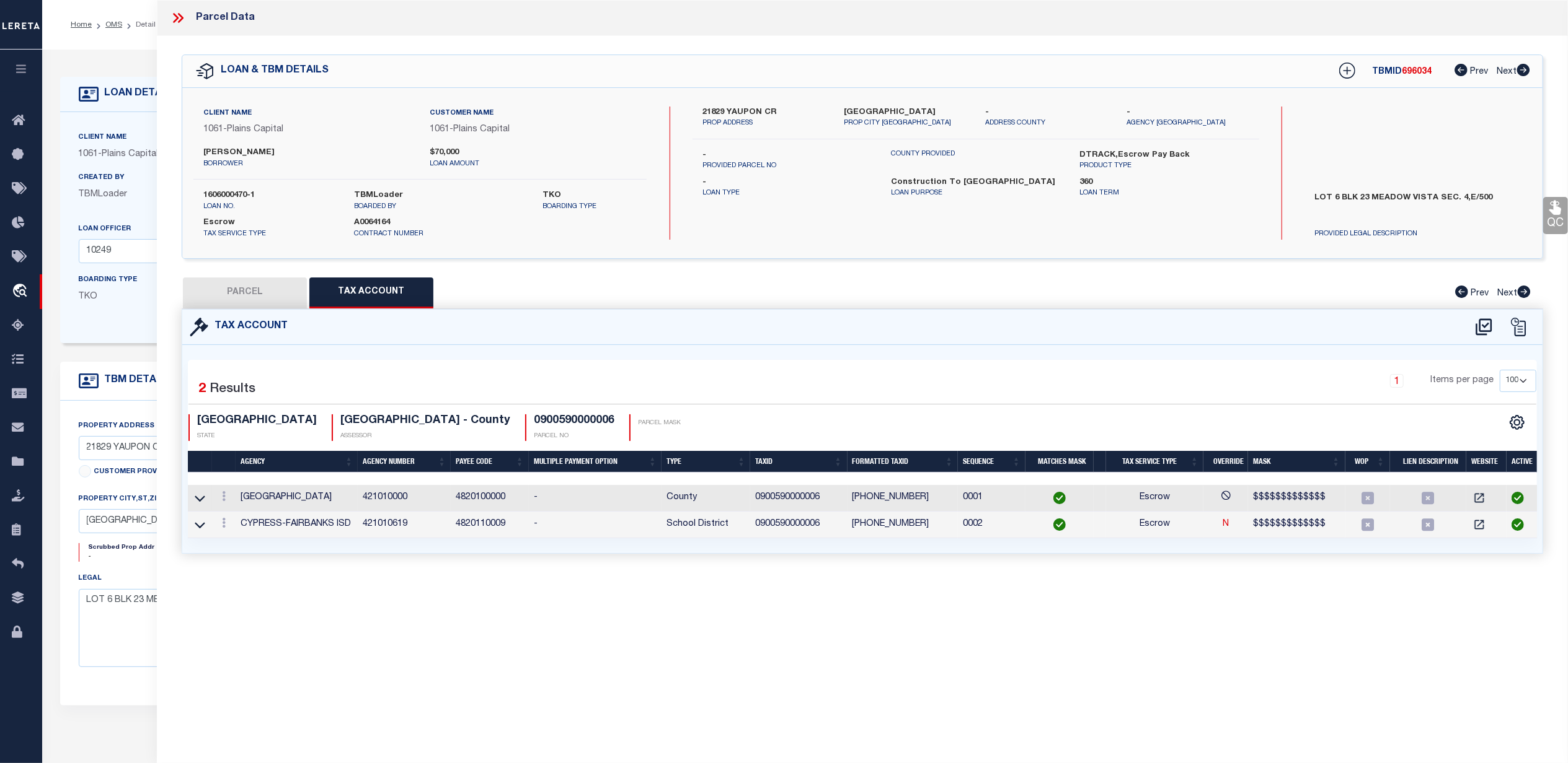
click at [1486, 337] on div "Tax Account" at bounding box center [862, 328] width 1360 height 35
click at [1484, 326] on icon at bounding box center [1483, 327] width 16 height 17
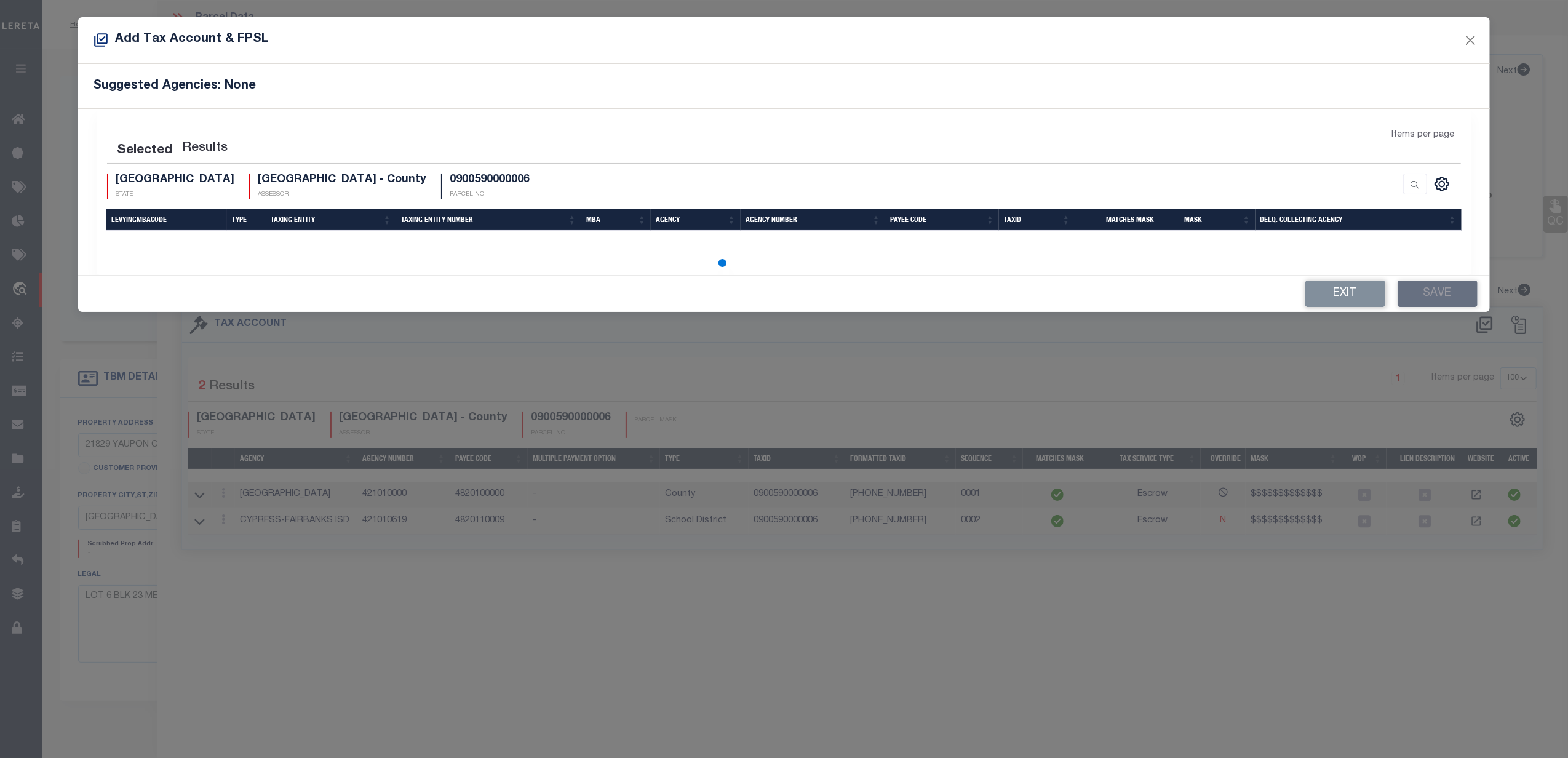
select select "100"
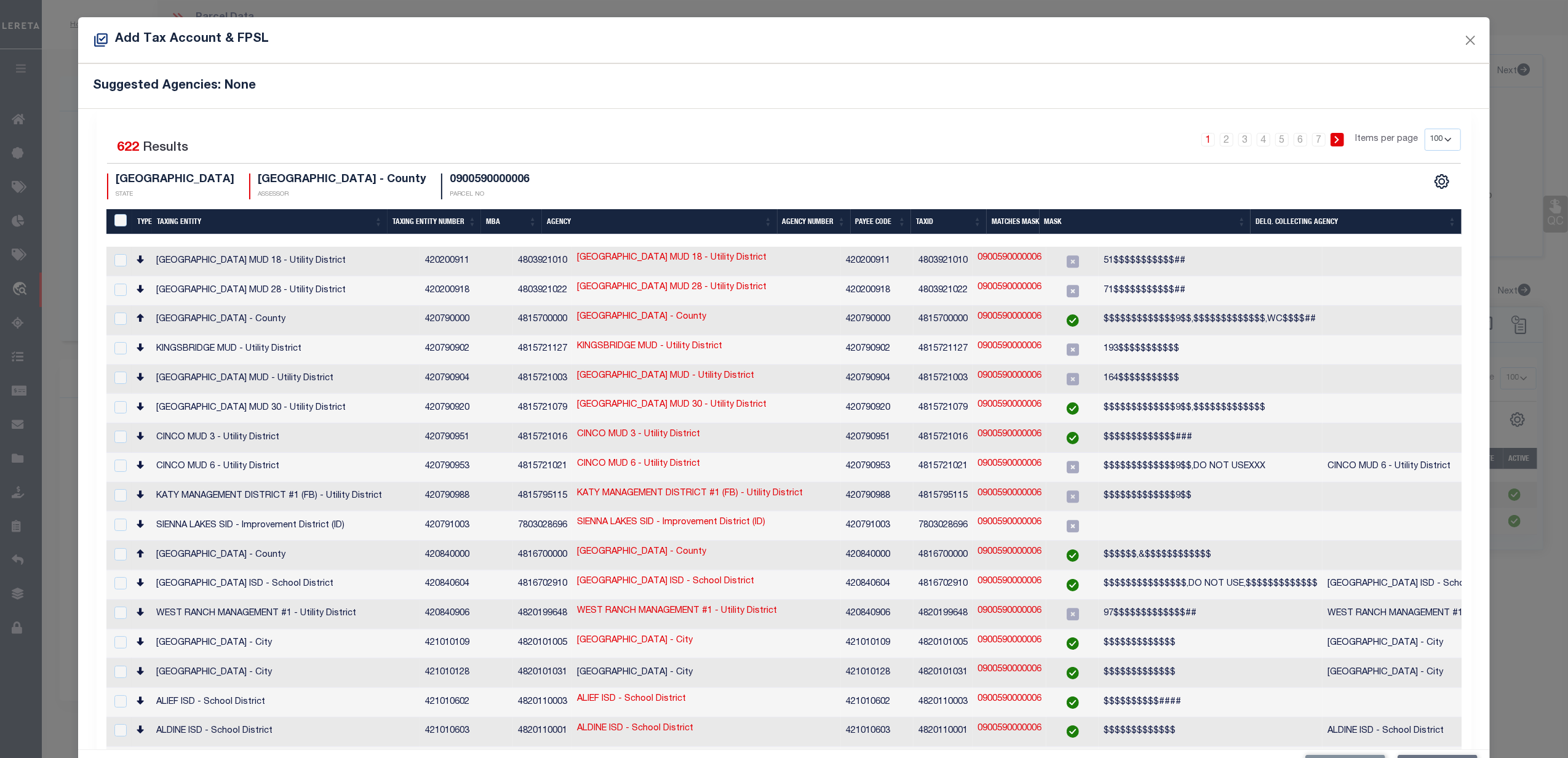
click at [428, 218] on th "Taxing Entity Number" at bounding box center [434, 222] width 93 height 25
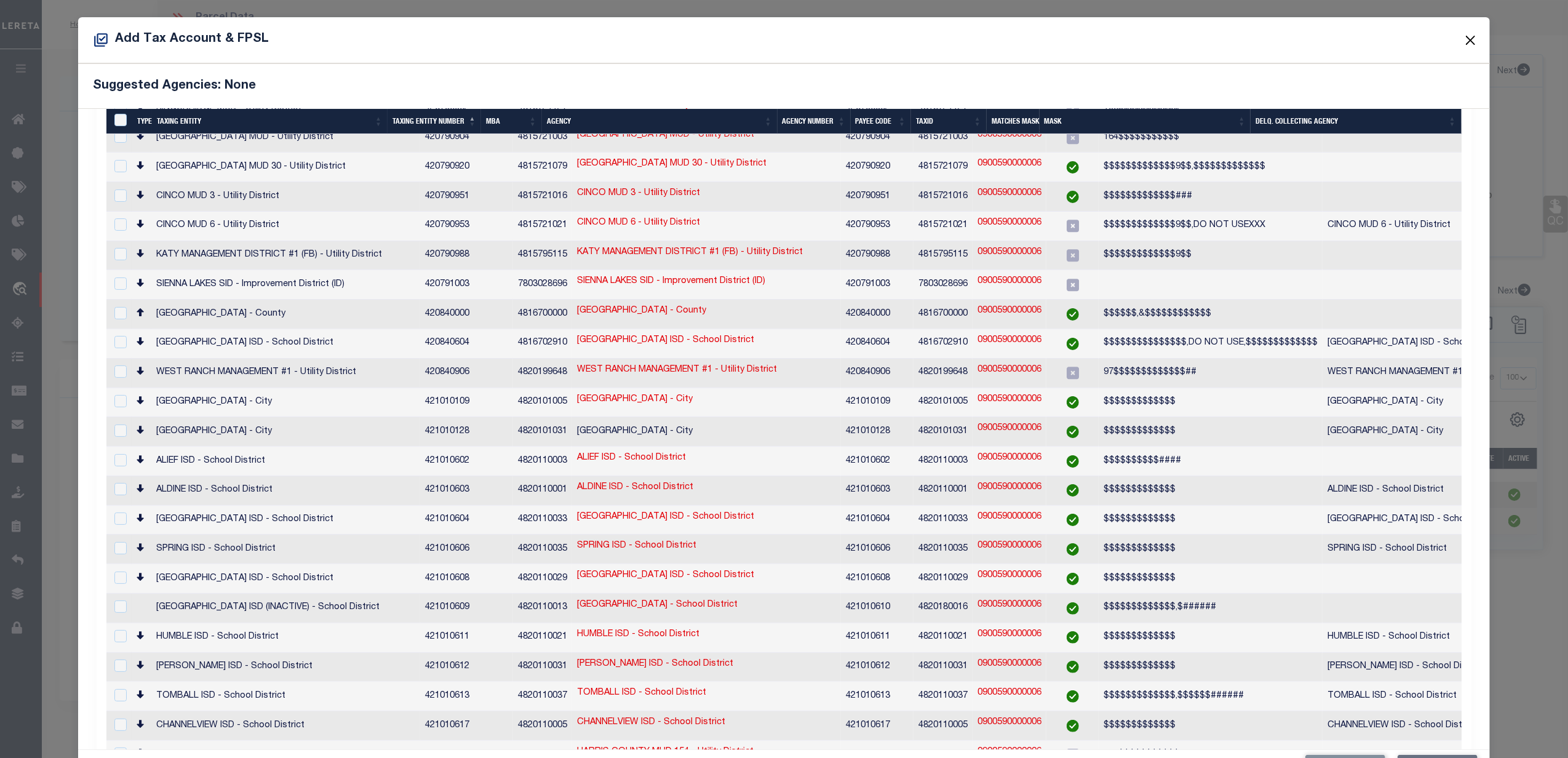
click at [1463, 37] on button "Close" at bounding box center [1471, 40] width 16 height 16
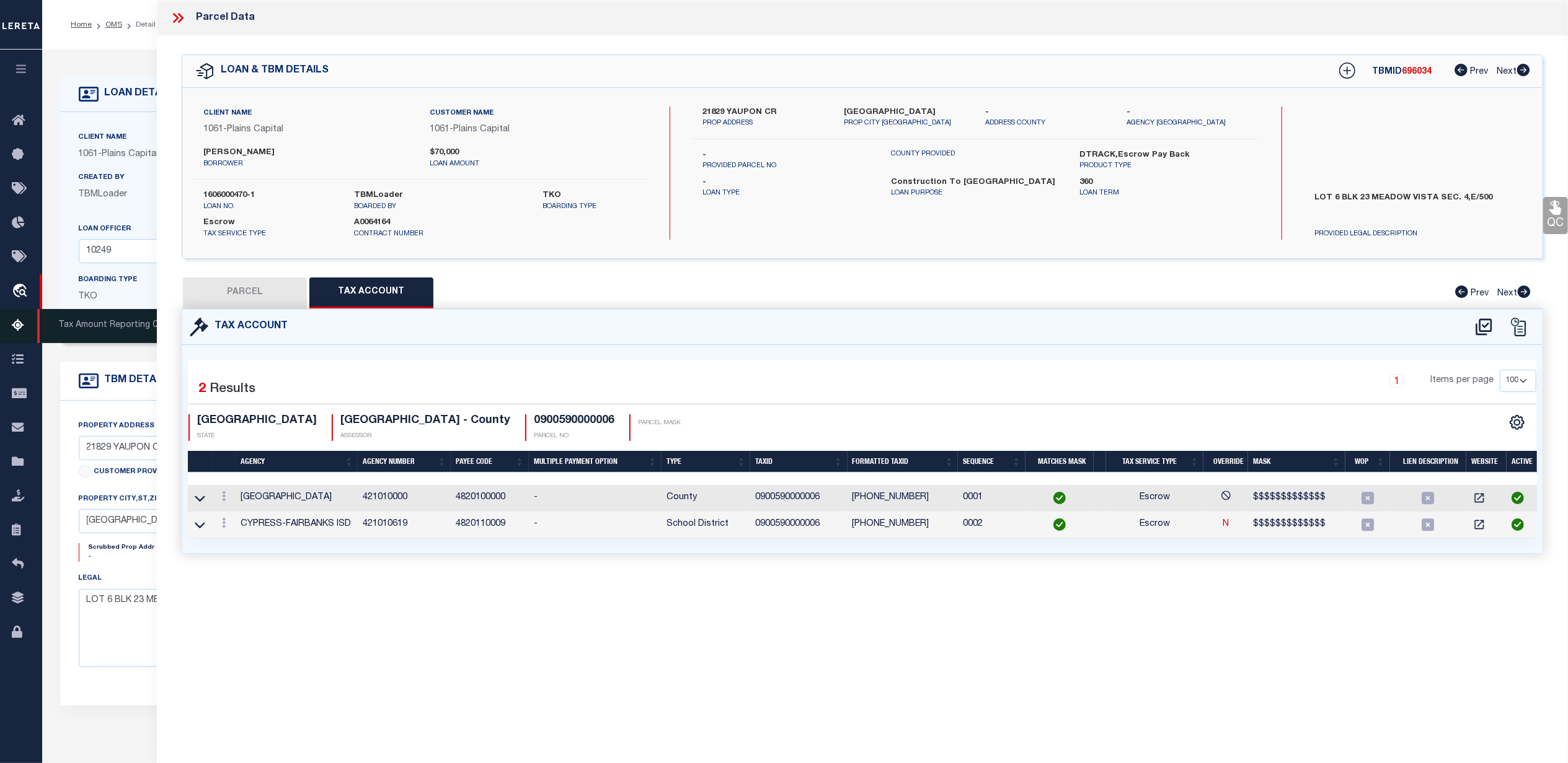
click at [20, 320] on icon at bounding box center [22, 327] width 20 height 16
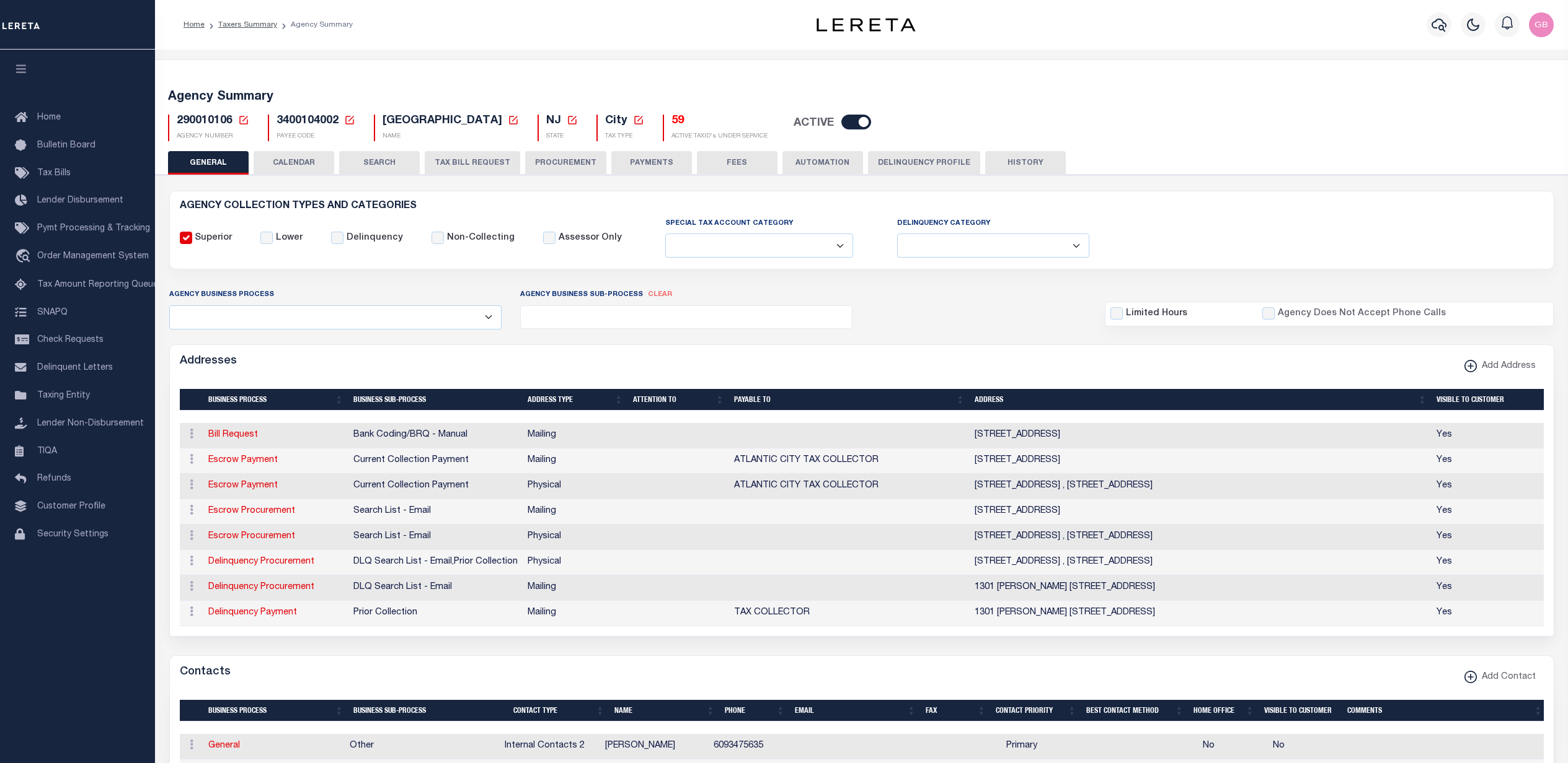
select select
click at [305, 163] on button "CALENDAR" at bounding box center [294, 163] width 80 height 23
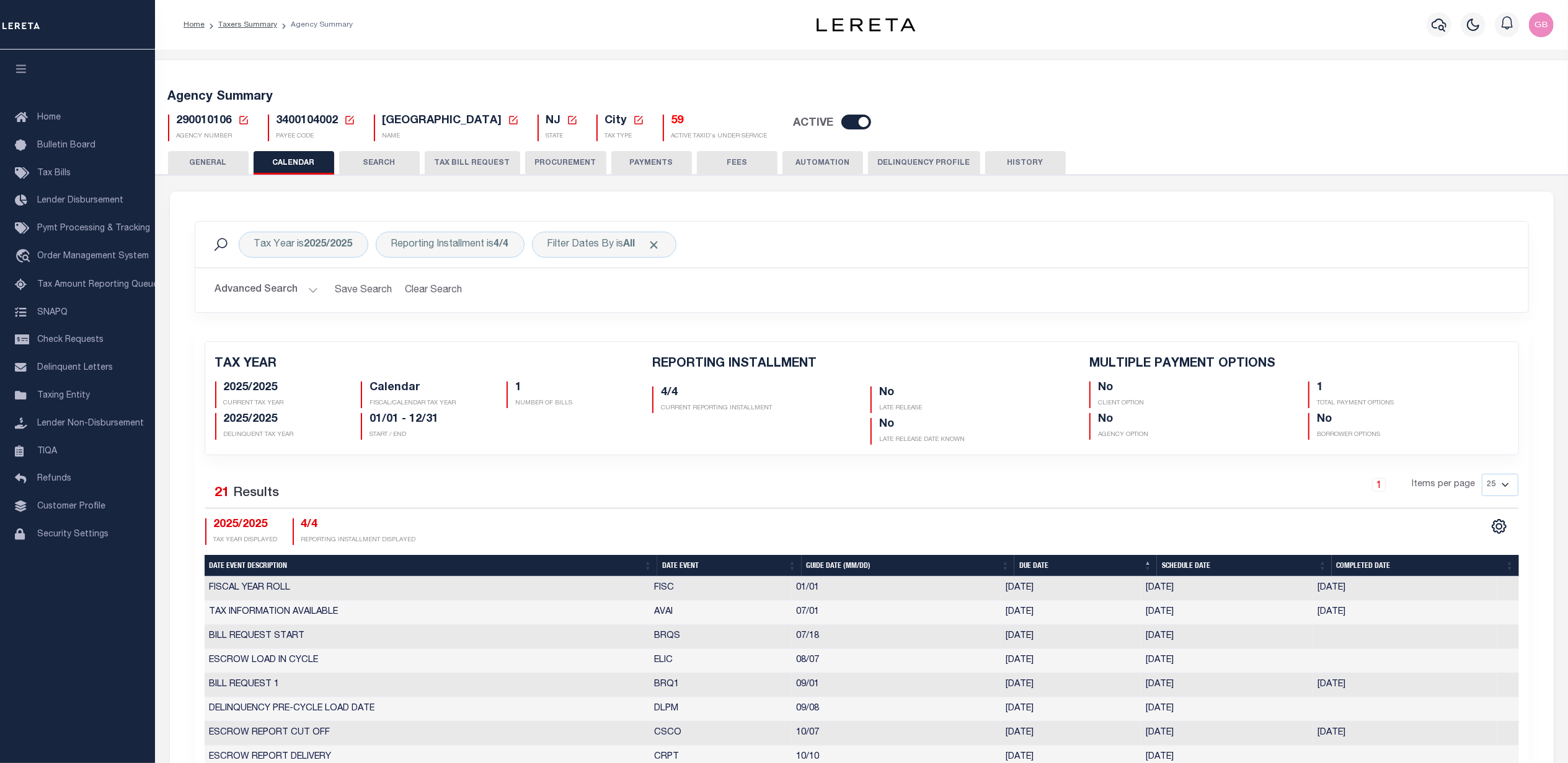
checkbox input "false"
type input "1"
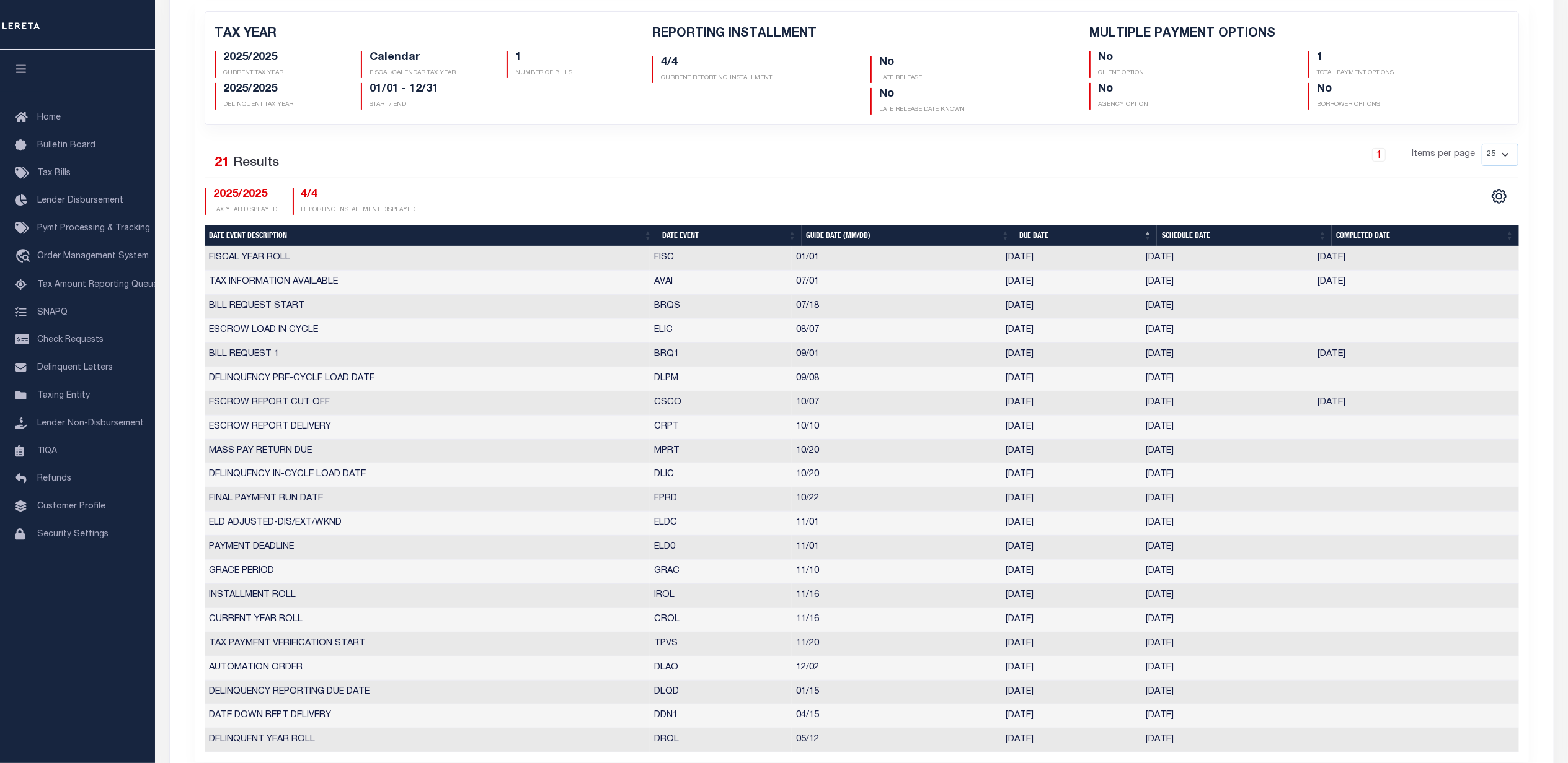
scroll to position [82, 0]
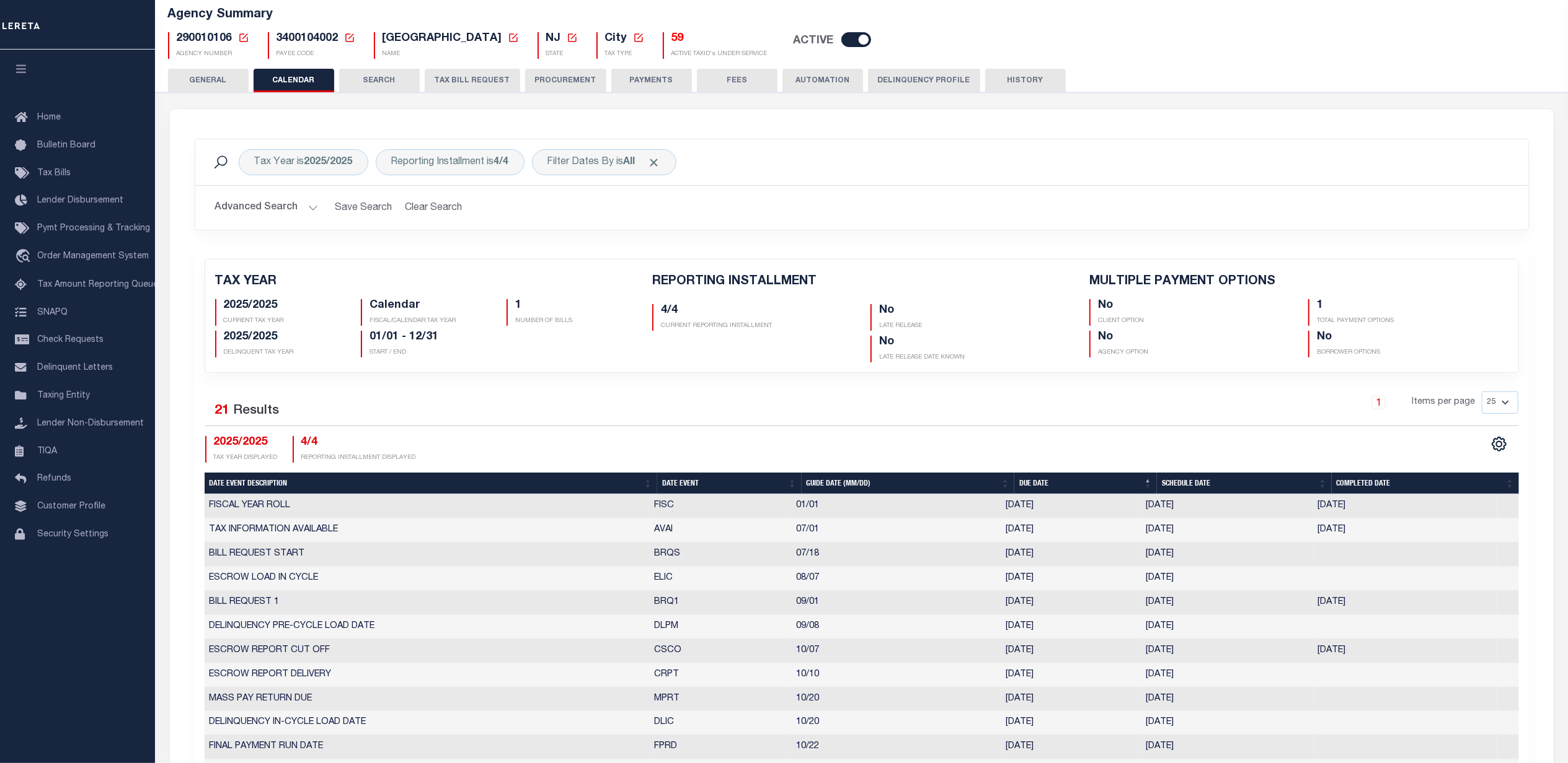
click at [671, 40] on h5 "59" at bounding box center [719, 39] width 96 height 14
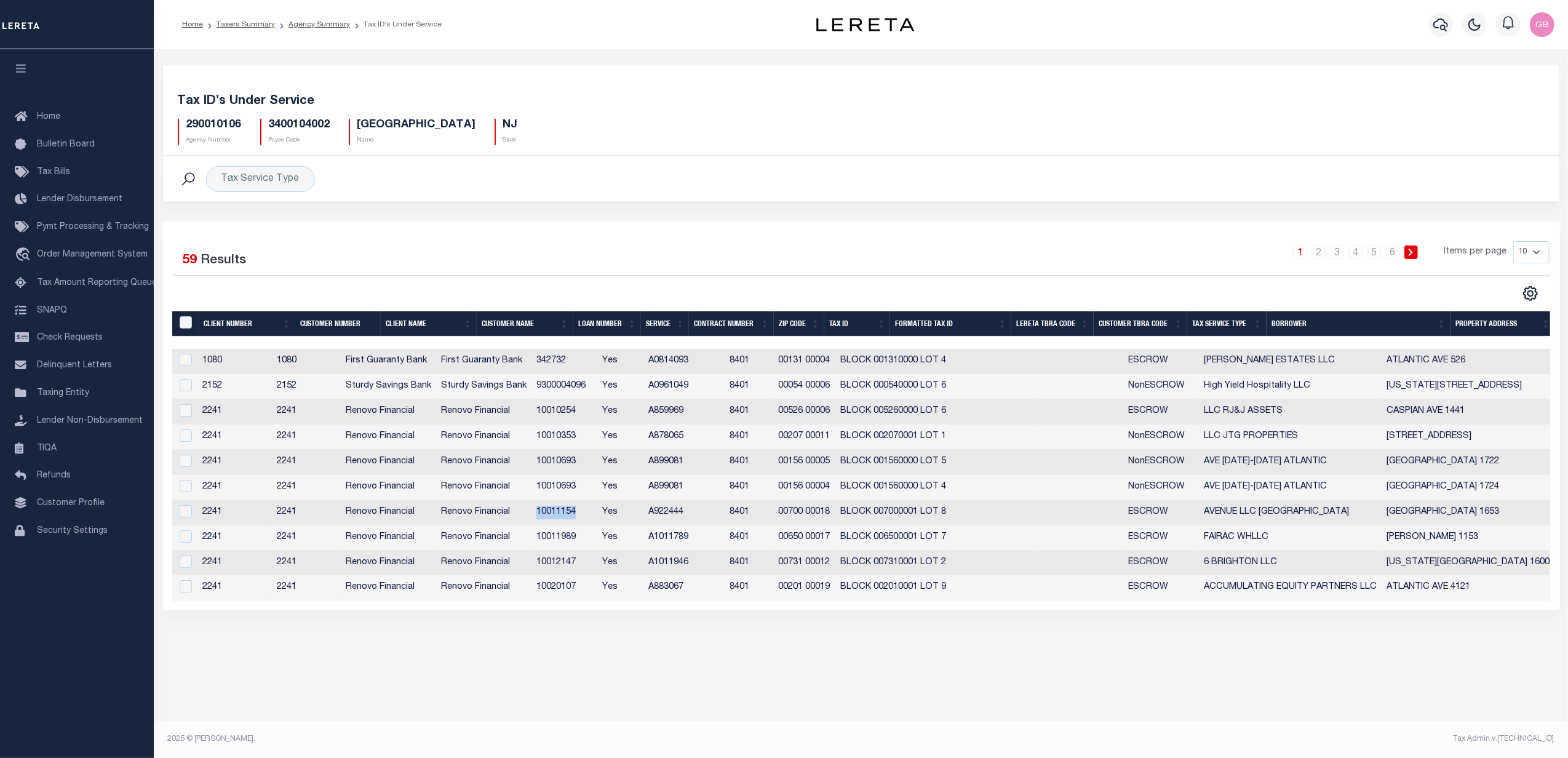
drag, startPoint x: 577, startPoint y: 518, endPoint x: 616, endPoint y: 518, distance: 39.0
click at [597, 518] on td "10011154" at bounding box center [564, 513] width 66 height 25
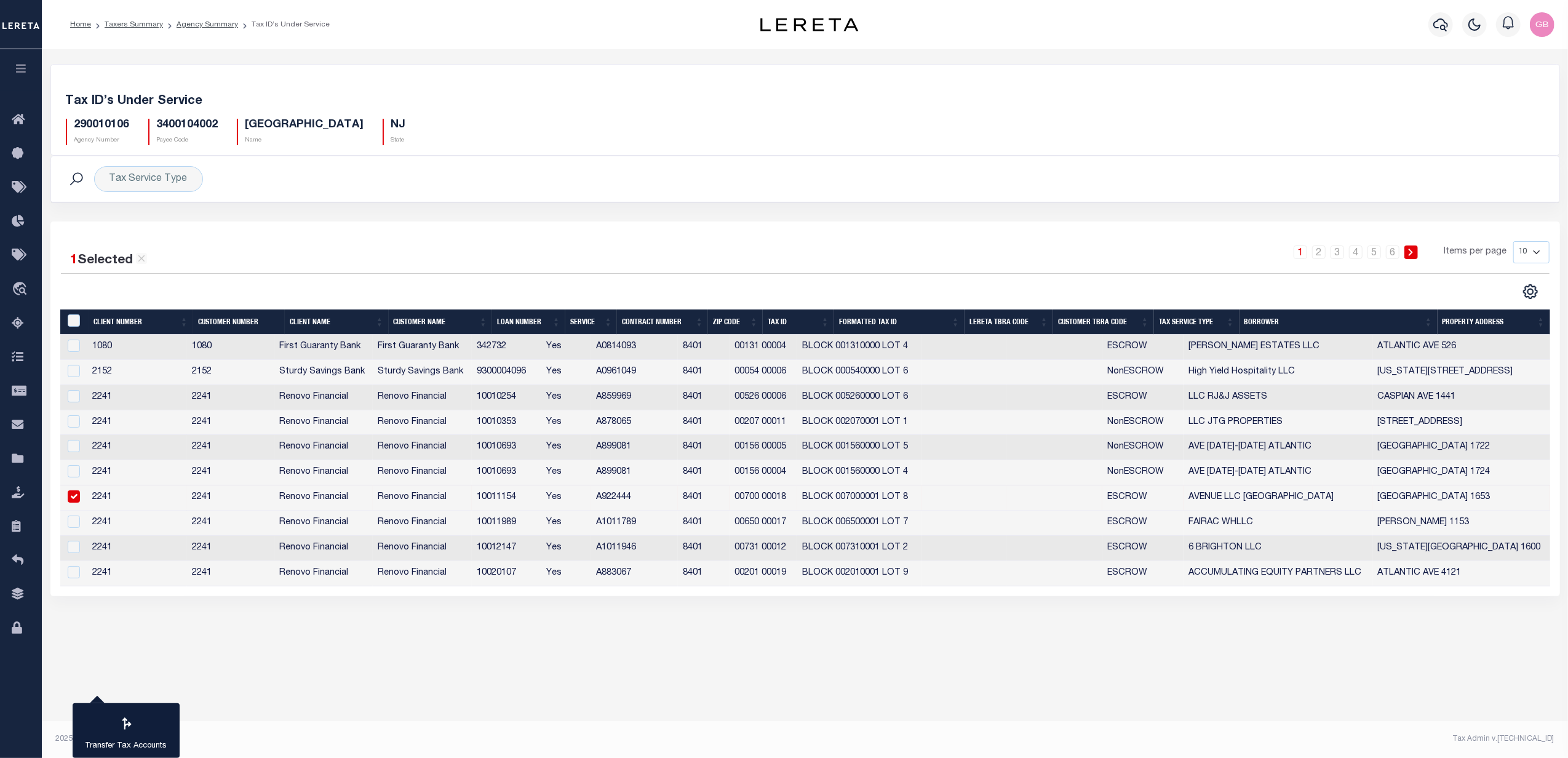
drag, startPoint x: 616, startPoint y: 518, endPoint x: 529, endPoint y: 502, distance: 88.5
click at [530, 502] on td "10011154" at bounding box center [507, 499] width 70 height 25
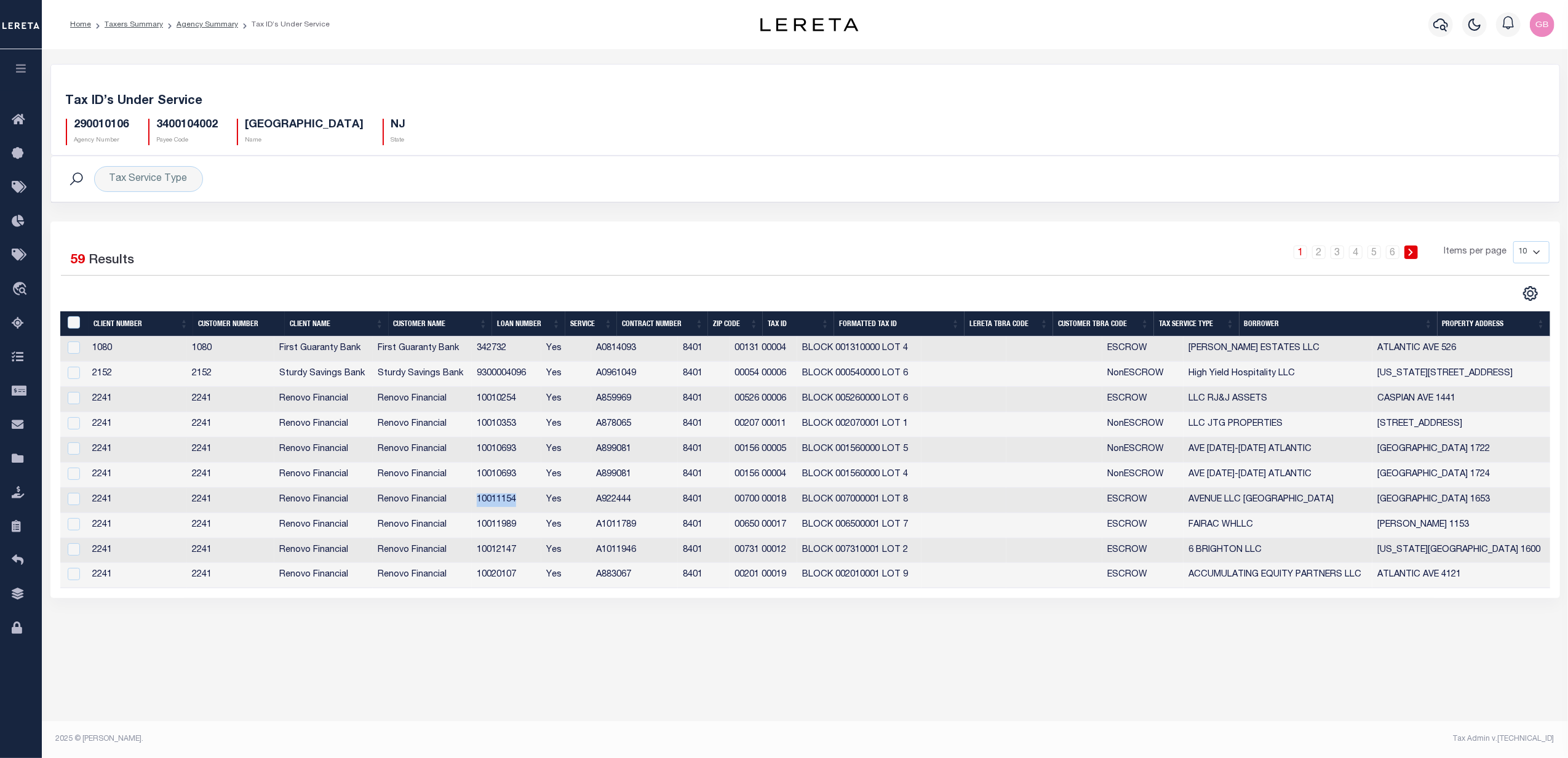
drag, startPoint x: 496, startPoint y: 502, endPoint x: 538, endPoint y: 502, distance: 42.0
click at [538, 502] on td "10011154" at bounding box center [507, 500] width 70 height 25
checkbox input "true"
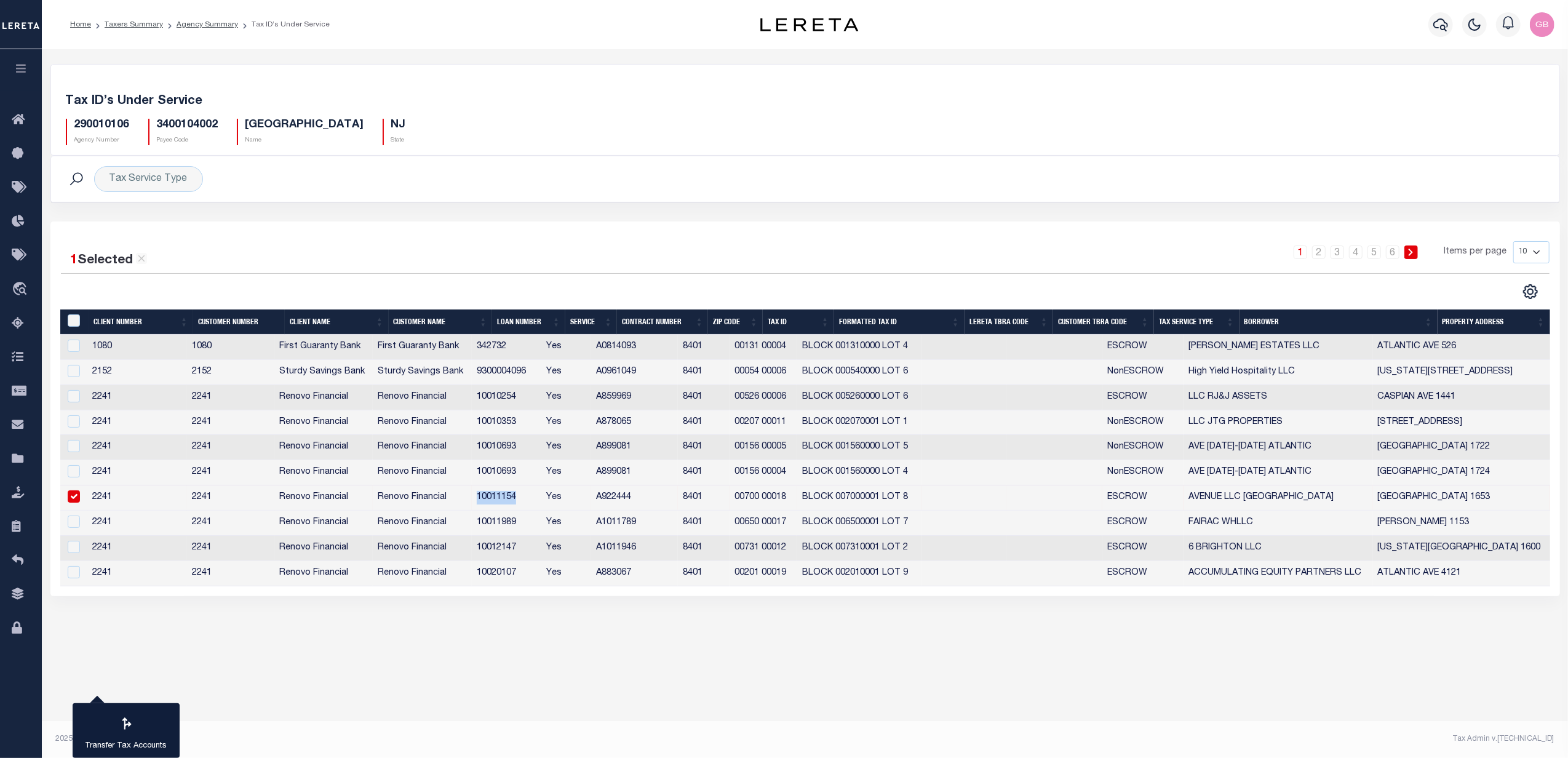
copy td "10011154"
click at [1446, 28] on icon "button" at bounding box center [1441, 24] width 15 height 13
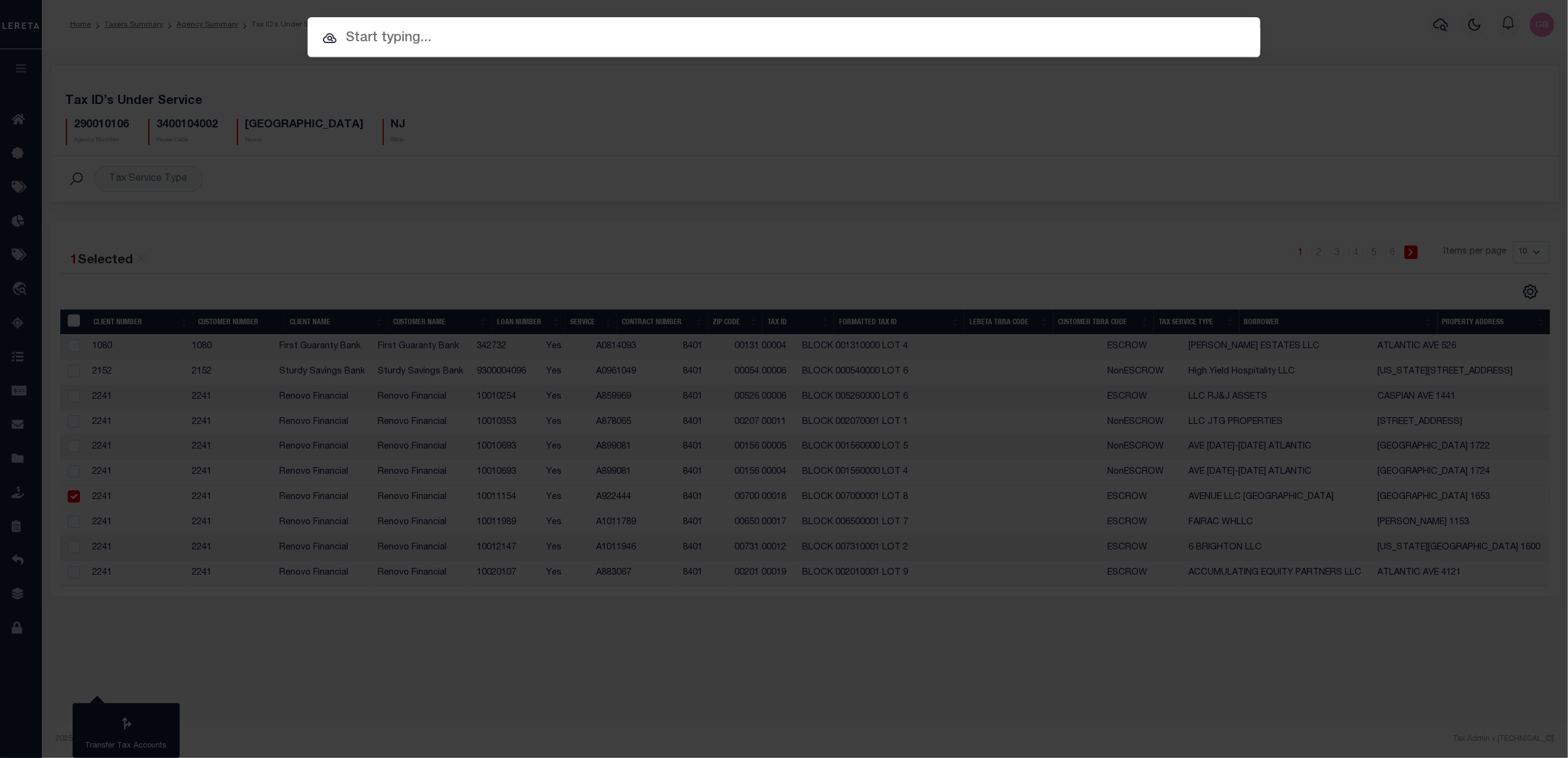
paste input "10011154"
type input "10011154"
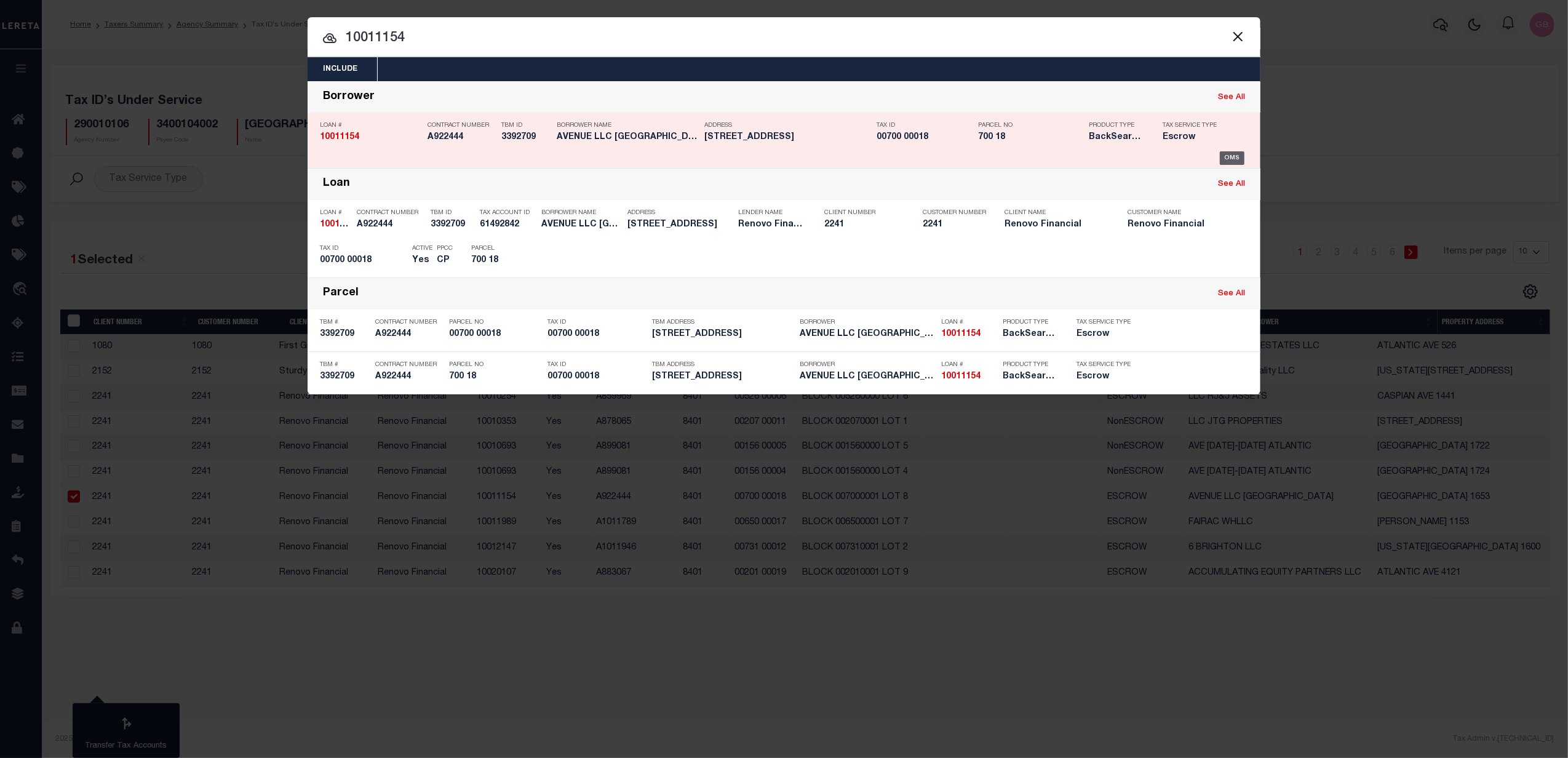
click at [1230, 160] on div "OMS" at bounding box center [1233, 158] width 25 height 14
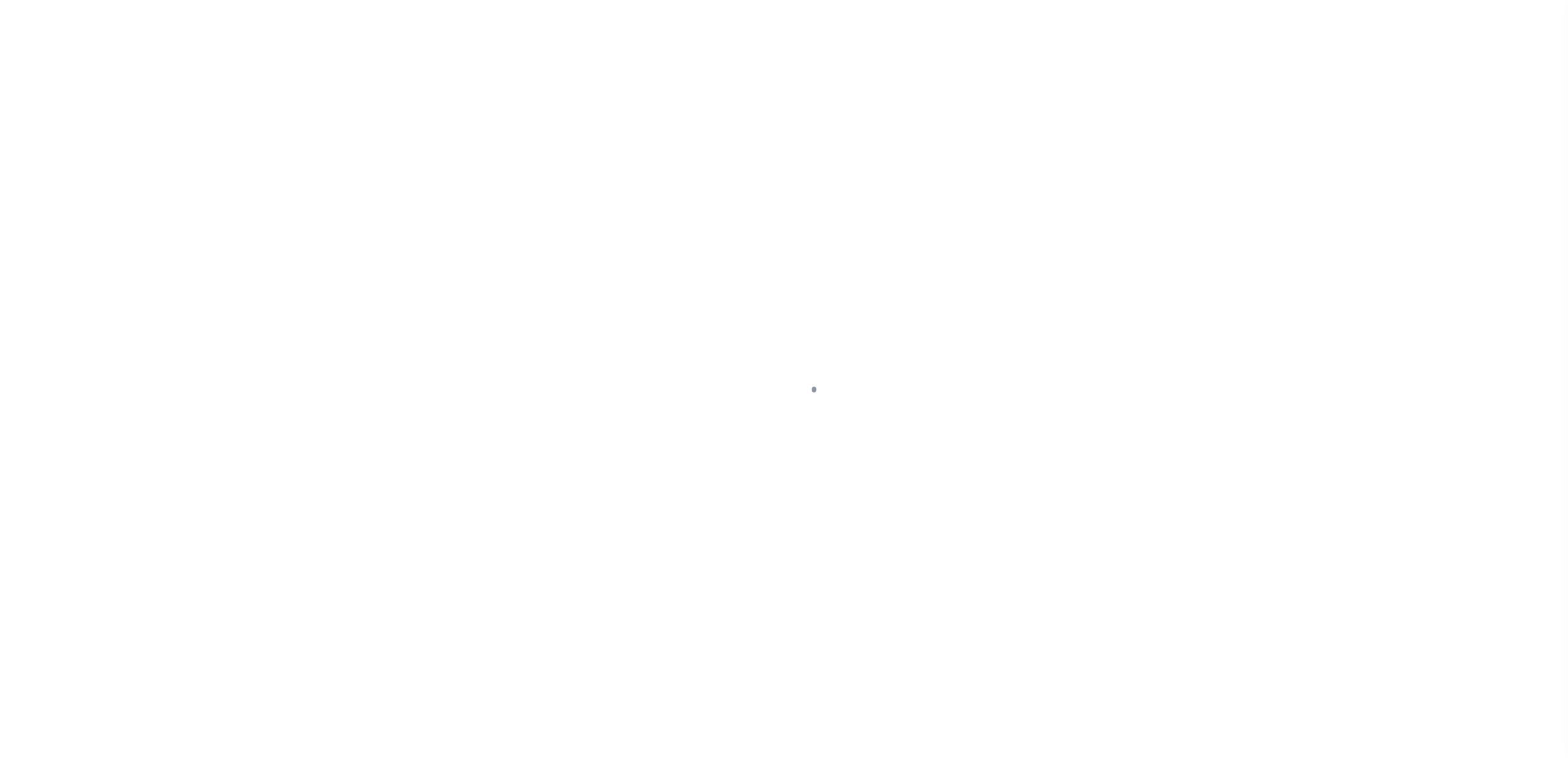
type input "10011154"
type input "AVENUE LLC [GEOGRAPHIC_DATA]"
select select
type input "[STREET_ADDRESS][PERSON_NAME]"
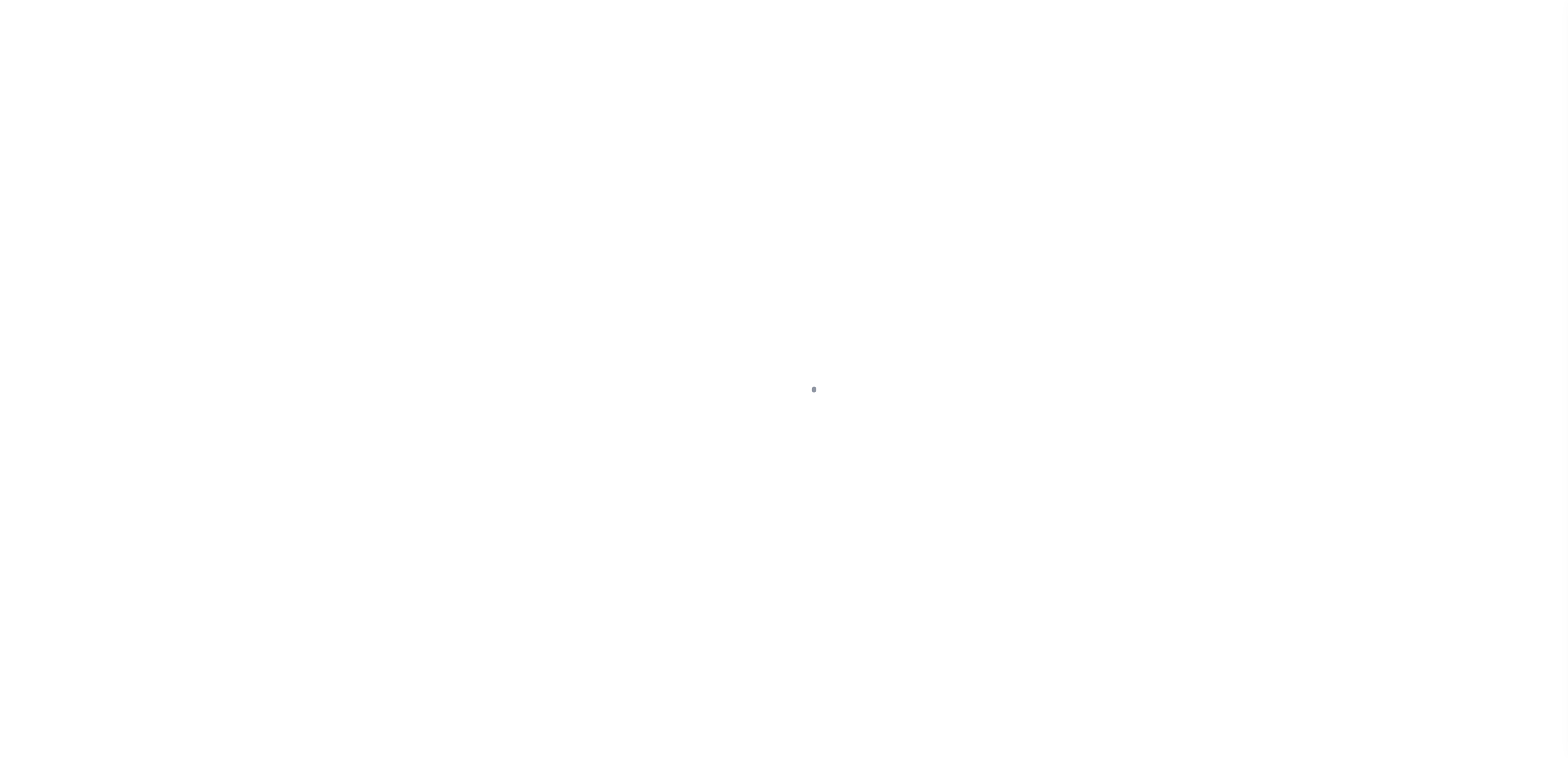
type input "WAYNE NJ 07470-4640 NULL"
select select "10"
select select "Escrow"
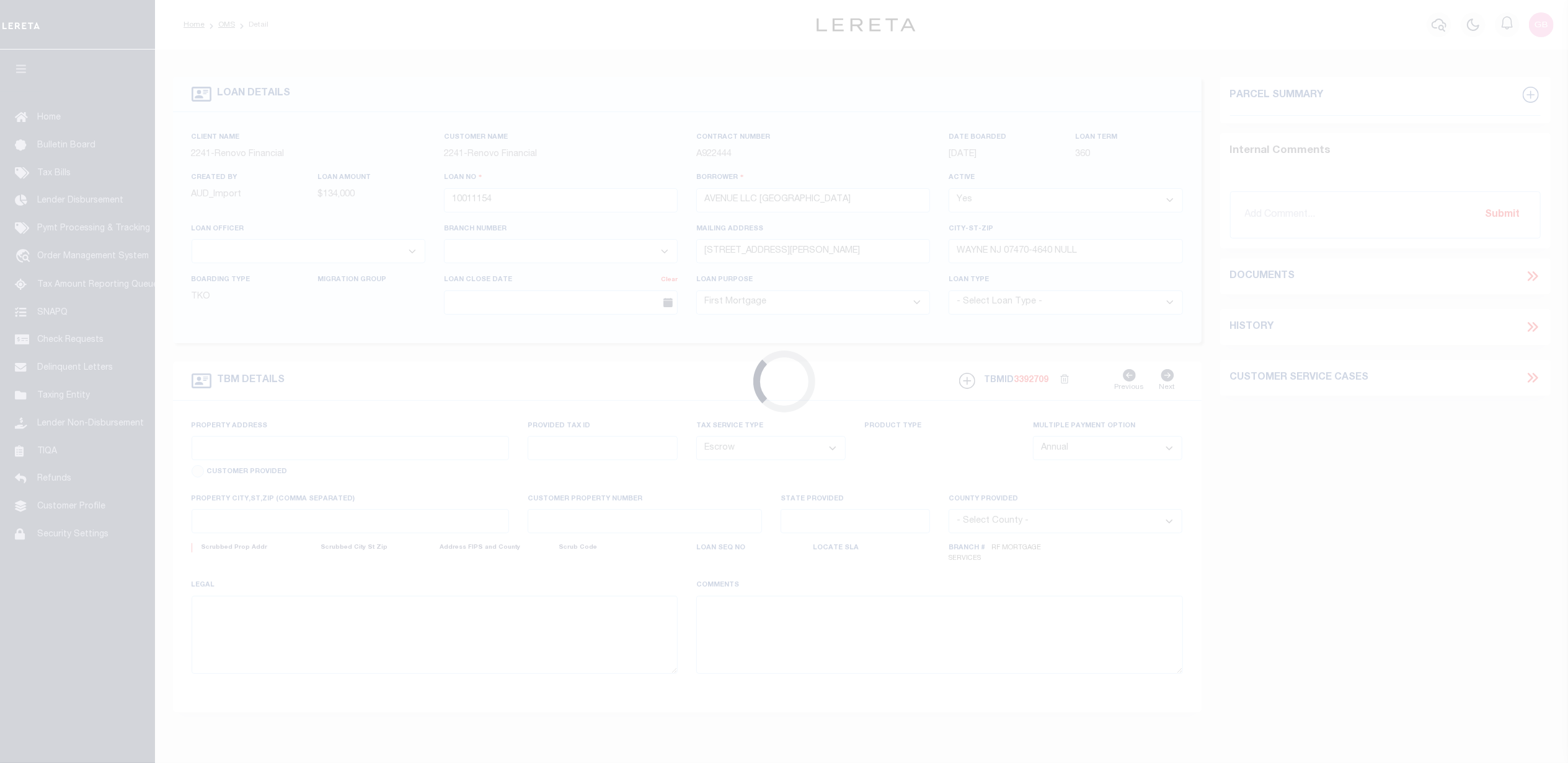
type input "[STREET_ADDRESS]"
type input "00700 00018"
select select
type input "[GEOGRAPHIC_DATA]"
type input "a0kUS000006jv1t"
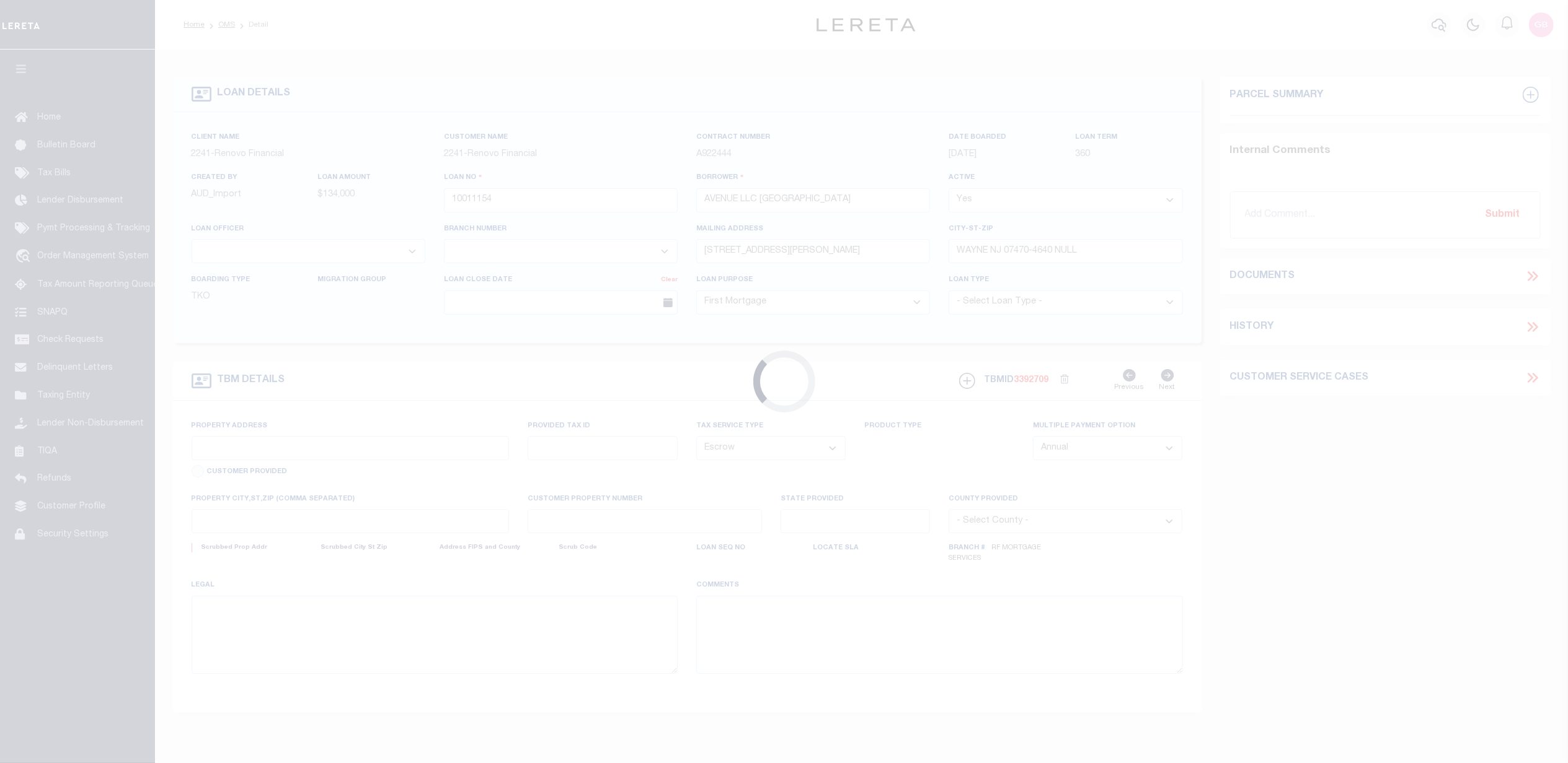
type input "NJ"
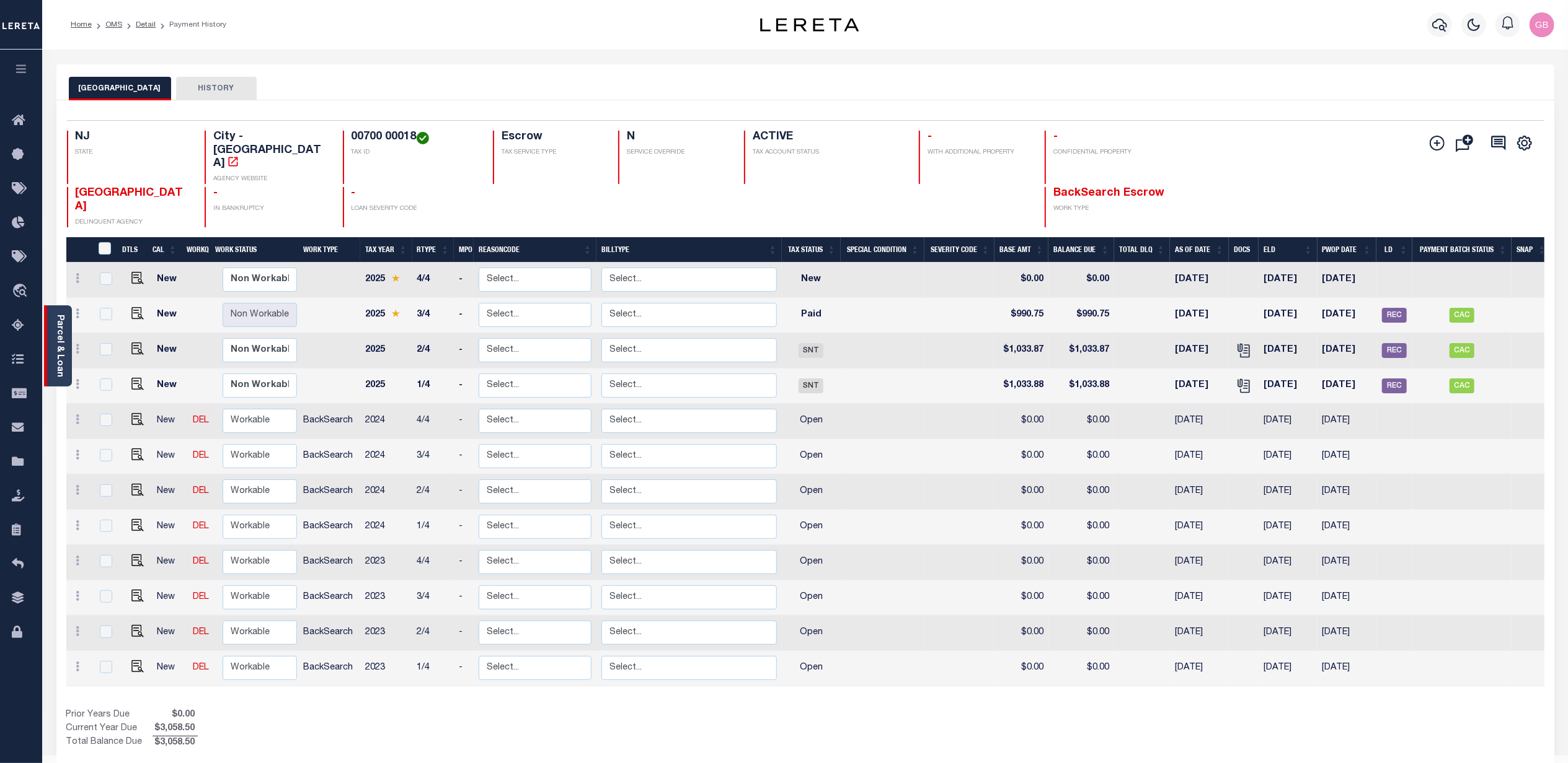
click at [59, 355] on link "Parcel & Loan" at bounding box center [59, 346] width 9 height 63
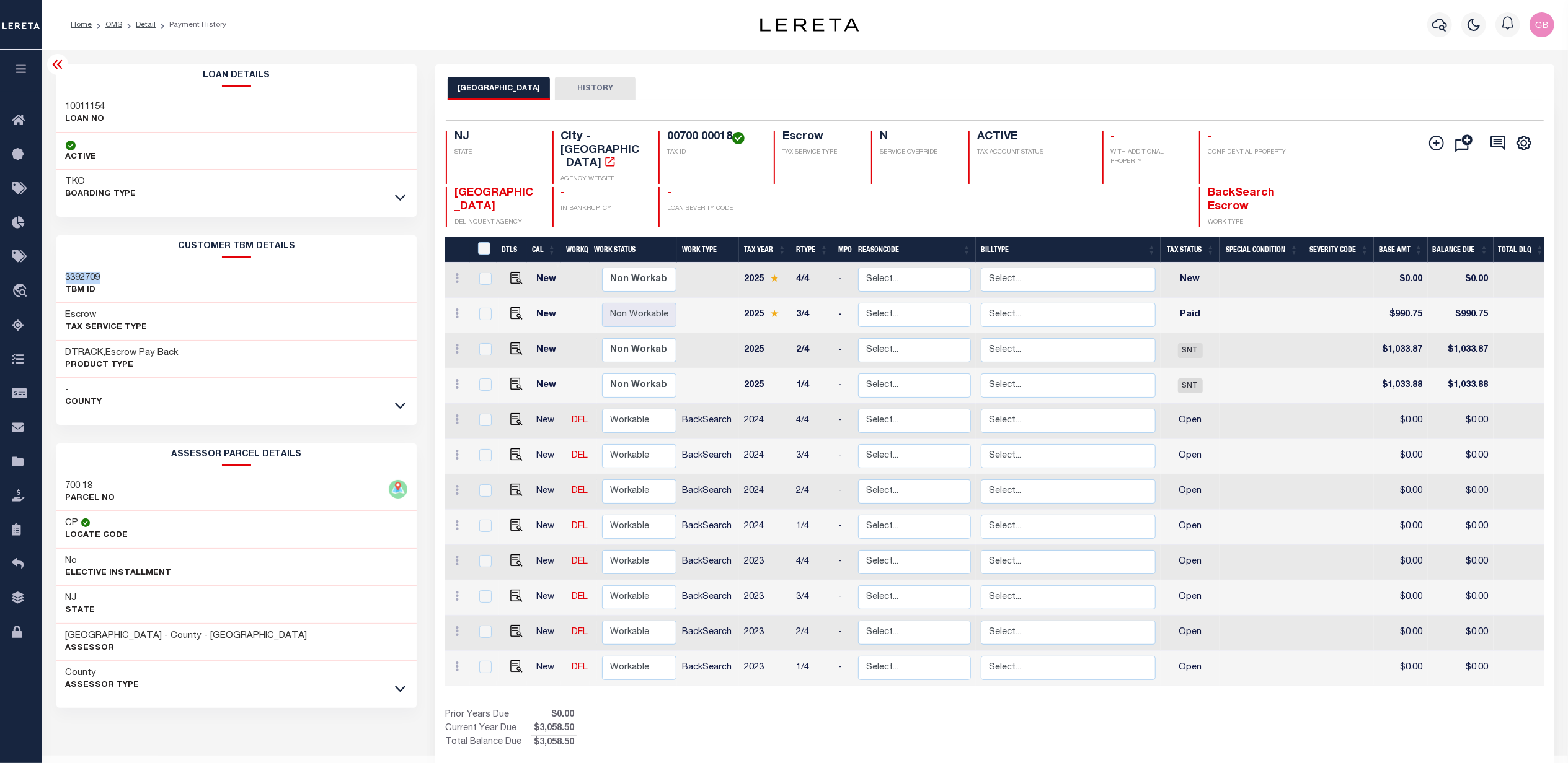
drag, startPoint x: 108, startPoint y: 279, endPoint x: 62, endPoint y: 283, distance: 46.2
click at [62, 283] on div "3392709 TBM ID" at bounding box center [237, 285] width 361 height 38
copy h3 "3392709"
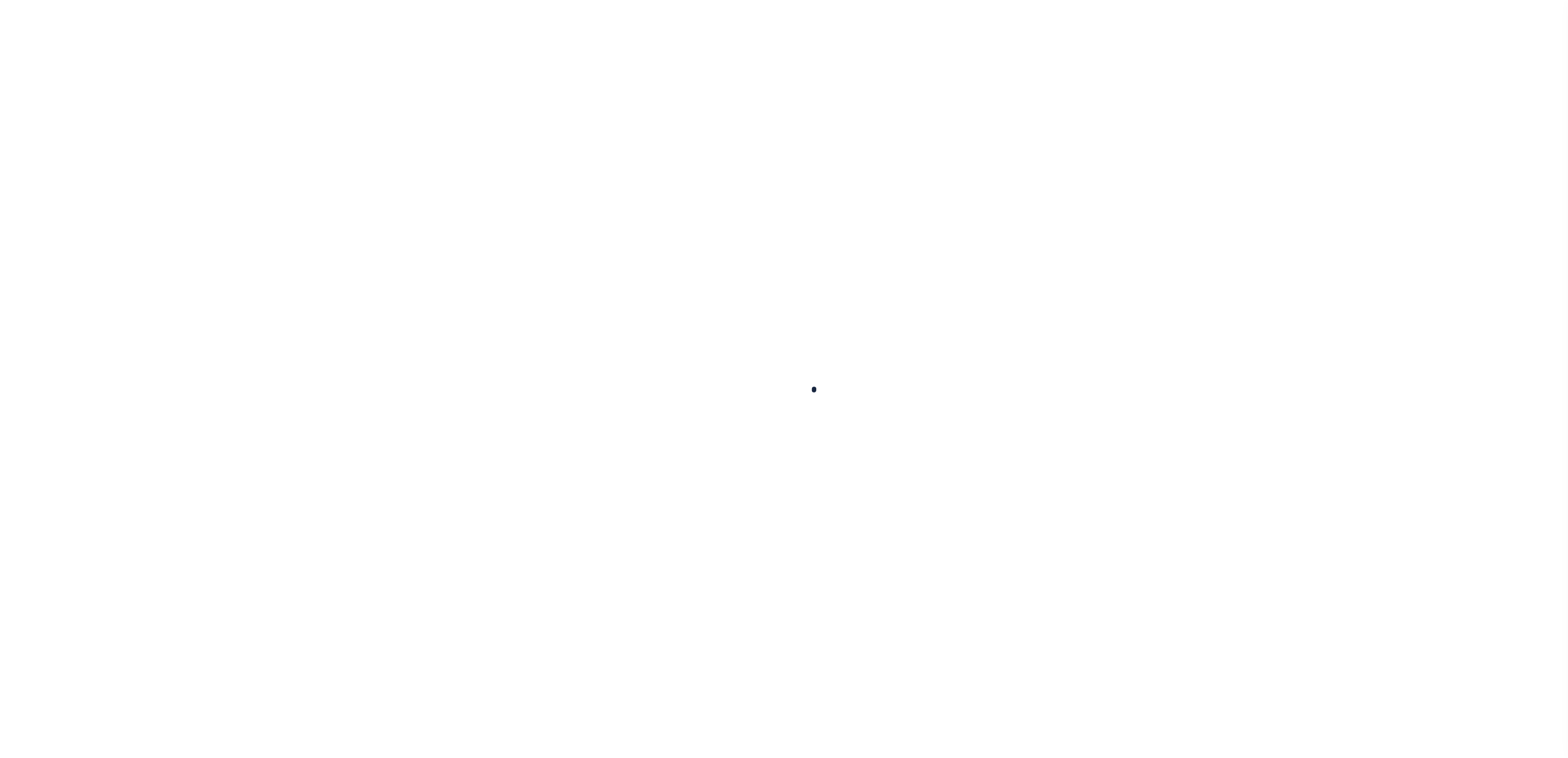
select select
select select "100"
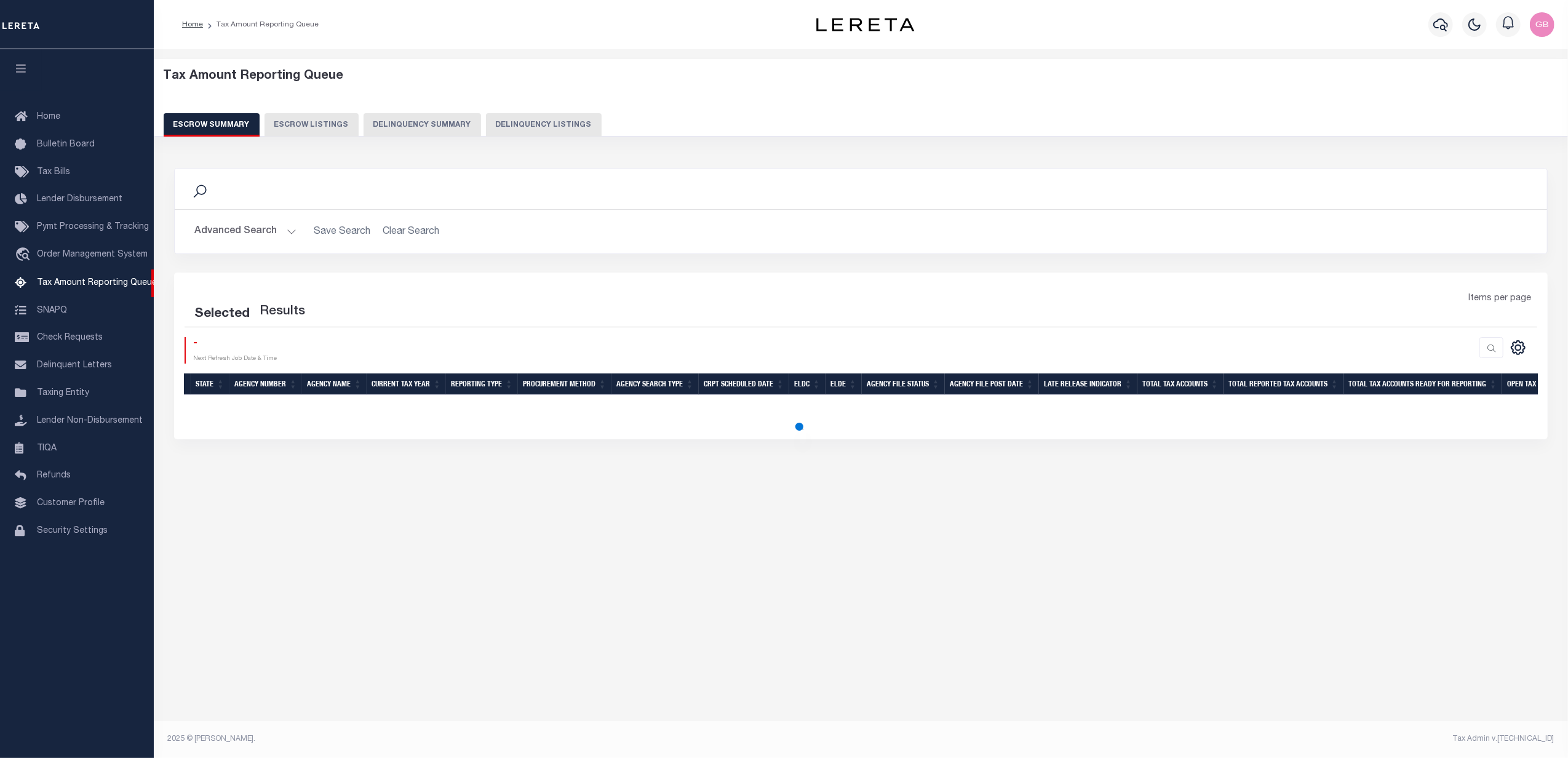
select select "100"
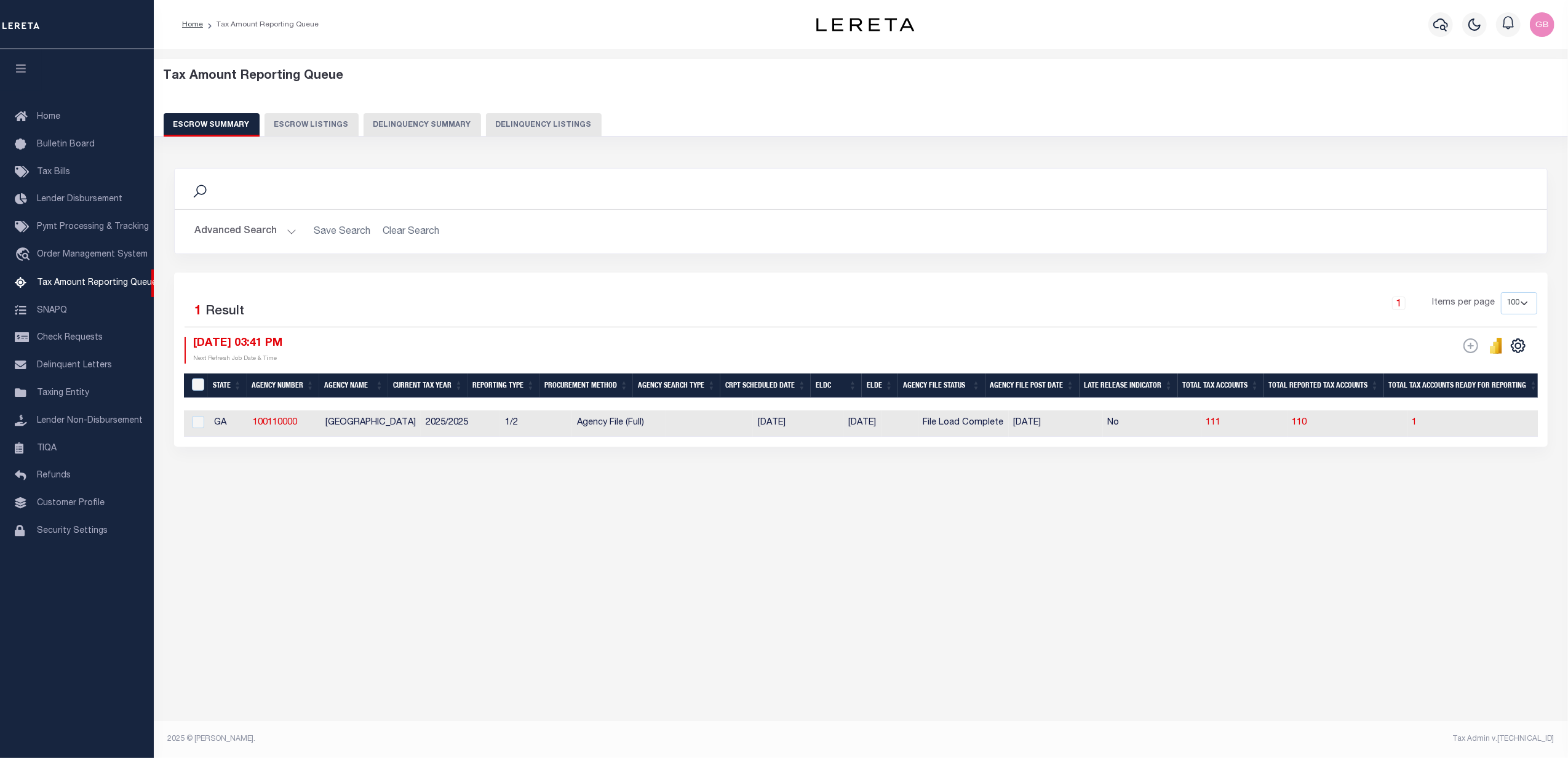
click at [255, 236] on button "Advanced Search" at bounding box center [245, 231] width 102 height 24
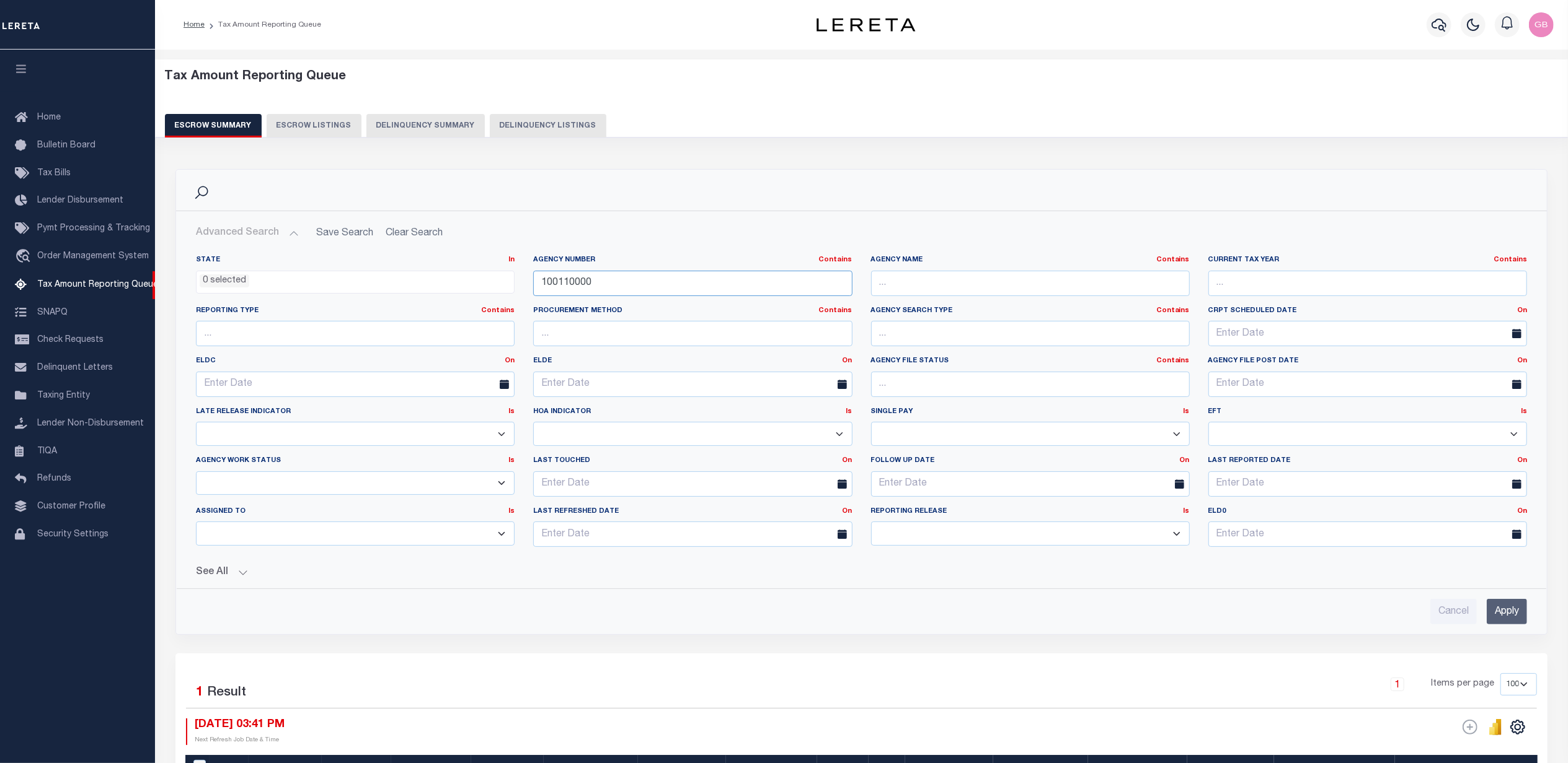
drag, startPoint x: 645, startPoint y: 278, endPoint x: 513, endPoint y: 289, distance: 132.5
click at [513, 289] on div "State In In AK AL AR AZ CA CO CT DC DE FL GA GU HI IA ID IL IN KS KY LA MA MD M…" at bounding box center [861, 406] width 1350 height 301
type input "290010106"
click at [1505, 612] on input "Apply" at bounding box center [1506, 611] width 40 height 25
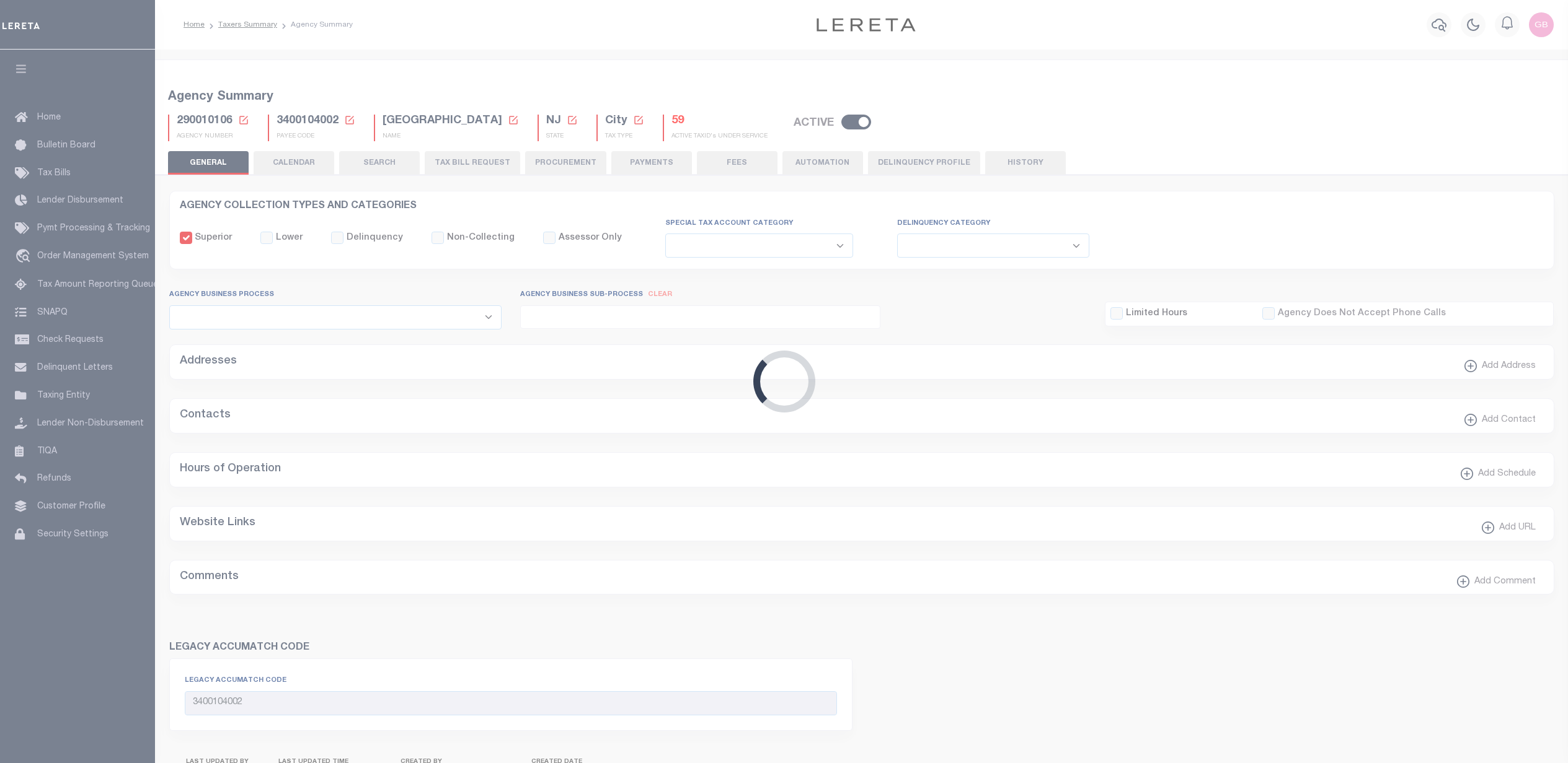
select select
